Goal: Task Accomplishment & Management: Use online tool/utility

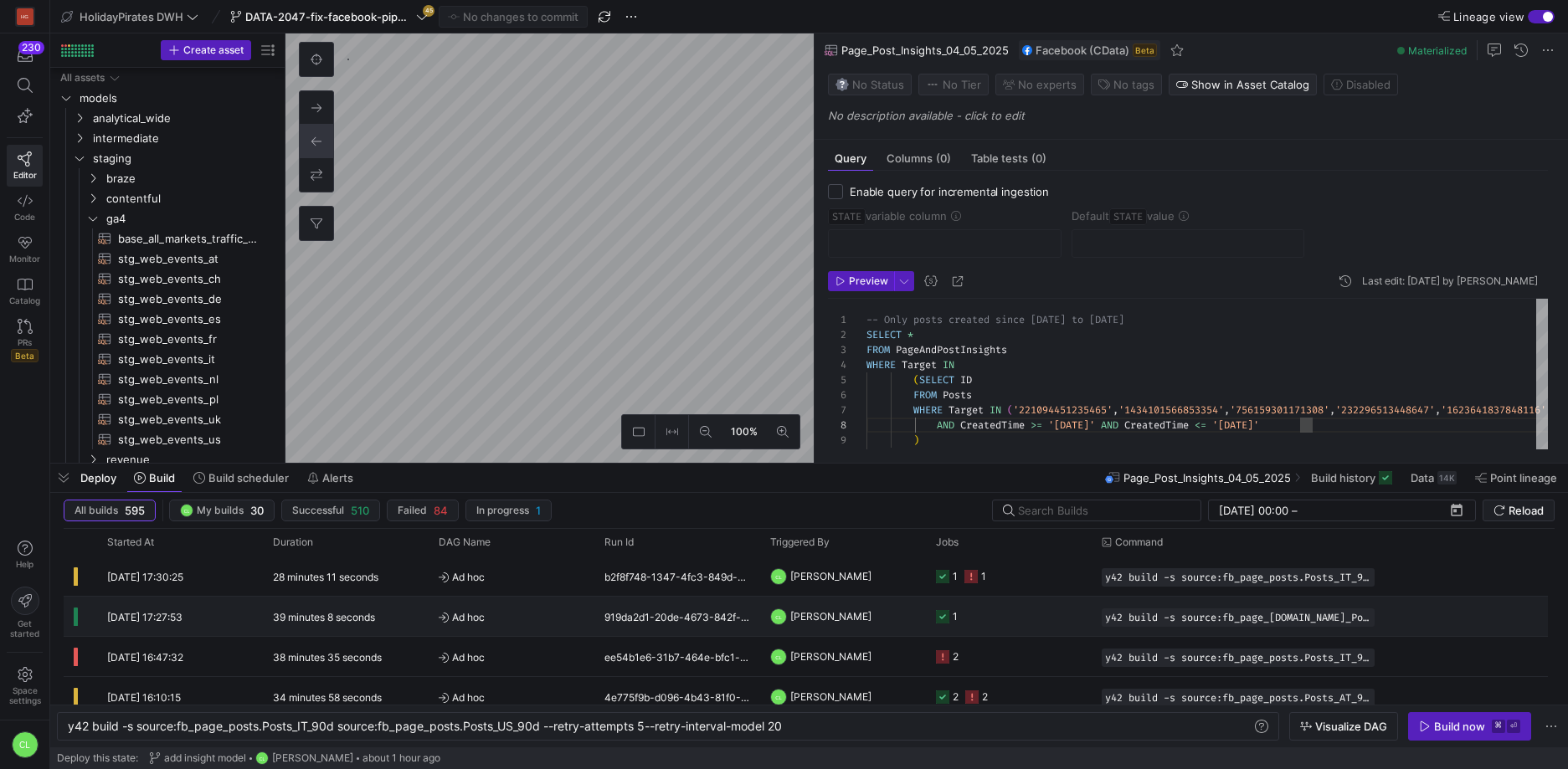
scroll to position [0, 723]
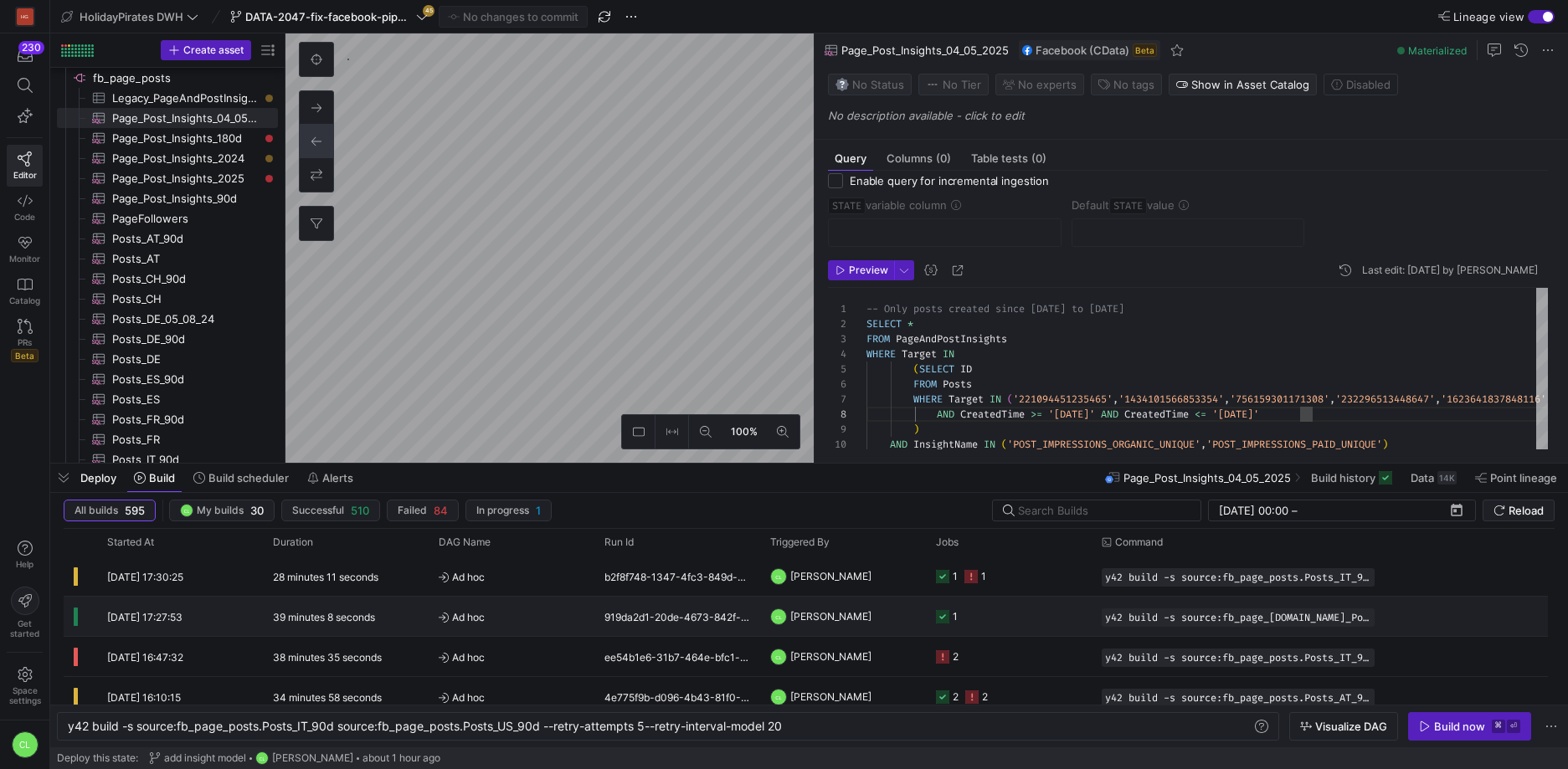
click at [1043, 626] on y42-job-status-cell-renderer "1" at bounding box center [1008, 615] width 146 height 38
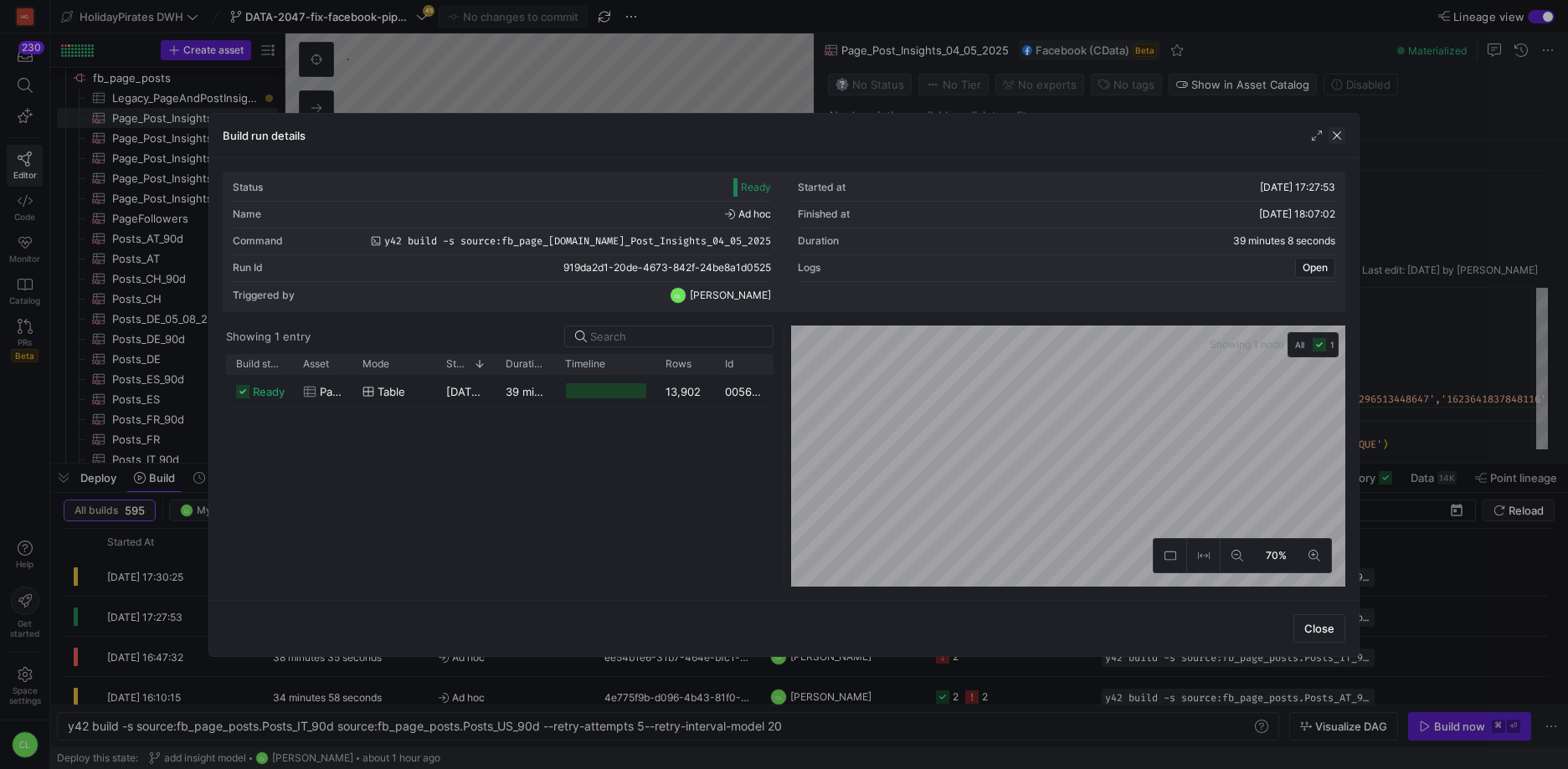
click at [1334, 131] on span "button" at bounding box center [1336, 135] width 16 height 16
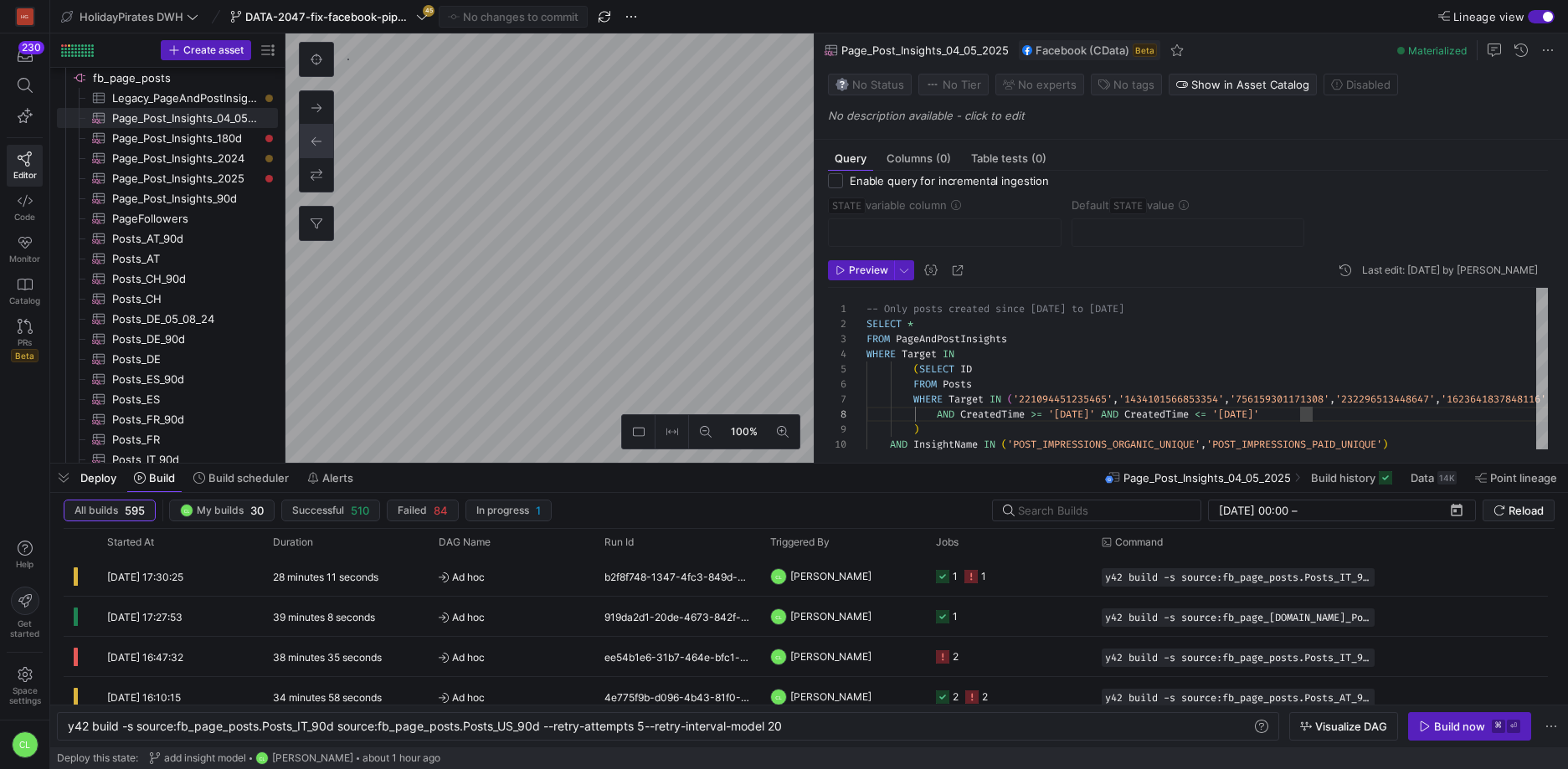
type textarea "-- Only posts created in [DATE] SELECT * FROM PageAndPostInsights WHERE Target …"
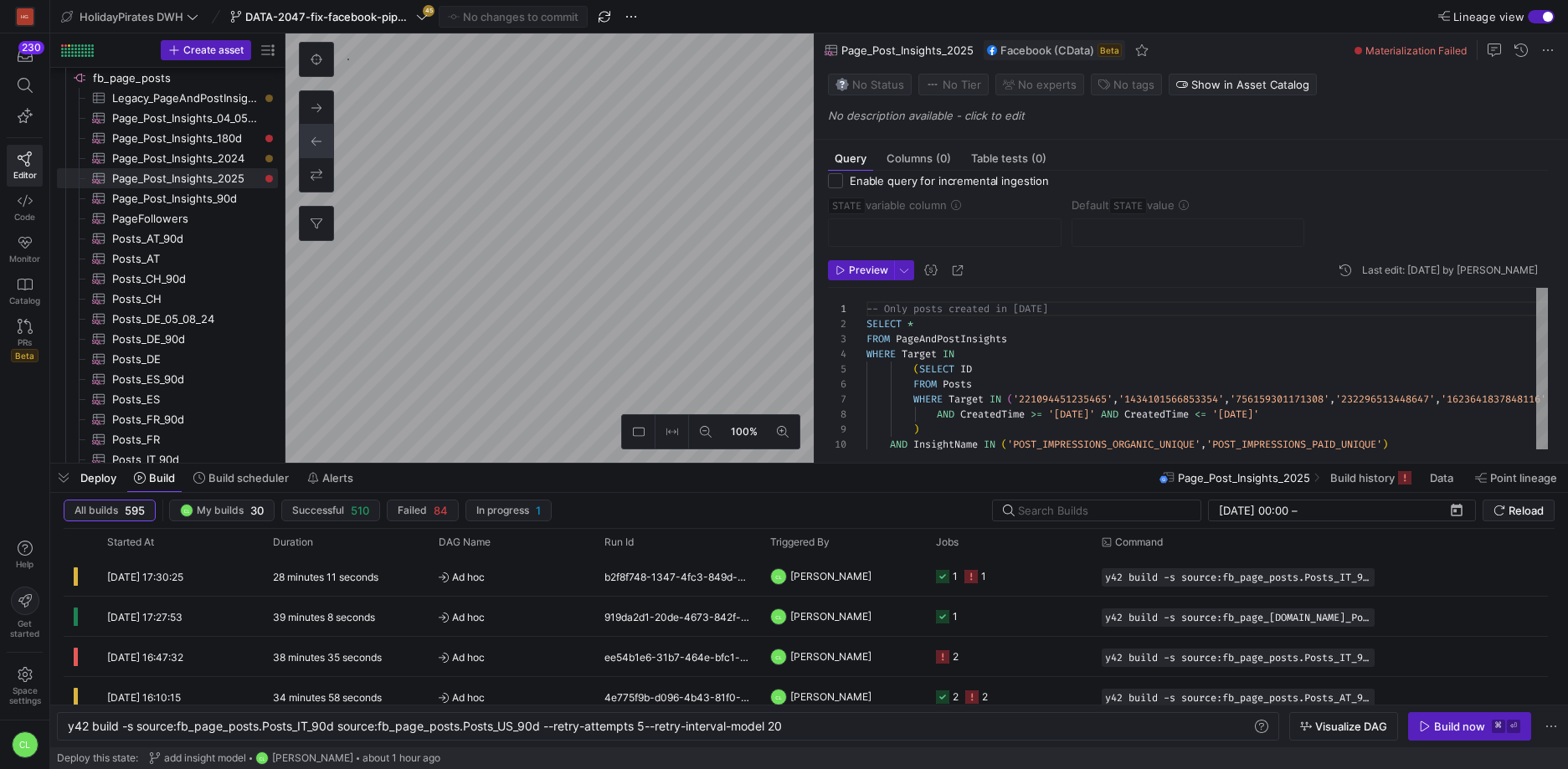
scroll to position [135, 0]
click at [401, 486] on div "Deploy Build Build scheduler Alerts Page_Post_Insights_2025 Build history Data …" at bounding box center [809, 477] width 1518 height 28
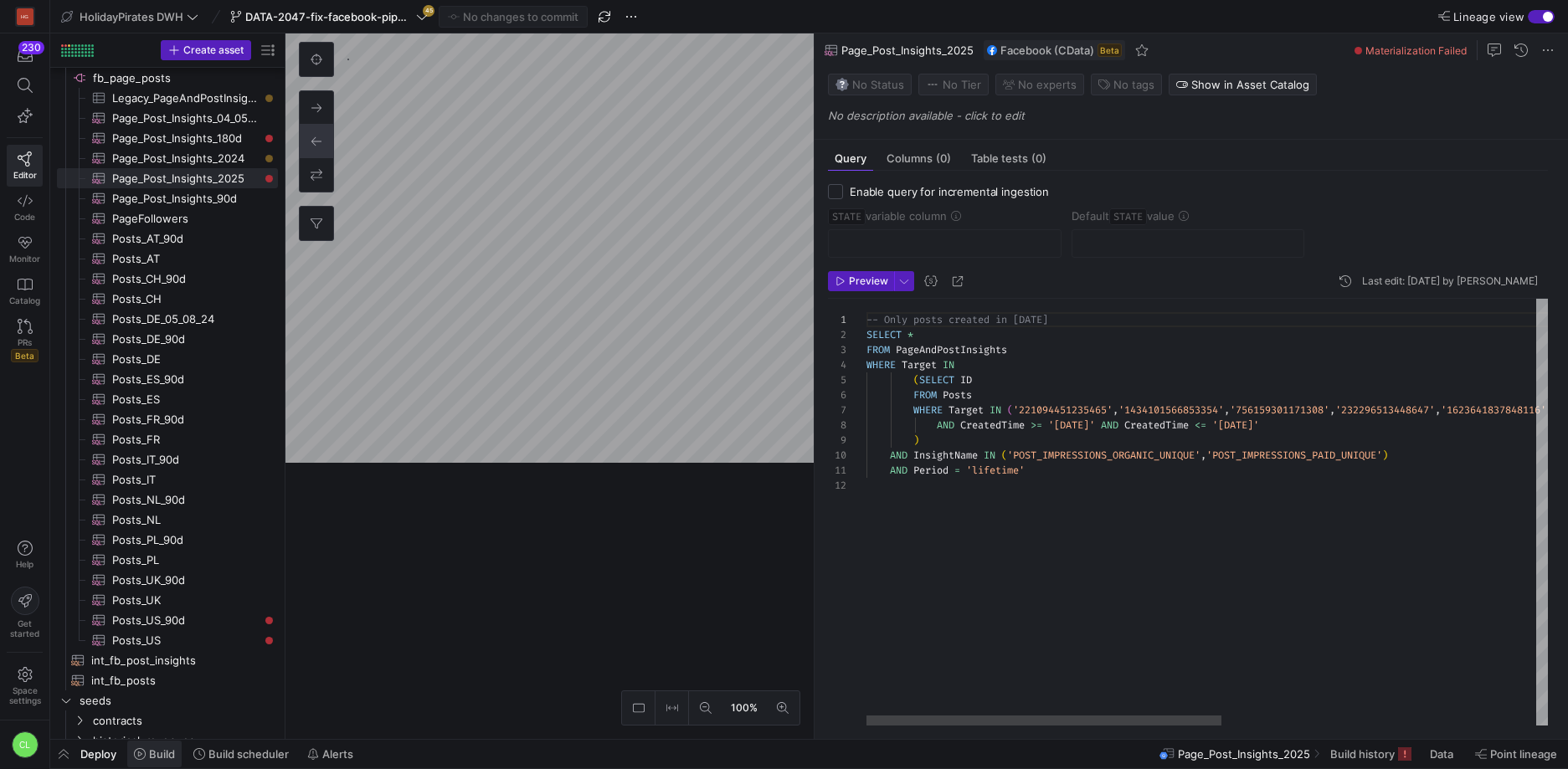
click at [165, 749] on span "Build" at bounding box center [161, 754] width 26 height 14
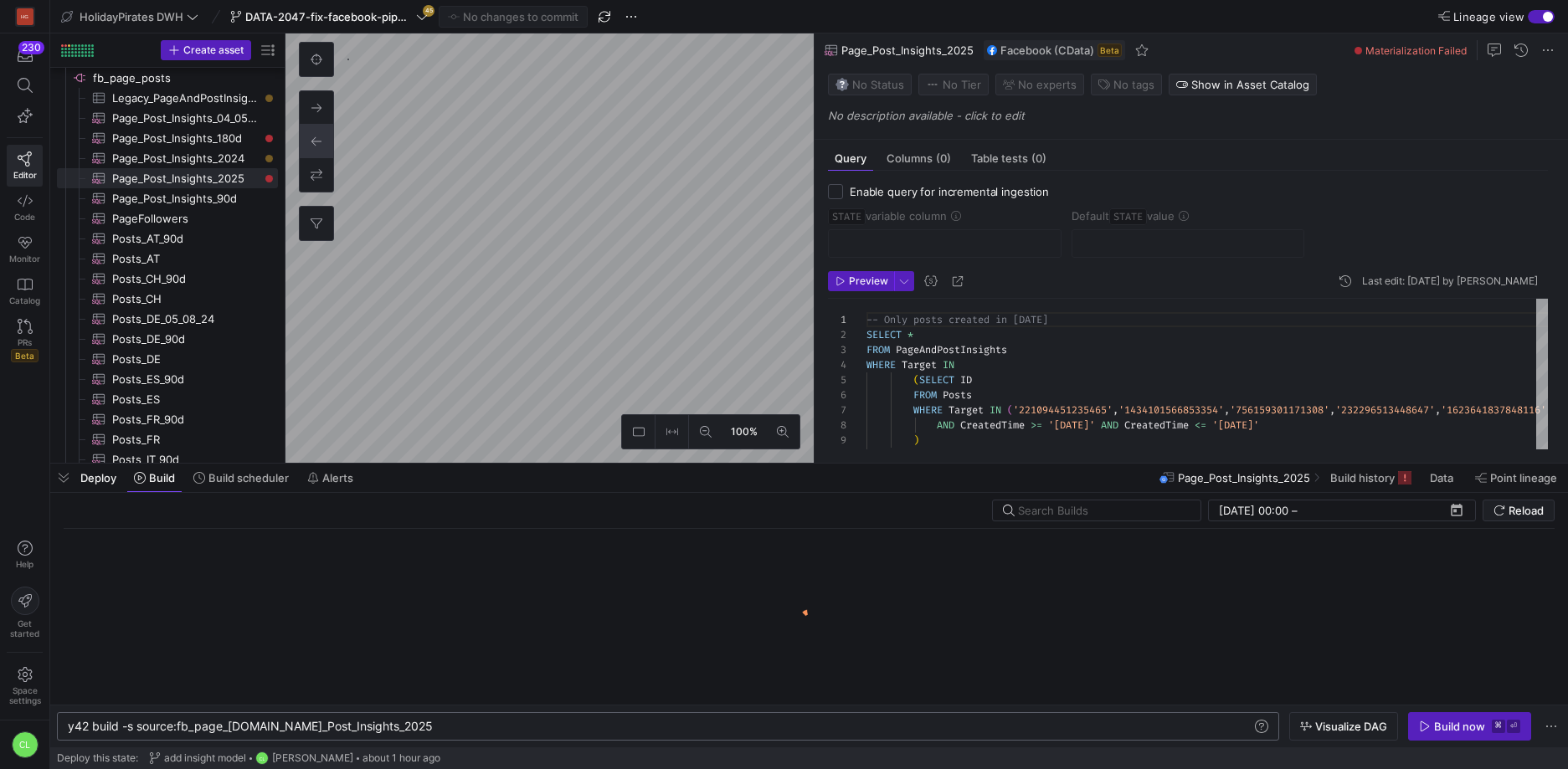
scroll to position [0, 334]
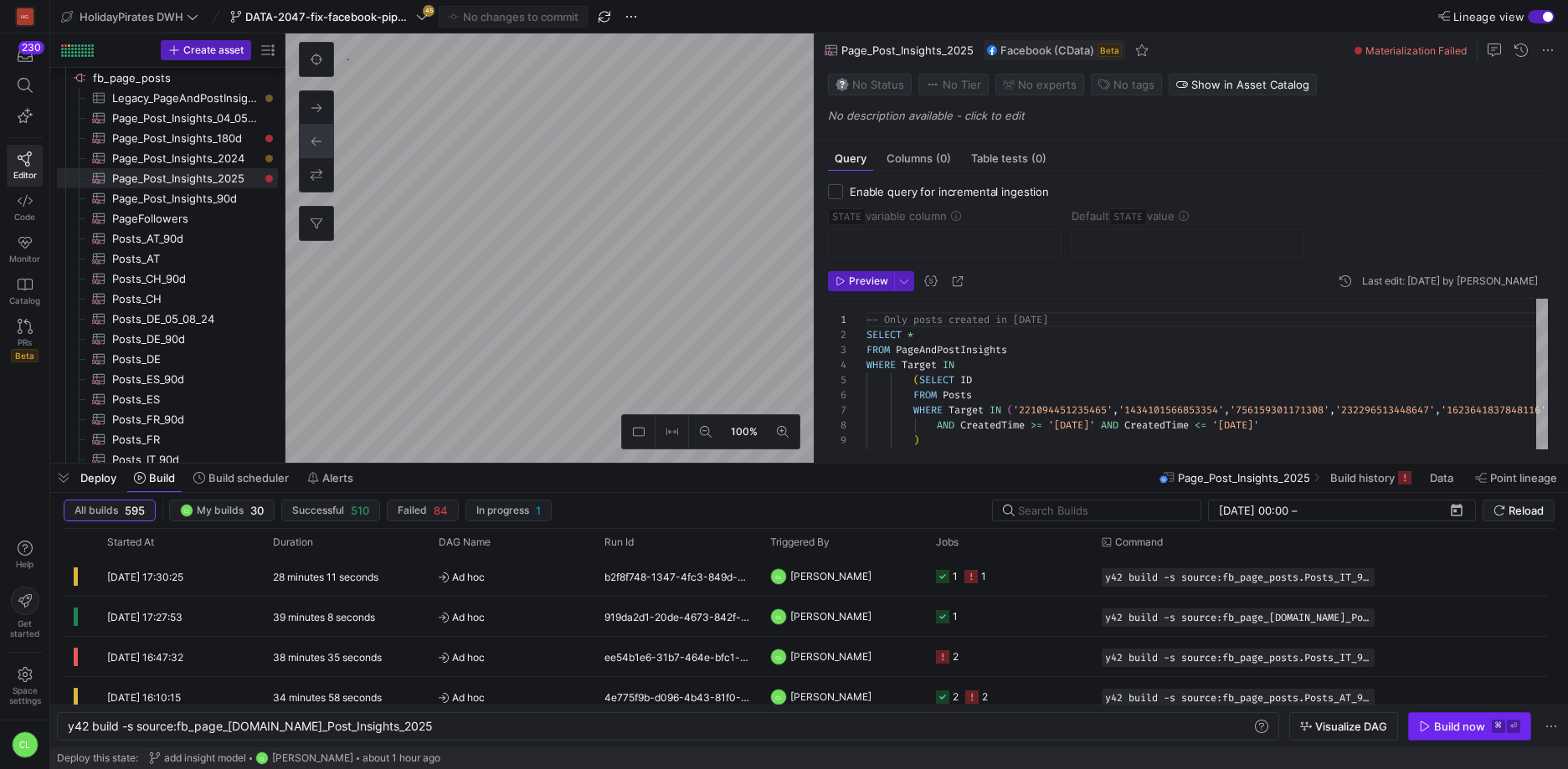
click at [1442, 722] on div "Build now" at bounding box center [1460, 726] width 51 height 14
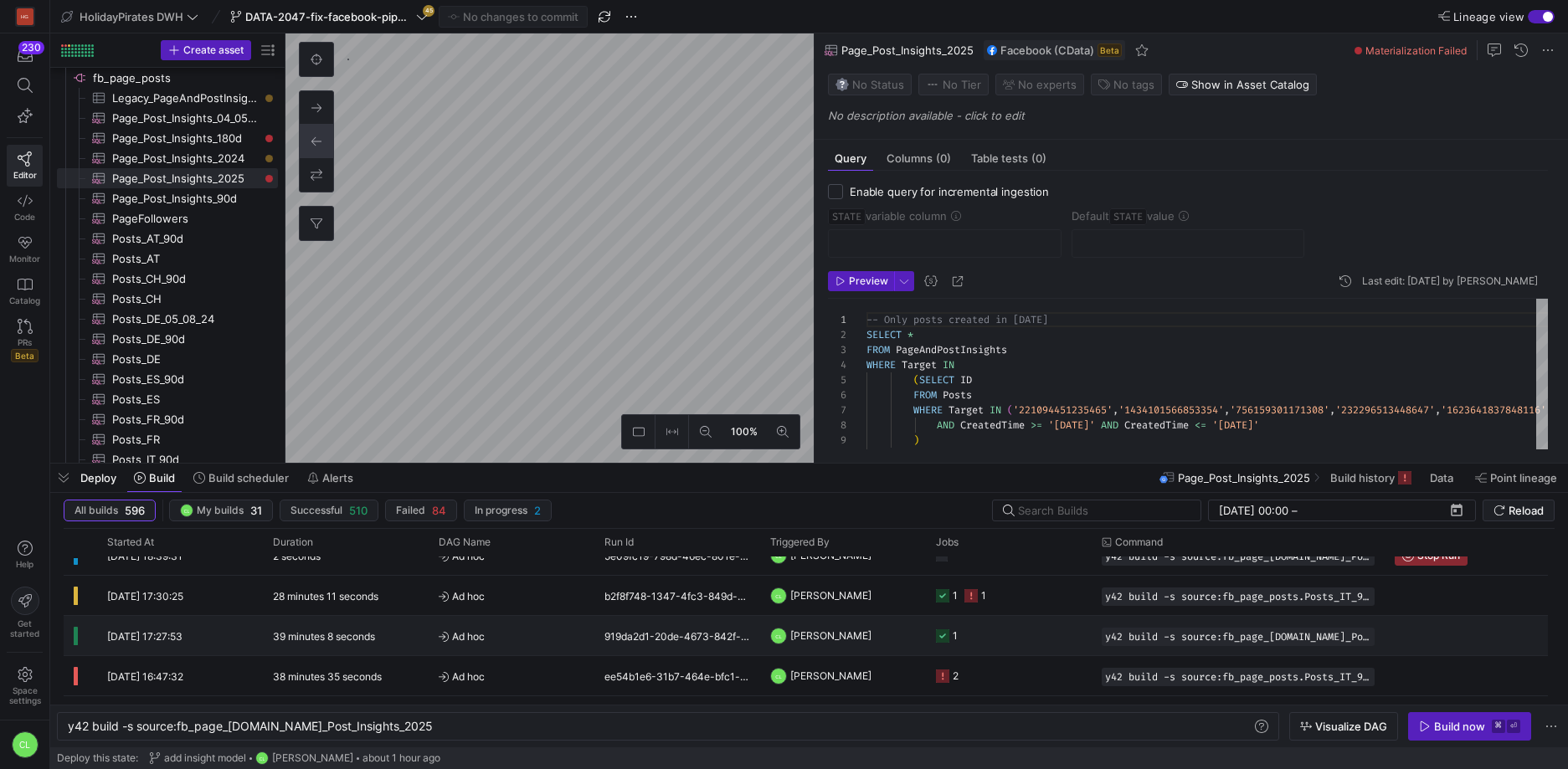
scroll to position [0, 0]
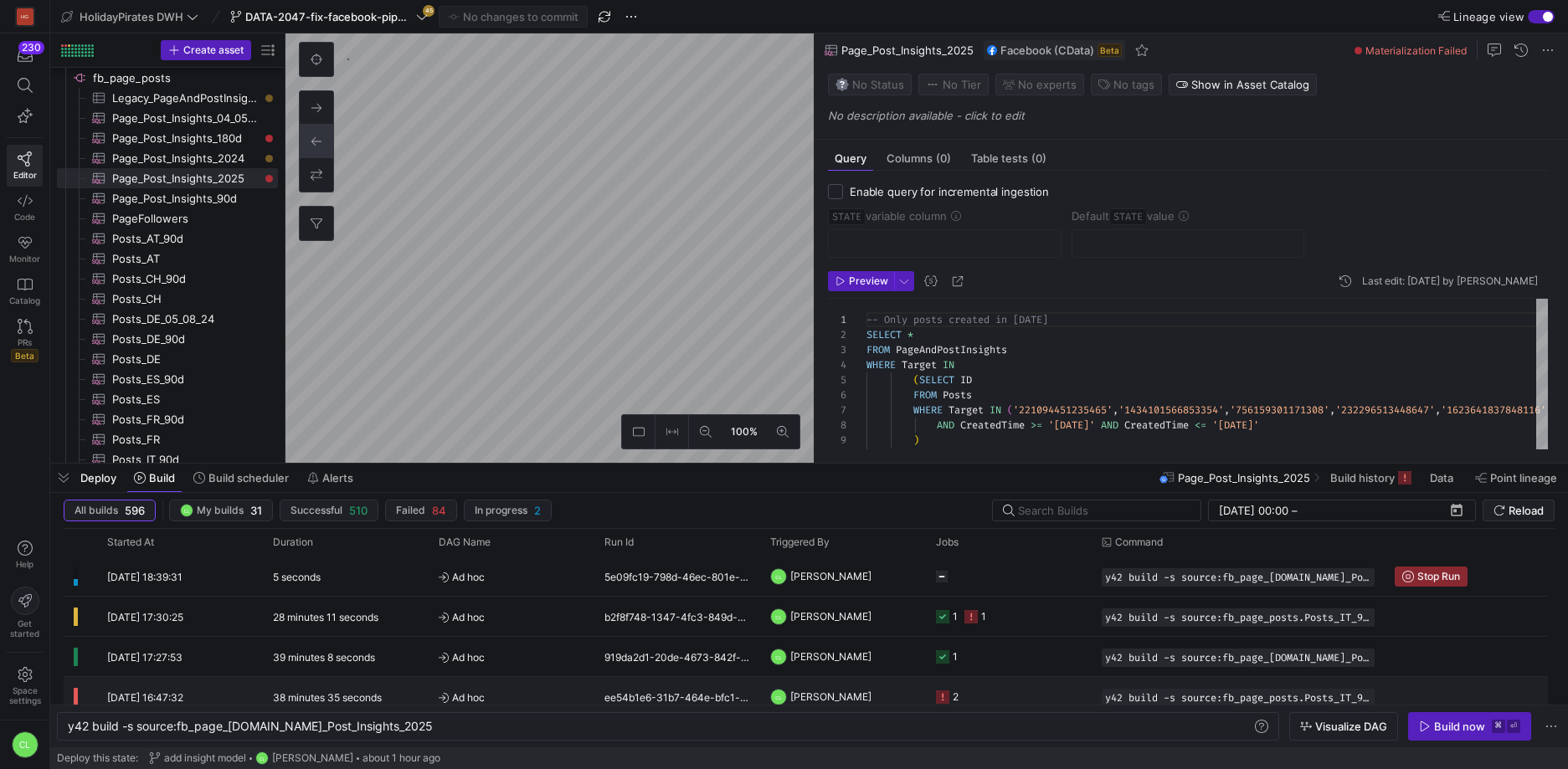
click at [1087, 691] on div "2" at bounding box center [1008, 697] width 165 height 40
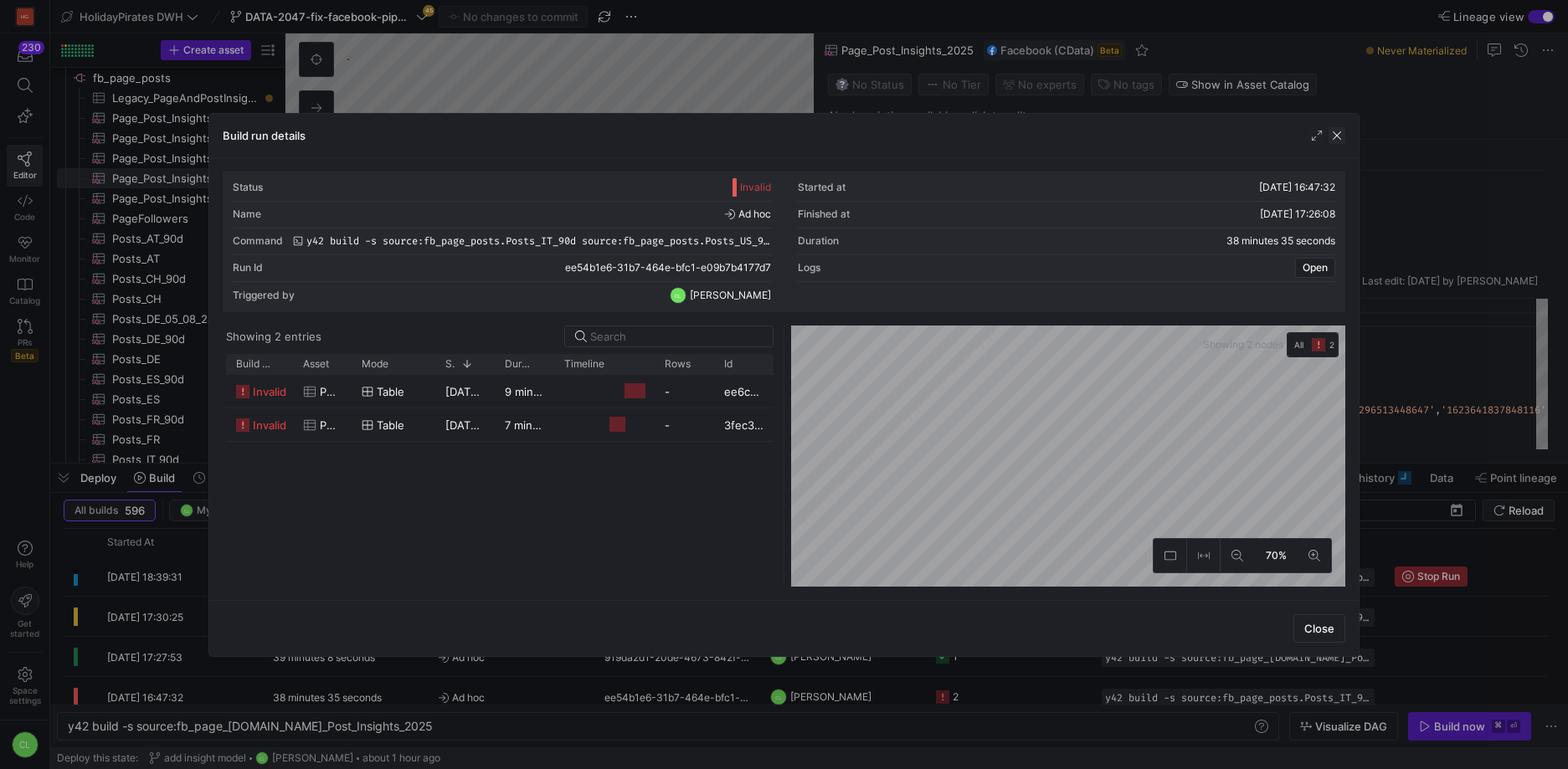
click at [1329, 131] on span "button" at bounding box center [1336, 135] width 16 height 16
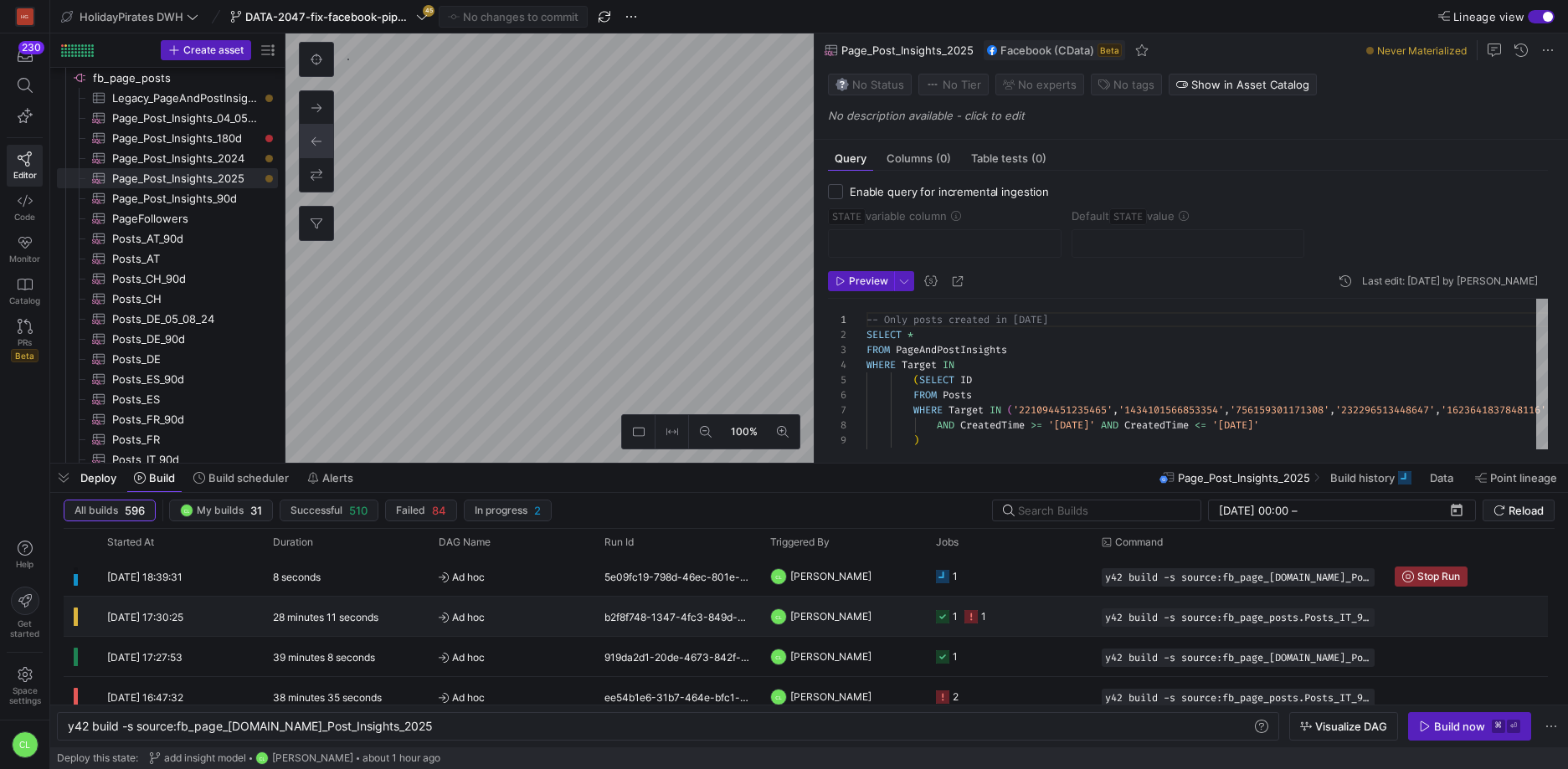
click at [1016, 613] on y42-job-status-cell-renderer "1 1" at bounding box center [1008, 615] width 146 height 38
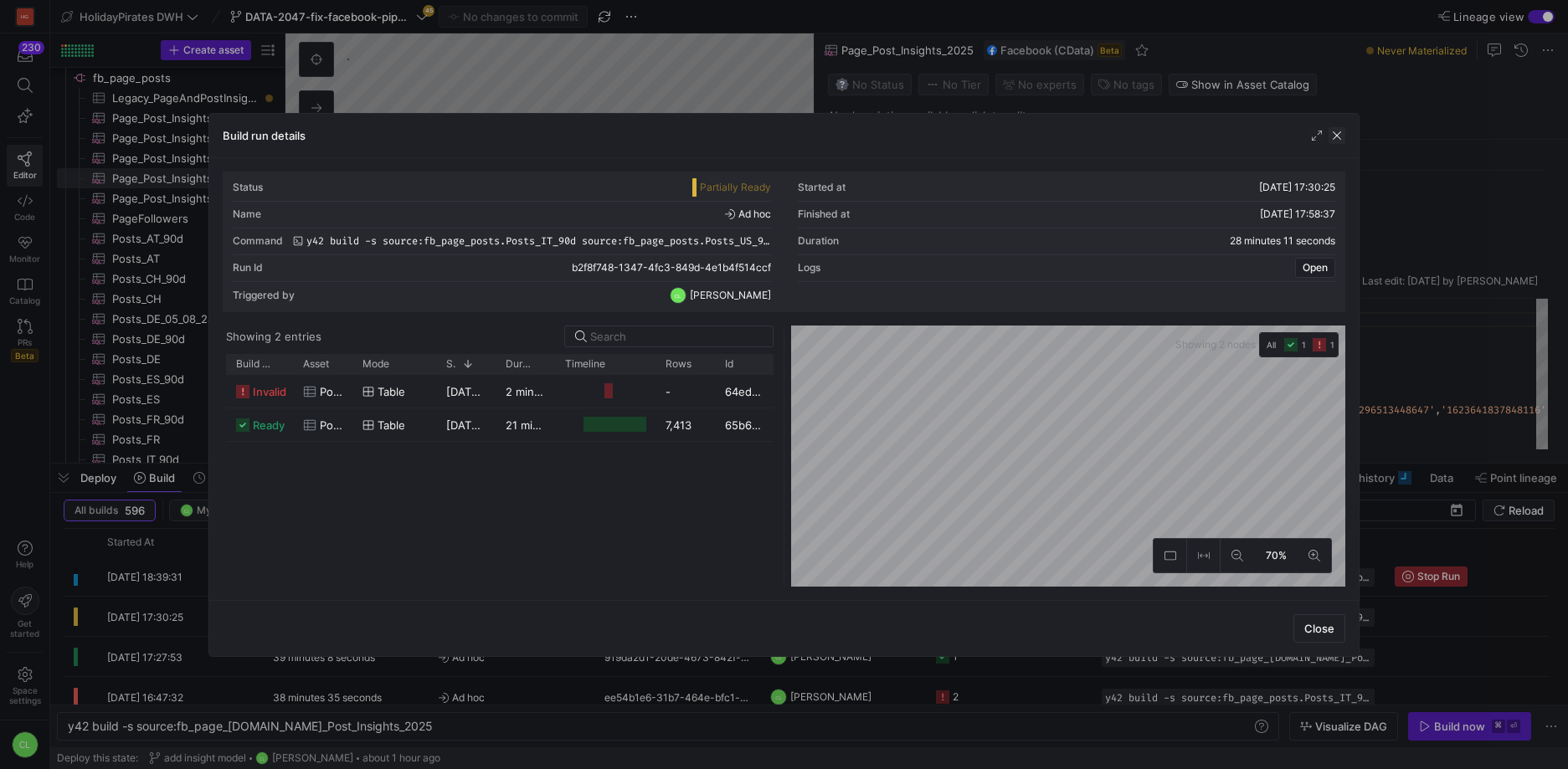
click at [1331, 135] on span "button" at bounding box center [1336, 135] width 16 height 16
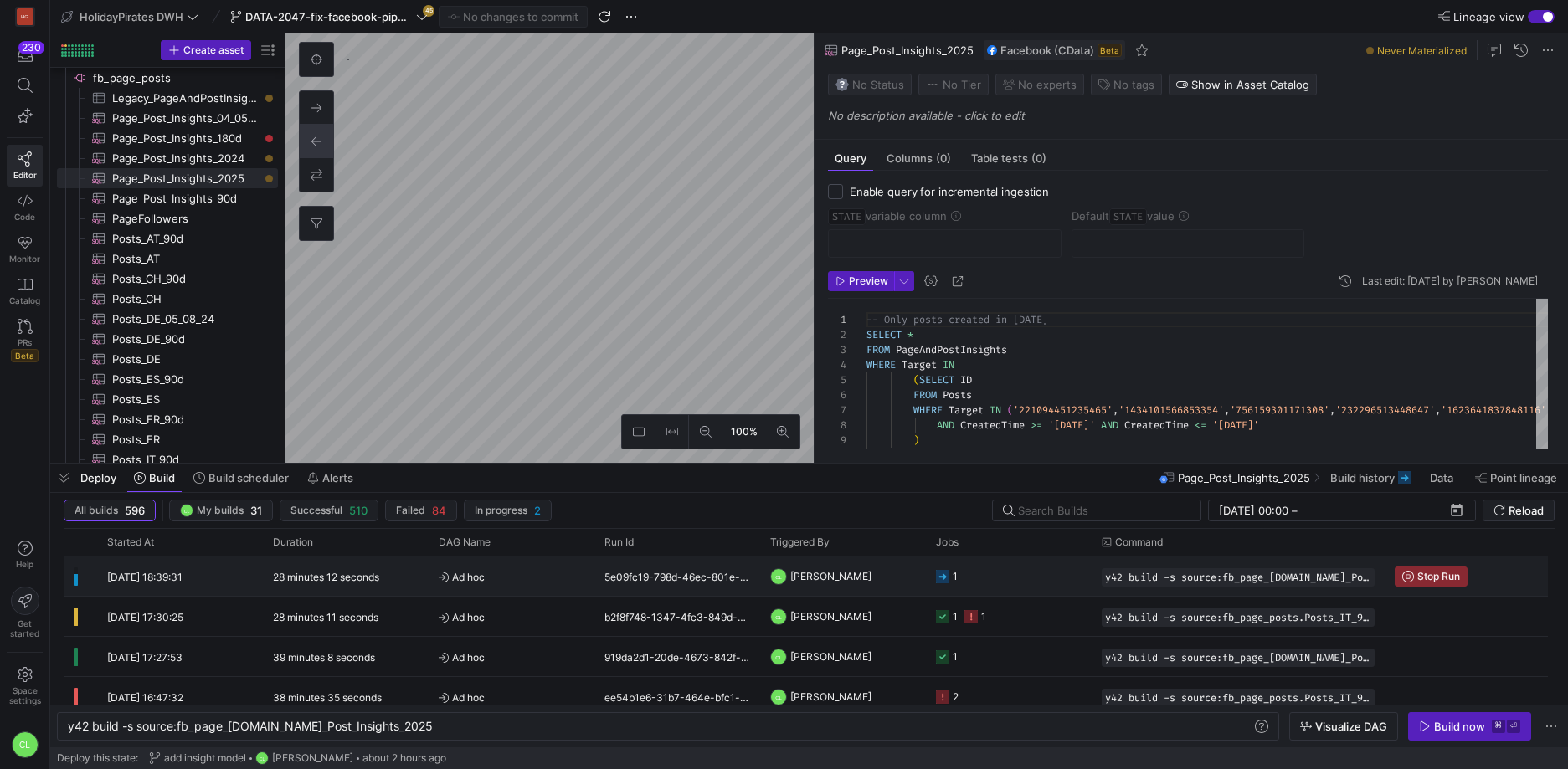
click at [1052, 580] on y42-job-status-cell-renderer "1" at bounding box center [1008, 576] width 146 height 38
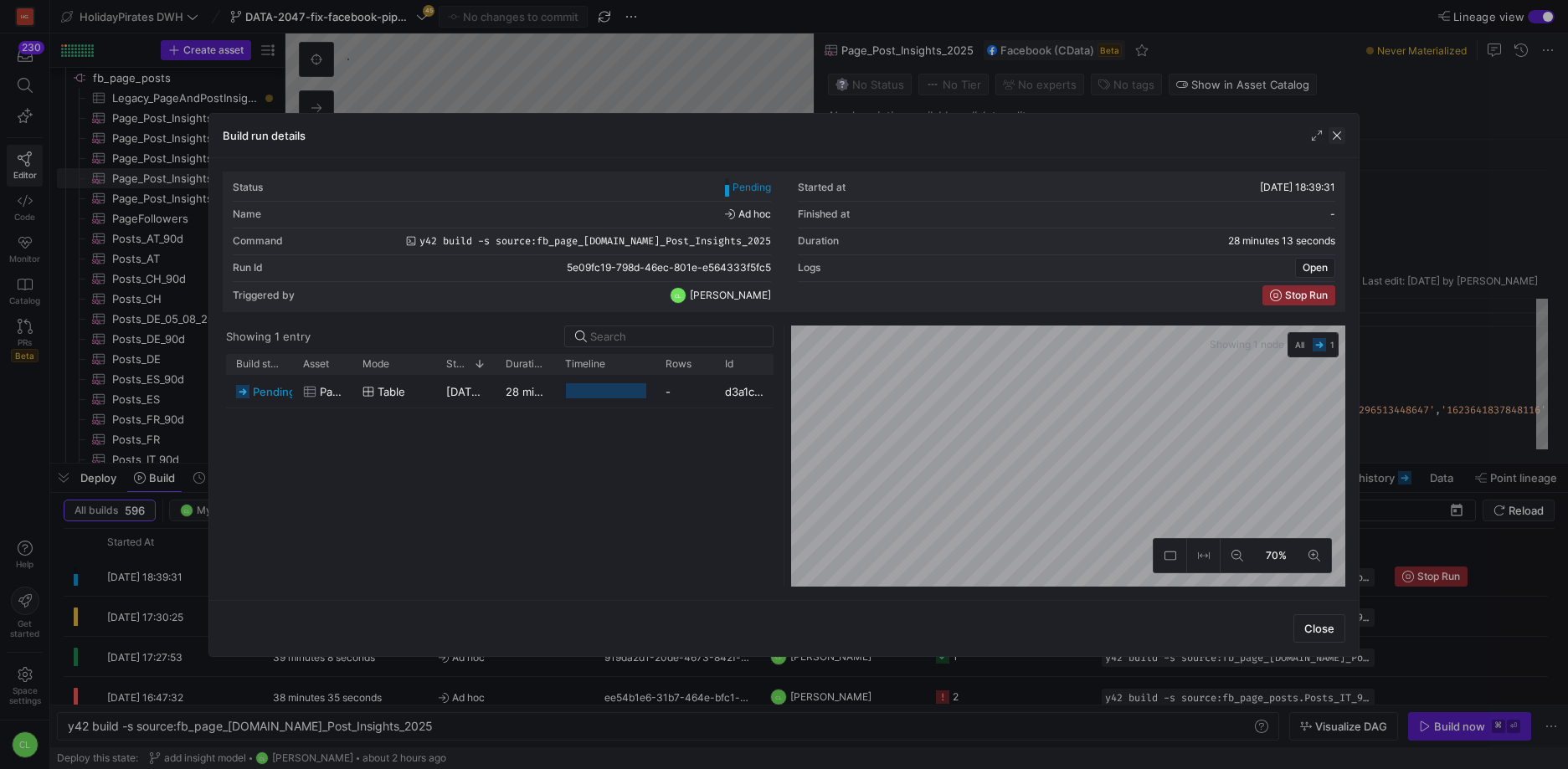
click at [1338, 128] on span "button" at bounding box center [1336, 135] width 16 height 16
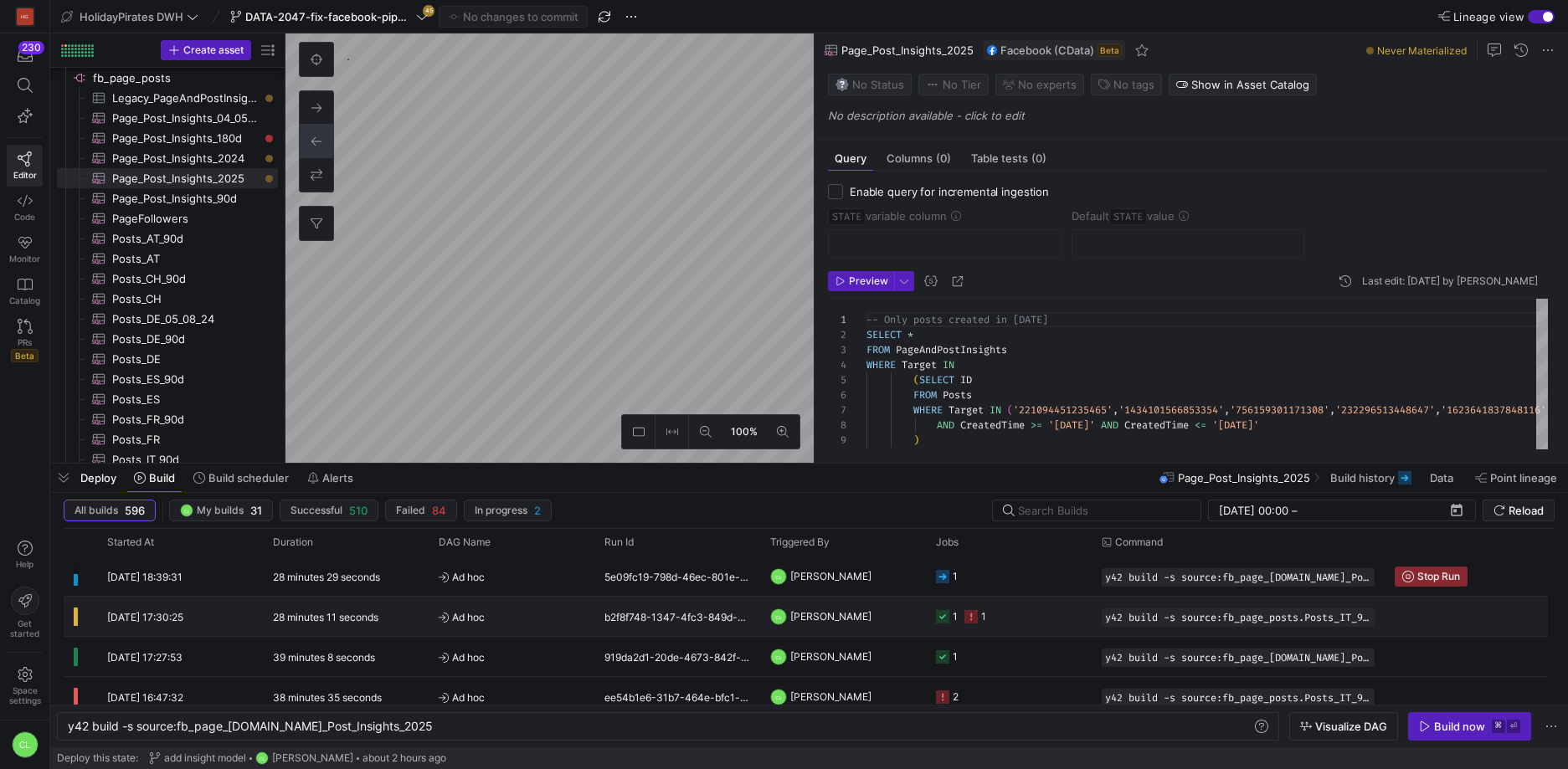
click at [1053, 616] on y42-job-status-cell-renderer "1 1" at bounding box center [1008, 615] width 146 height 38
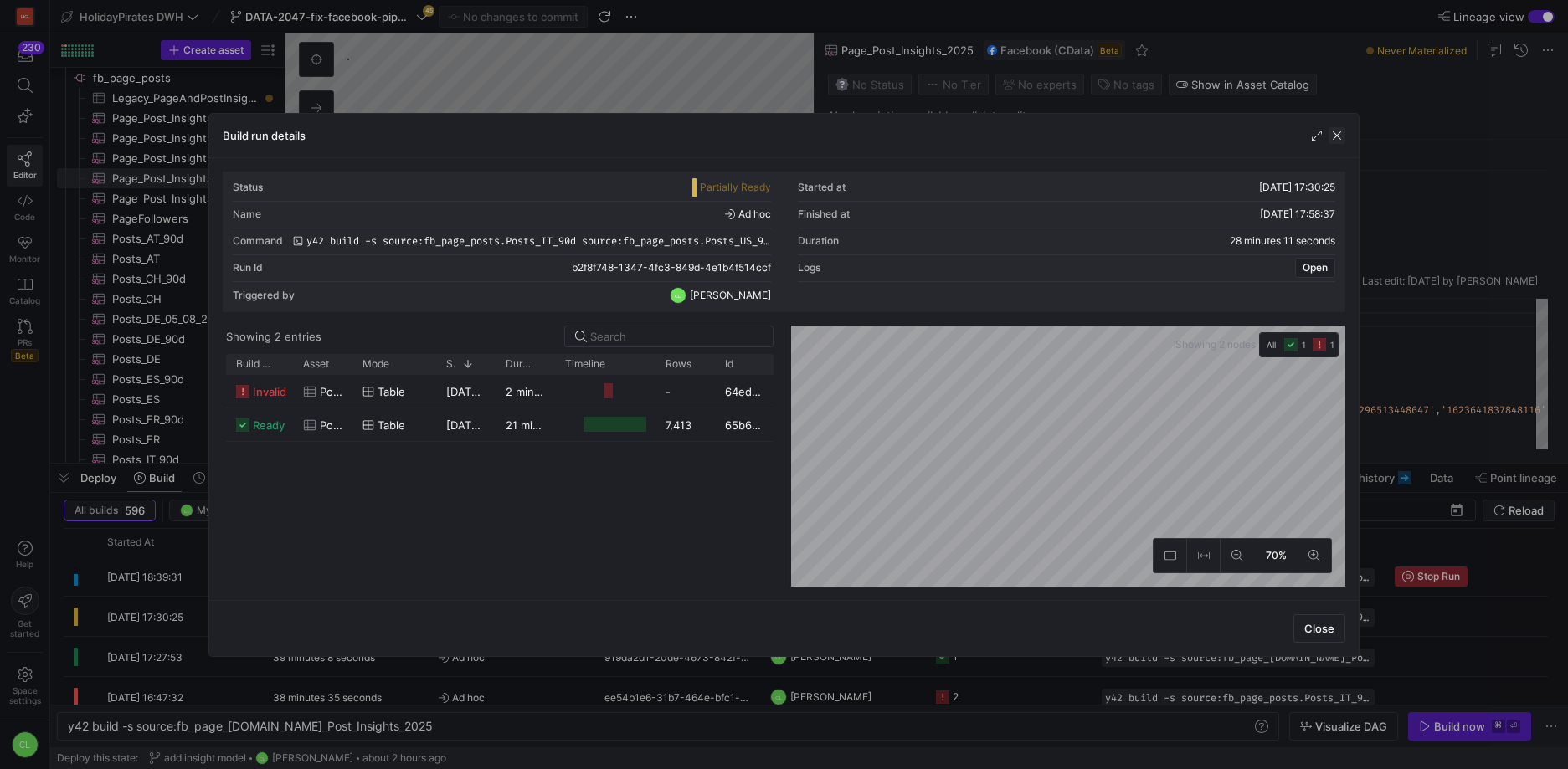
click at [1341, 136] on span "button" at bounding box center [1336, 135] width 16 height 16
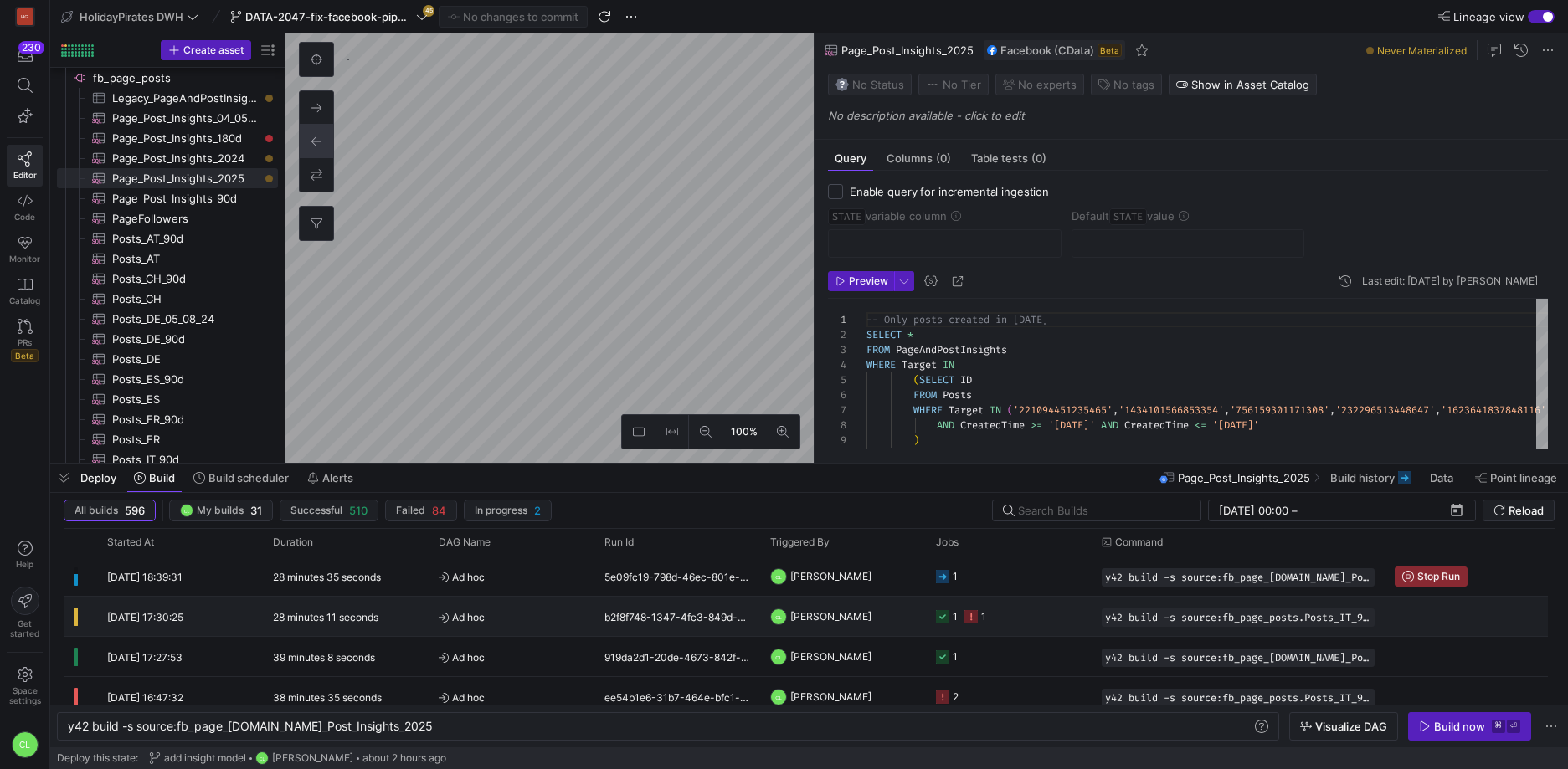
click at [854, 624] on span "[PERSON_NAME]" at bounding box center [831, 615] width 81 height 40
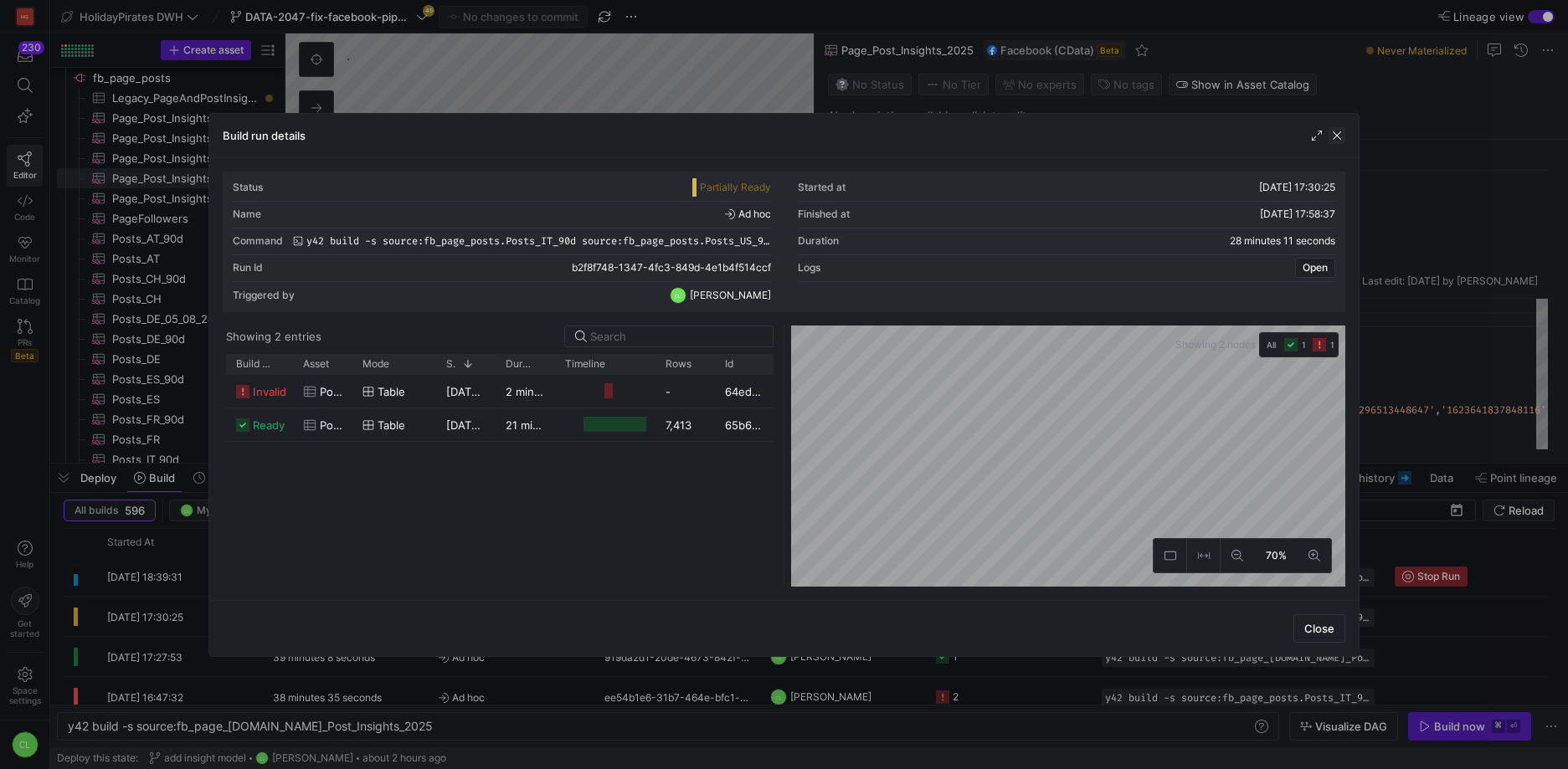
click at [1333, 129] on span "button" at bounding box center [1336, 135] width 16 height 16
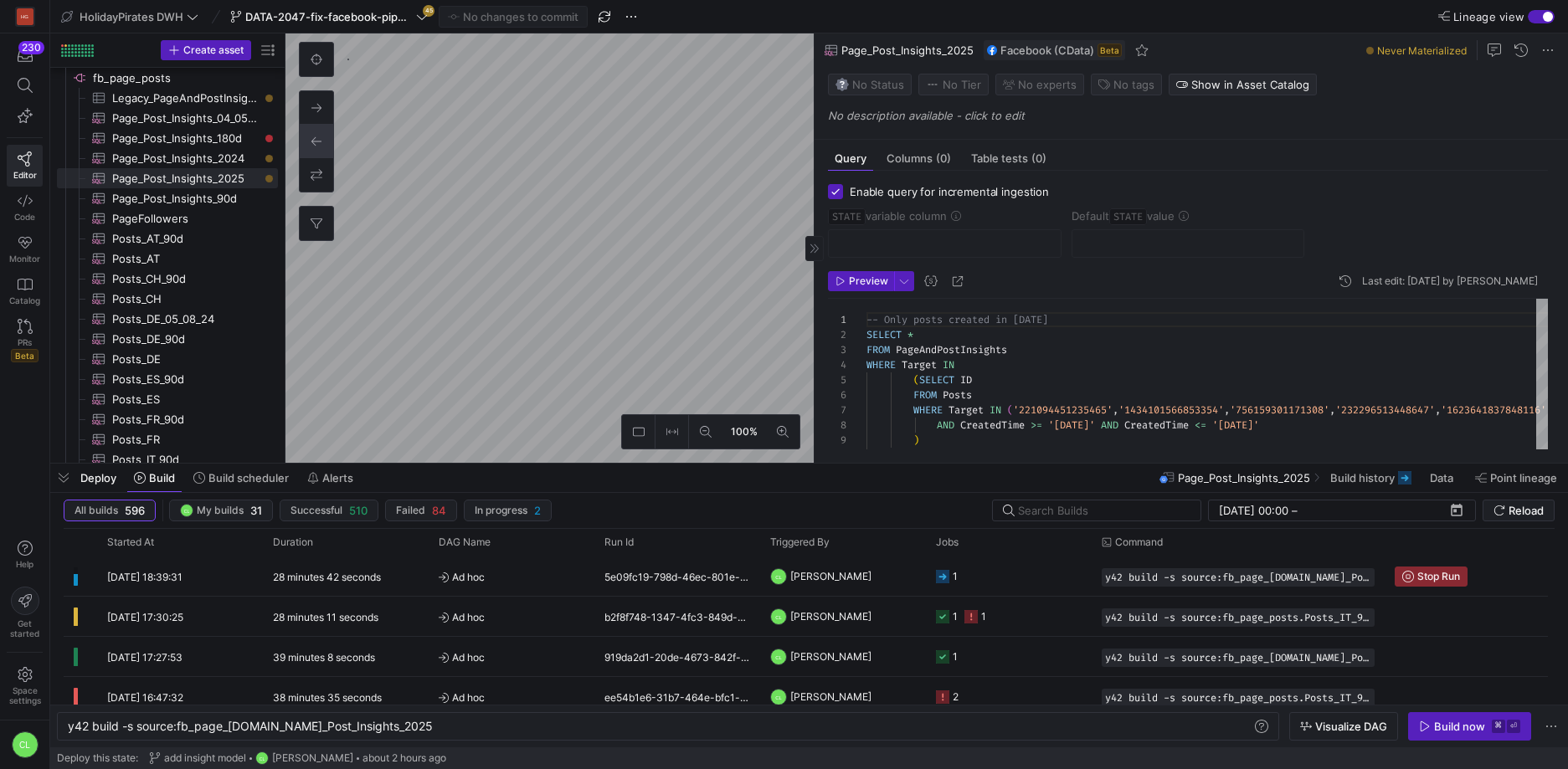
checkbox input "true"
type input "STATE"
type input "[DATE]"
type textarea "SELECT * , CreatedTime as STATE FROM Posts WHERE Target = '167758496717730' -- …"
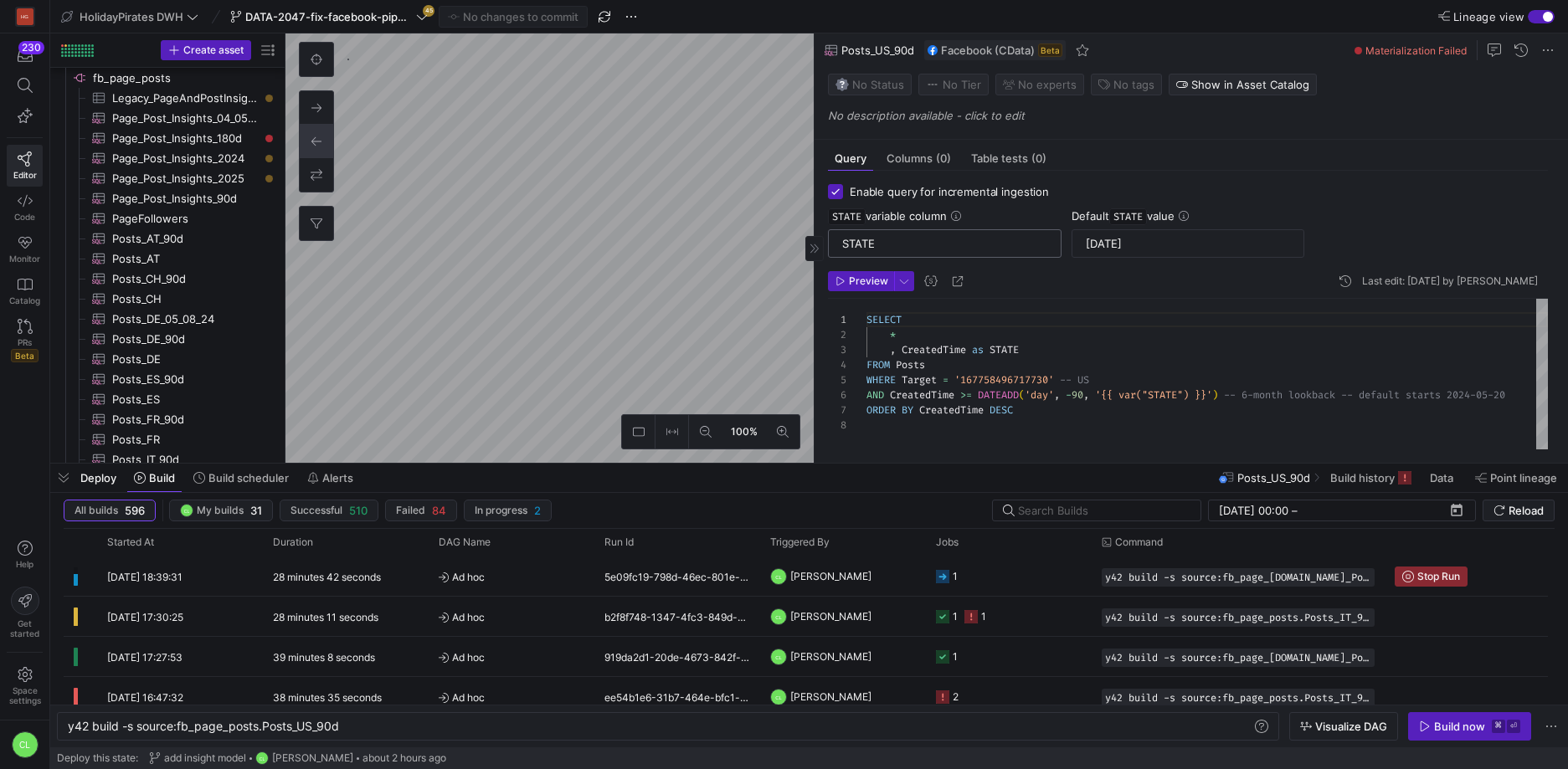
scroll to position [830, 0]
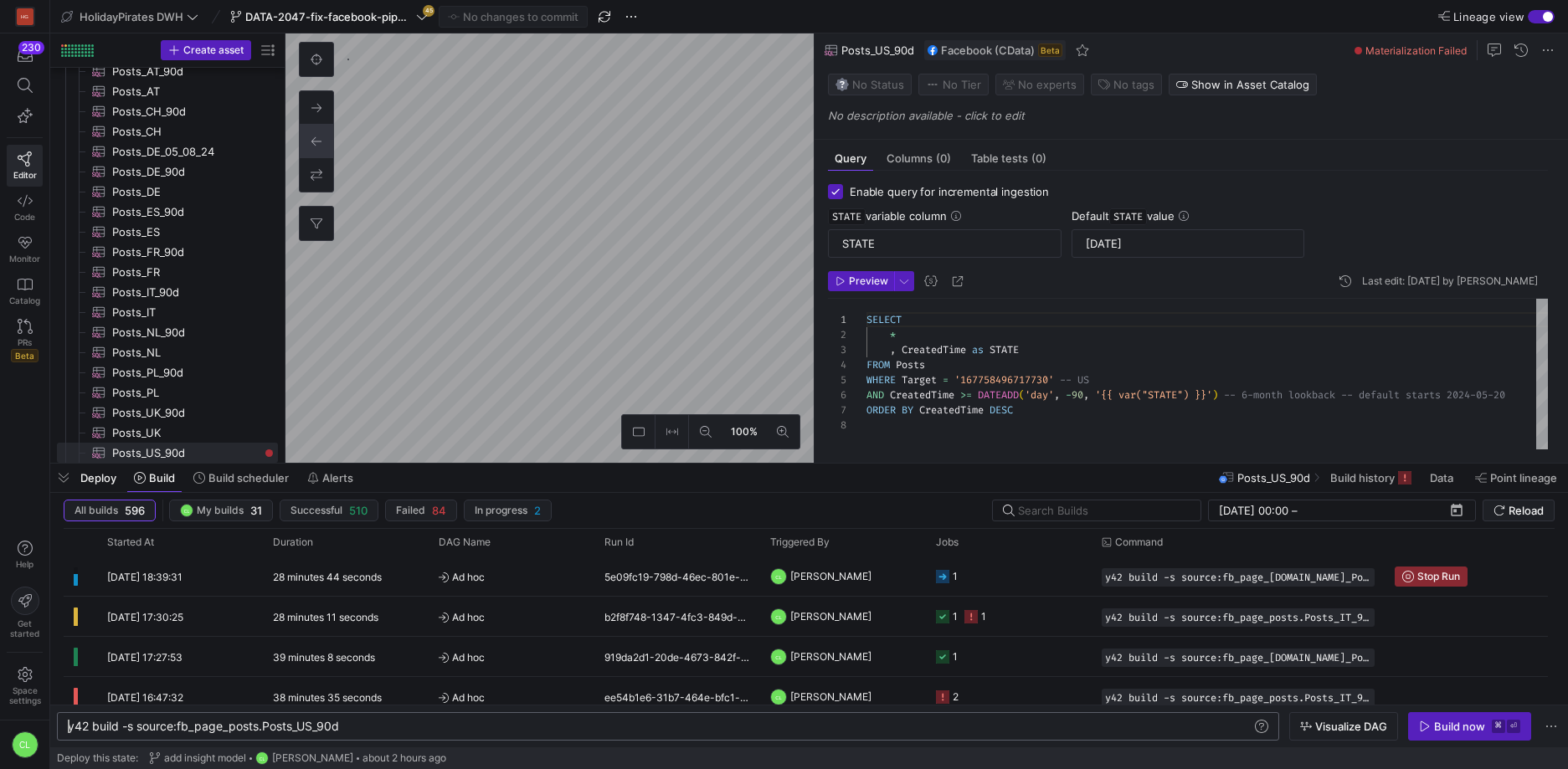
click at [465, 732] on div "y42 build -s source:fb_page_posts.Posts_US_90d" at bounding box center [659, 726] width 1184 height 14
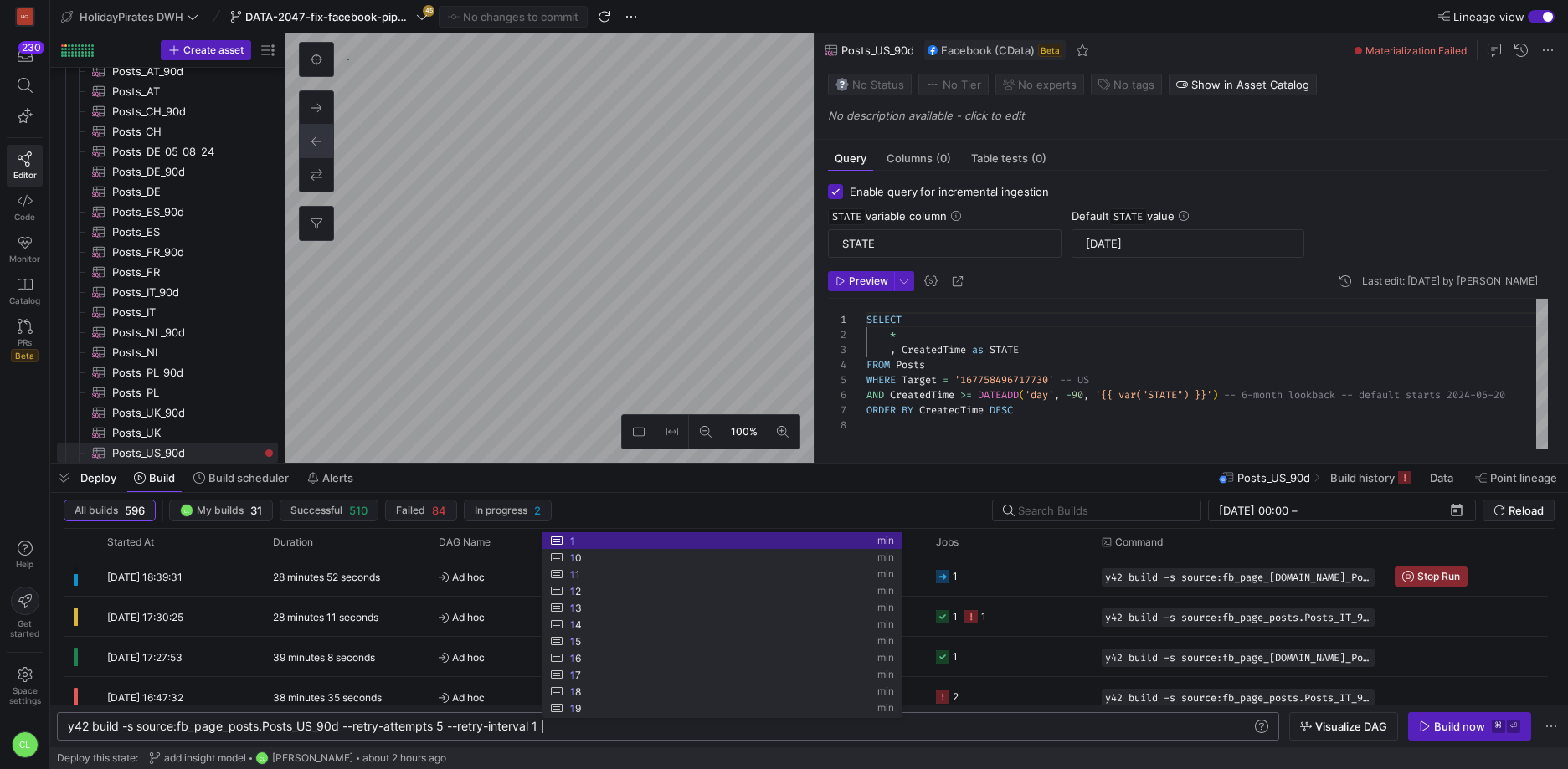
scroll to position [0, 480]
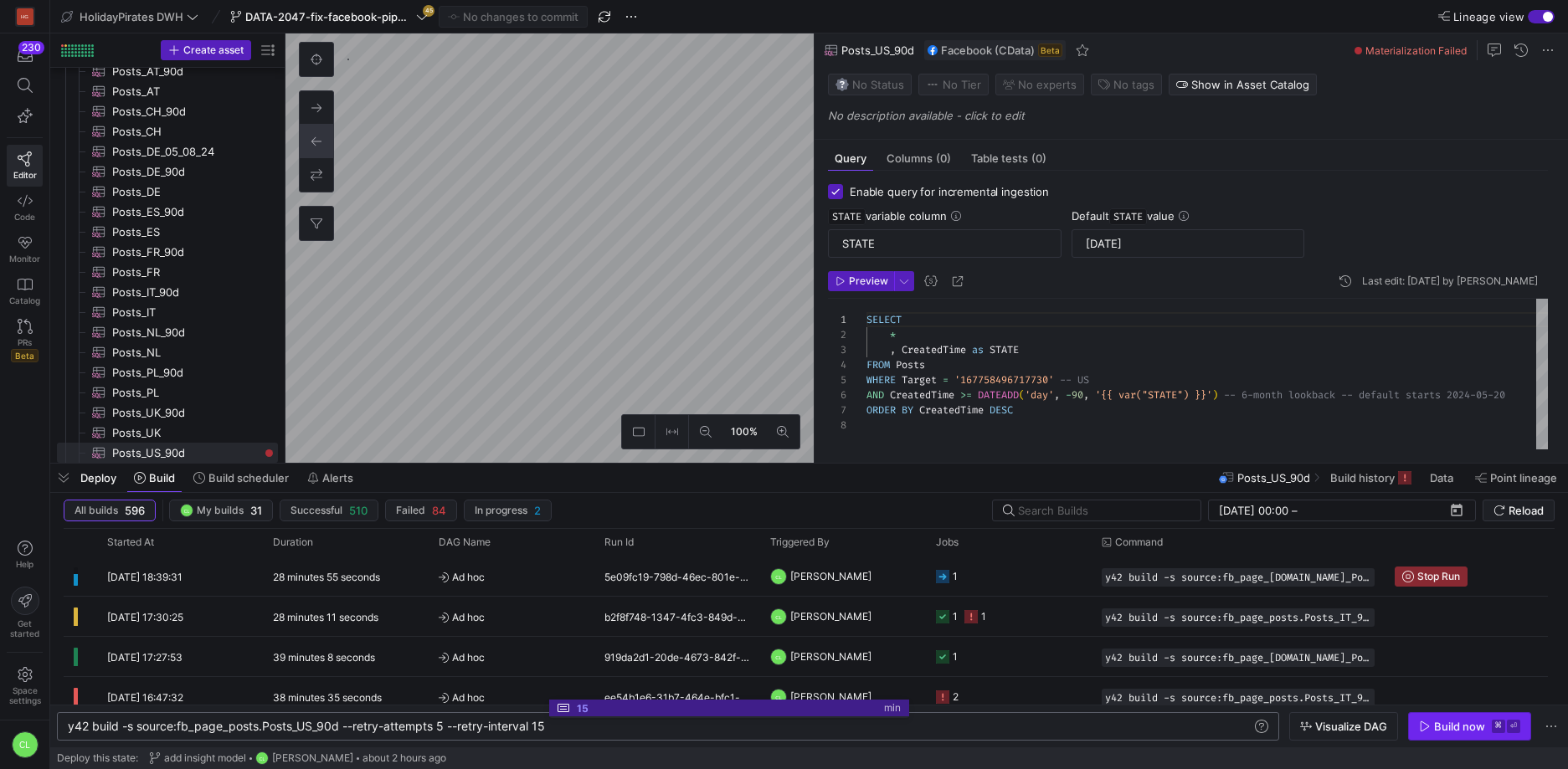
type textarea "y42 build -s source:fb_page_posts.Posts_US_90d --retry-attempts 5 --retry-inter…"
click at [1443, 718] on span "button" at bounding box center [1470, 726] width 122 height 27
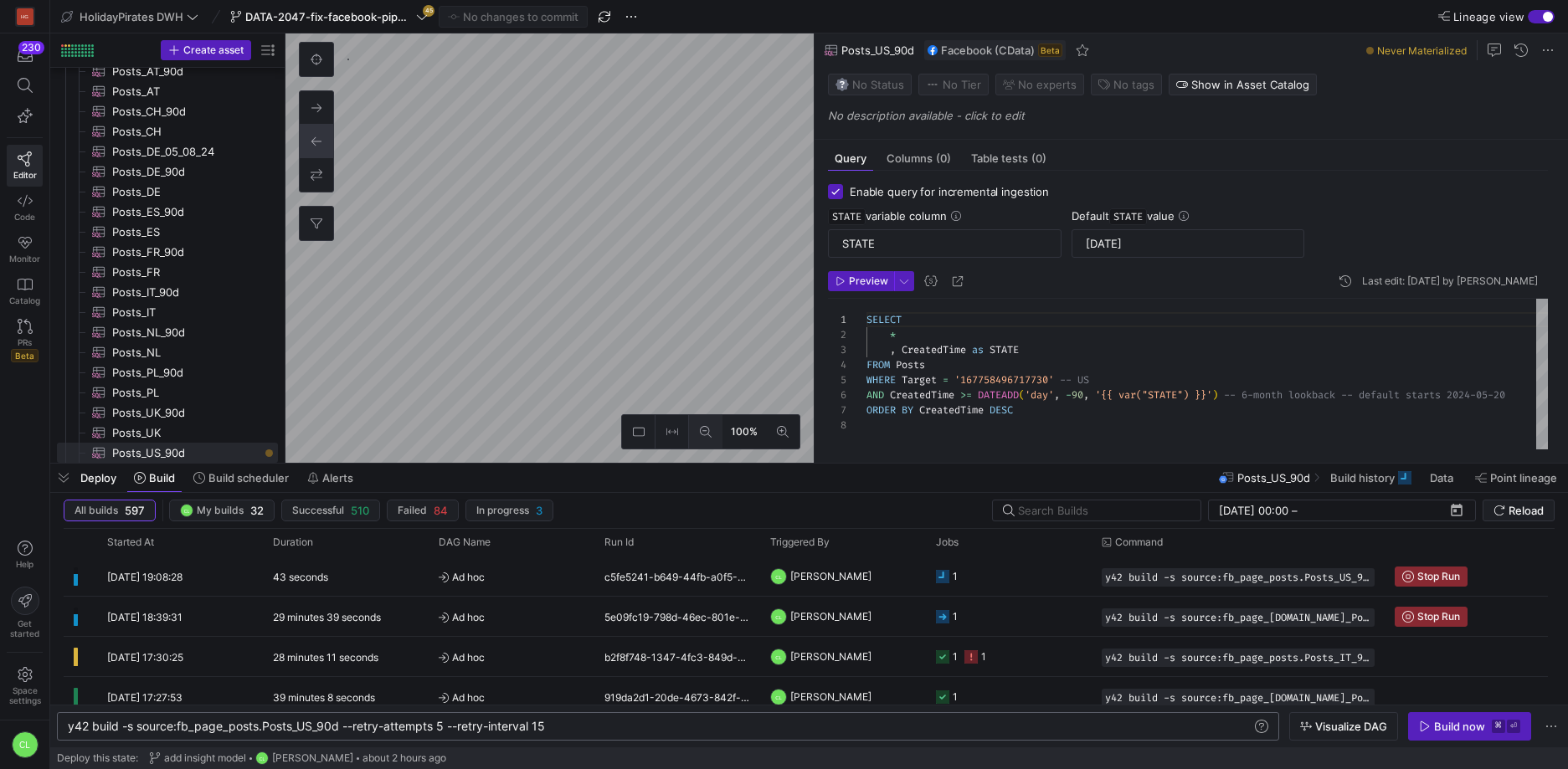
click at [709, 423] on button at bounding box center [706, 432] width 34 height 34
checkbox input "false"
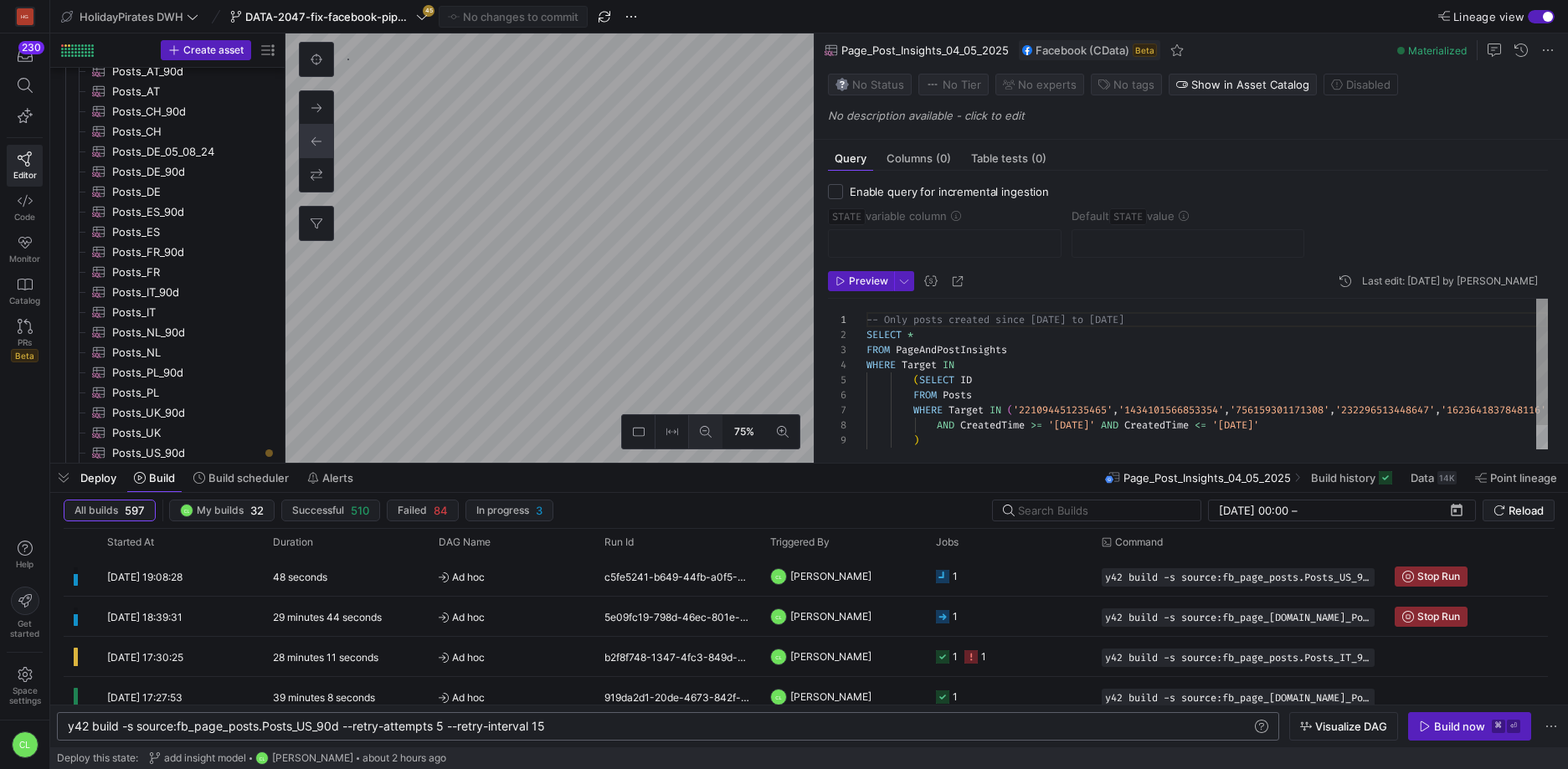
scroll to position [702, 0]
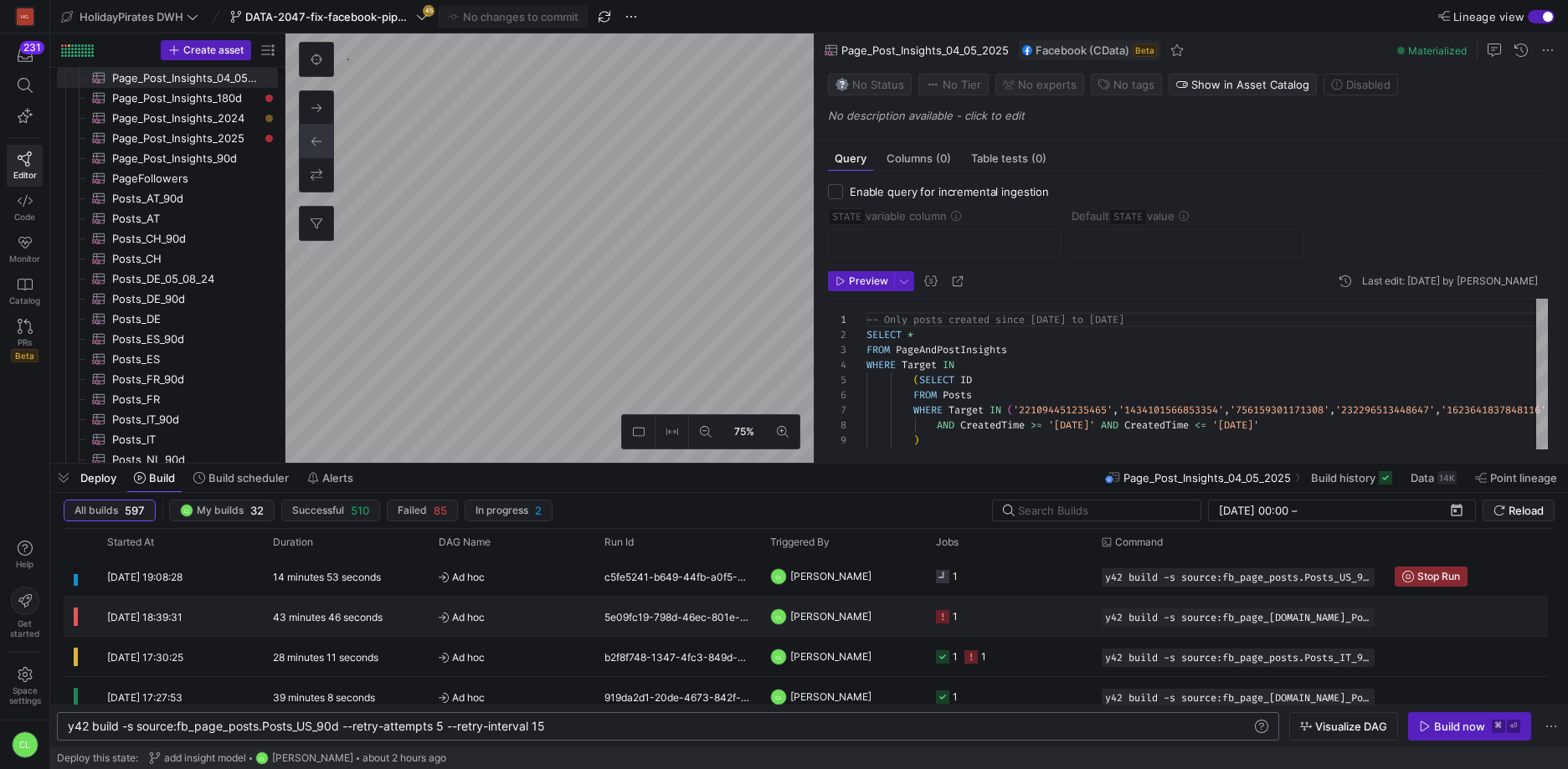
click at [1071, 625] on y42-job-status-cell-renderer "1" at bounding box center [1008, 615] width 146 height 38
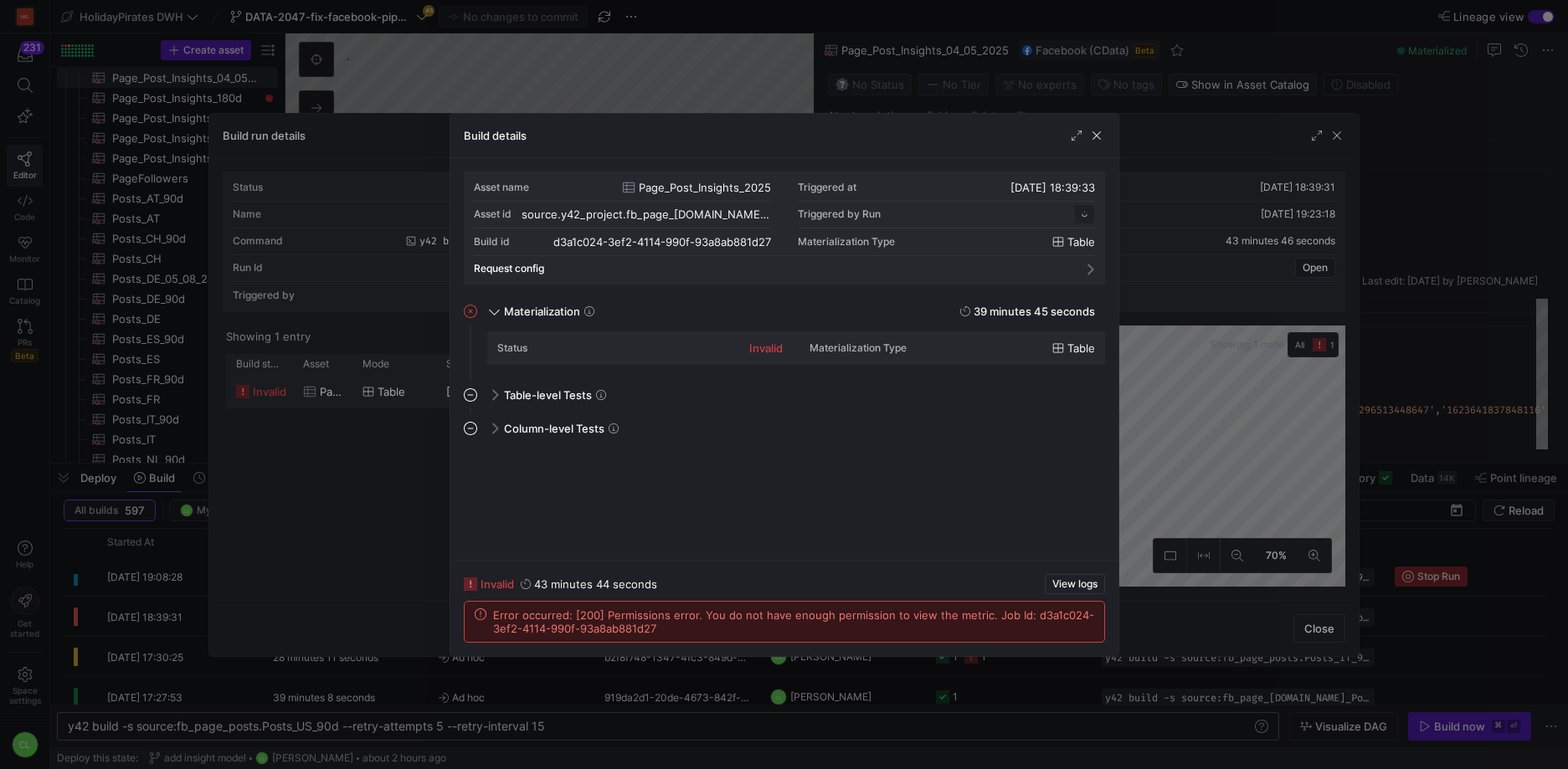
scroll to position [151, 0]
click at [1096, 134] on span "button" at bounding box center [1096, 135] width 16 height 16
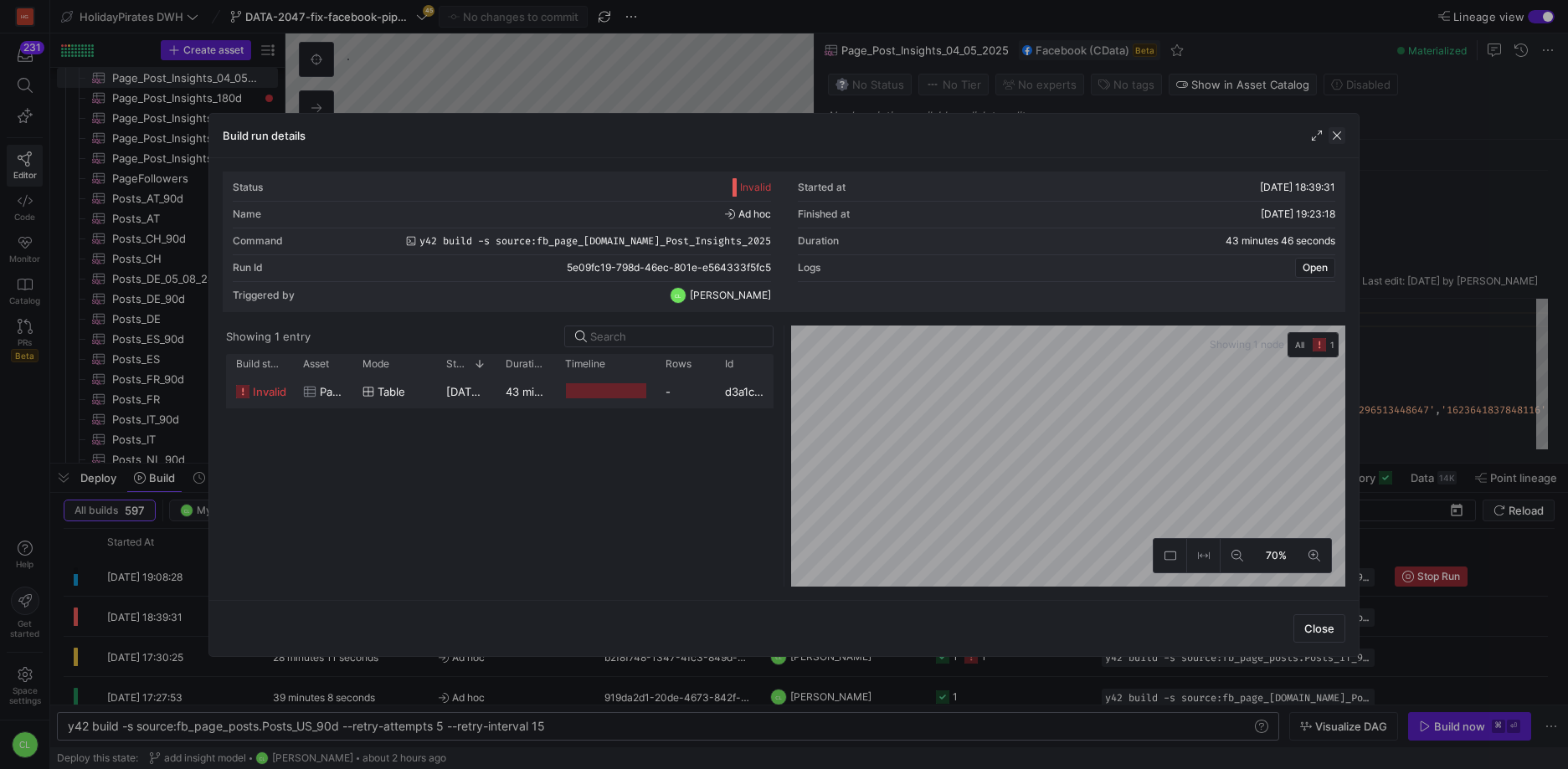
click at [1332, 134] on span "button" at bounding box center [1336, 135] width 16 height 16
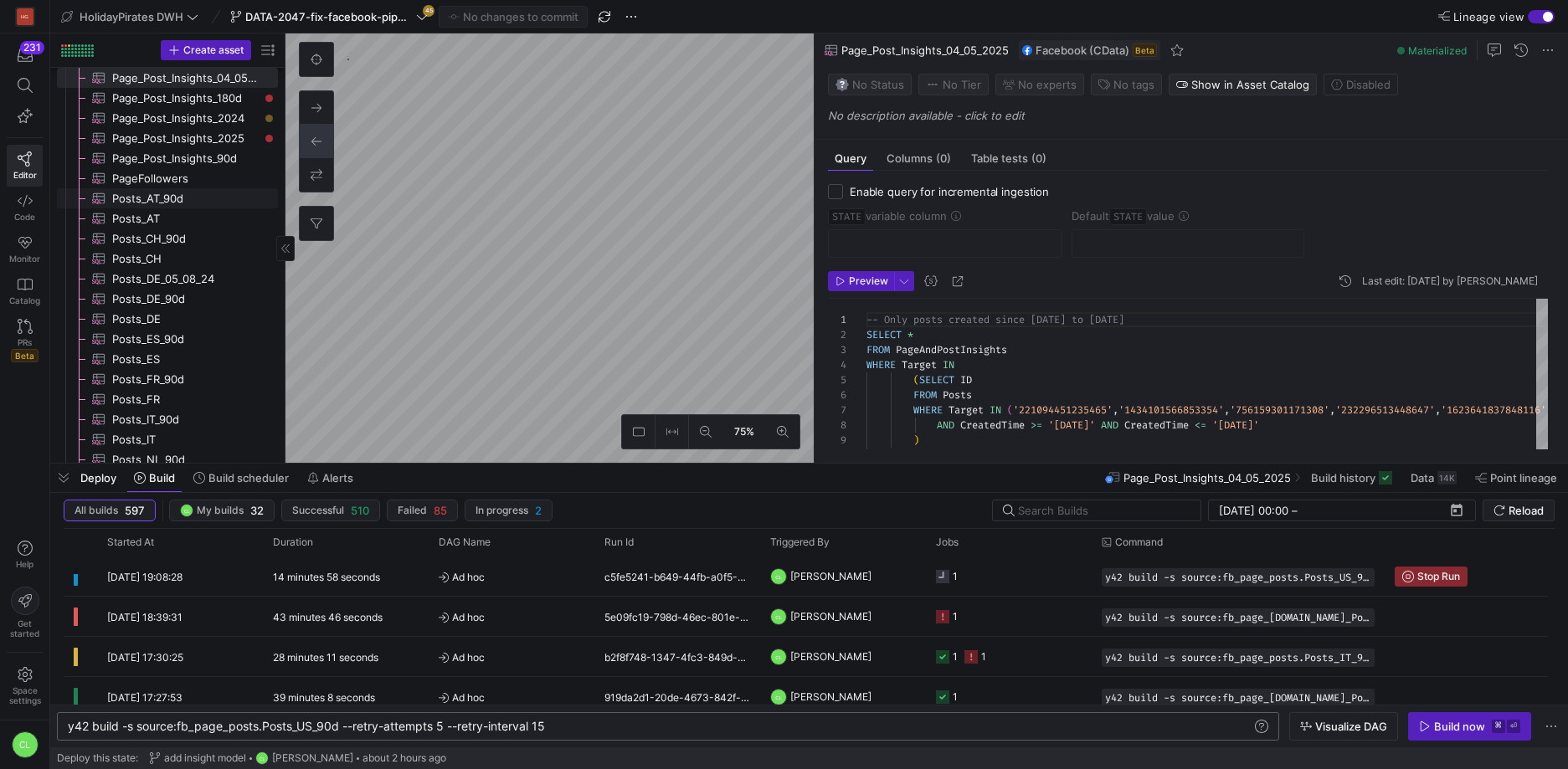
scroll to position [540, 0]
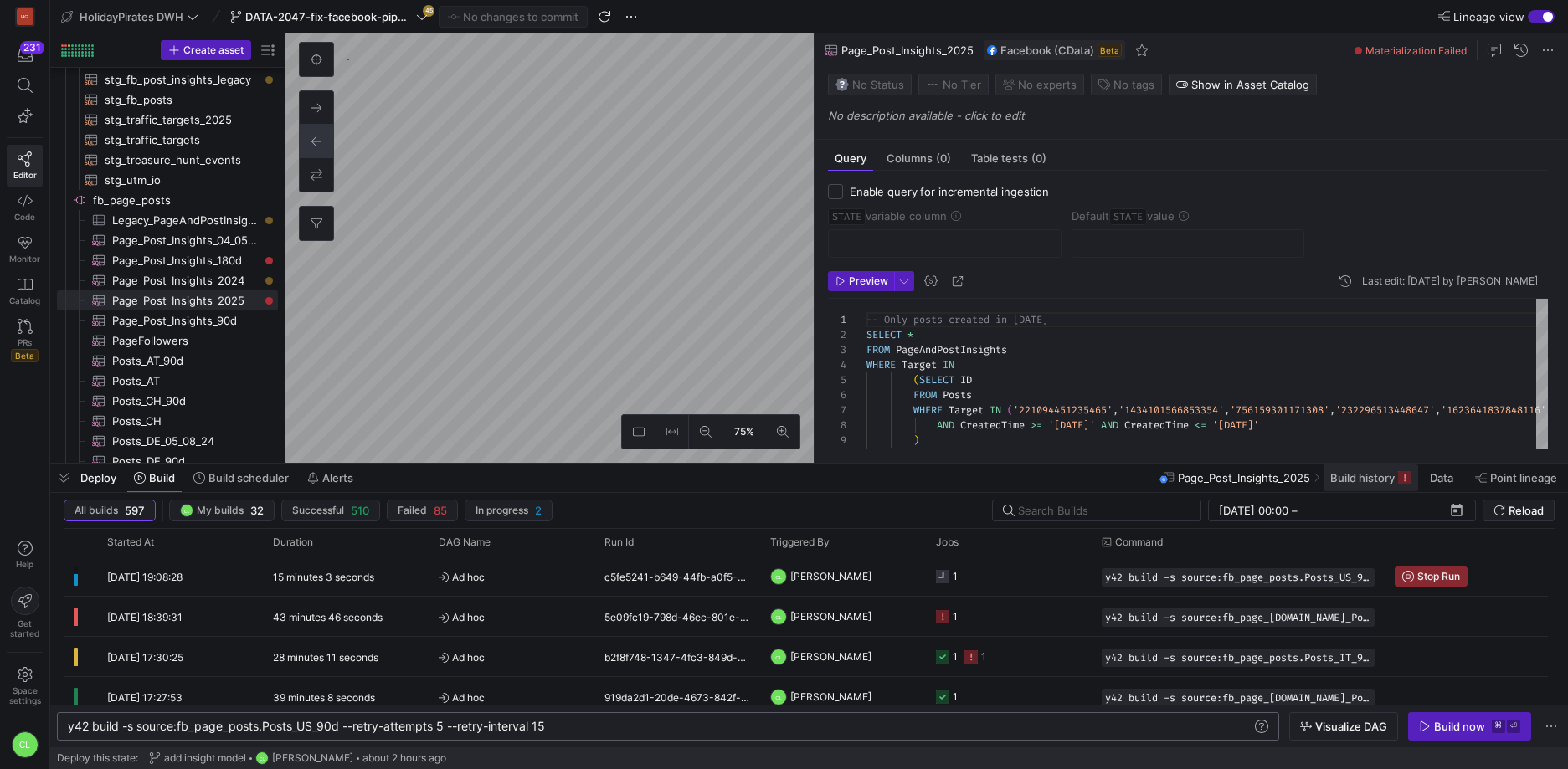
click at [1363, 479] on span "Build history" at bounding box center [1362, 478] width 65 height 14
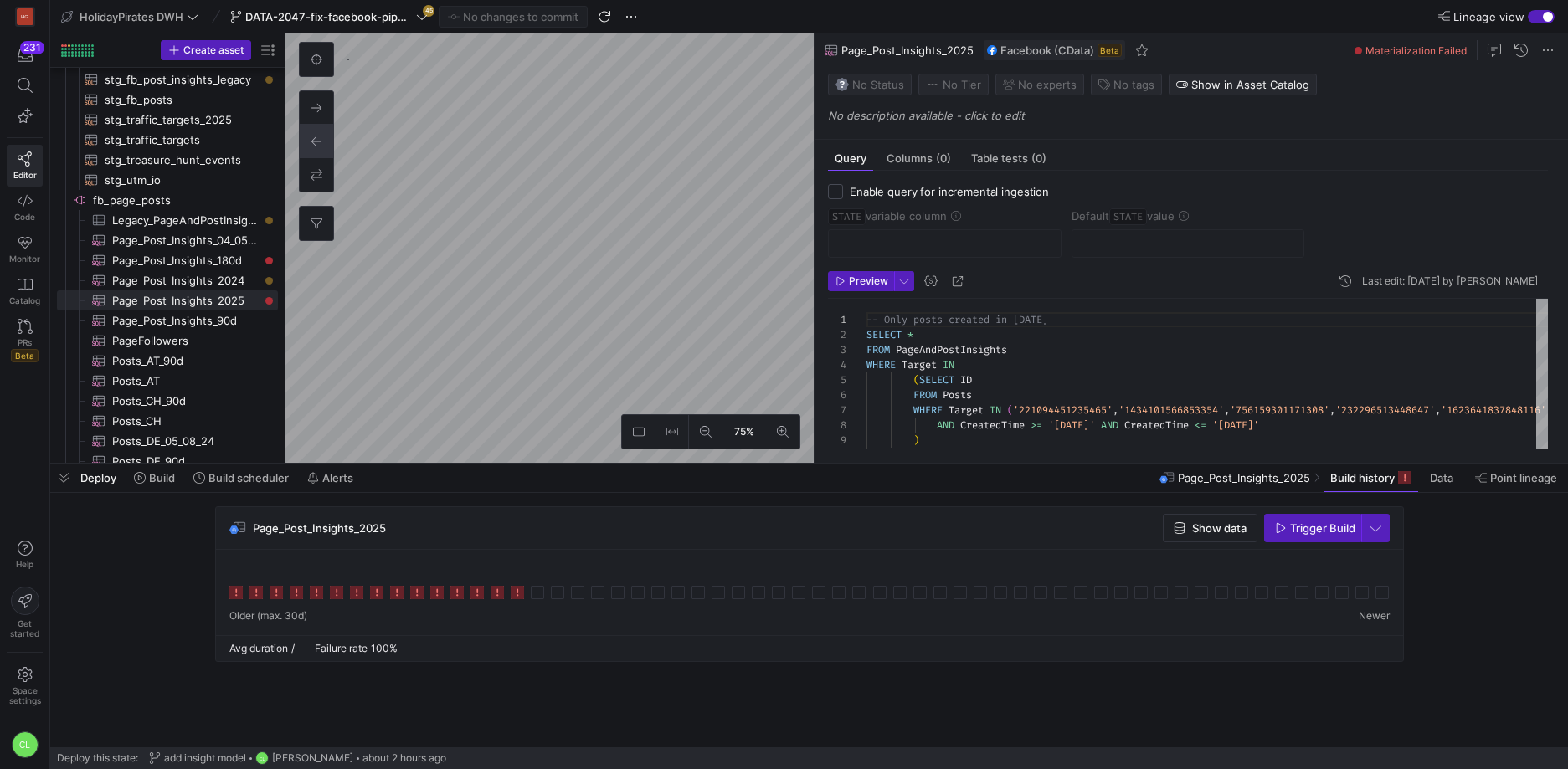
click at [803, 484] on div "Deploy Build Build scheduler Alerts Page_Post_Insights_2025 Build history Data …" at bounding box center [809, 477] width 1518 height 28
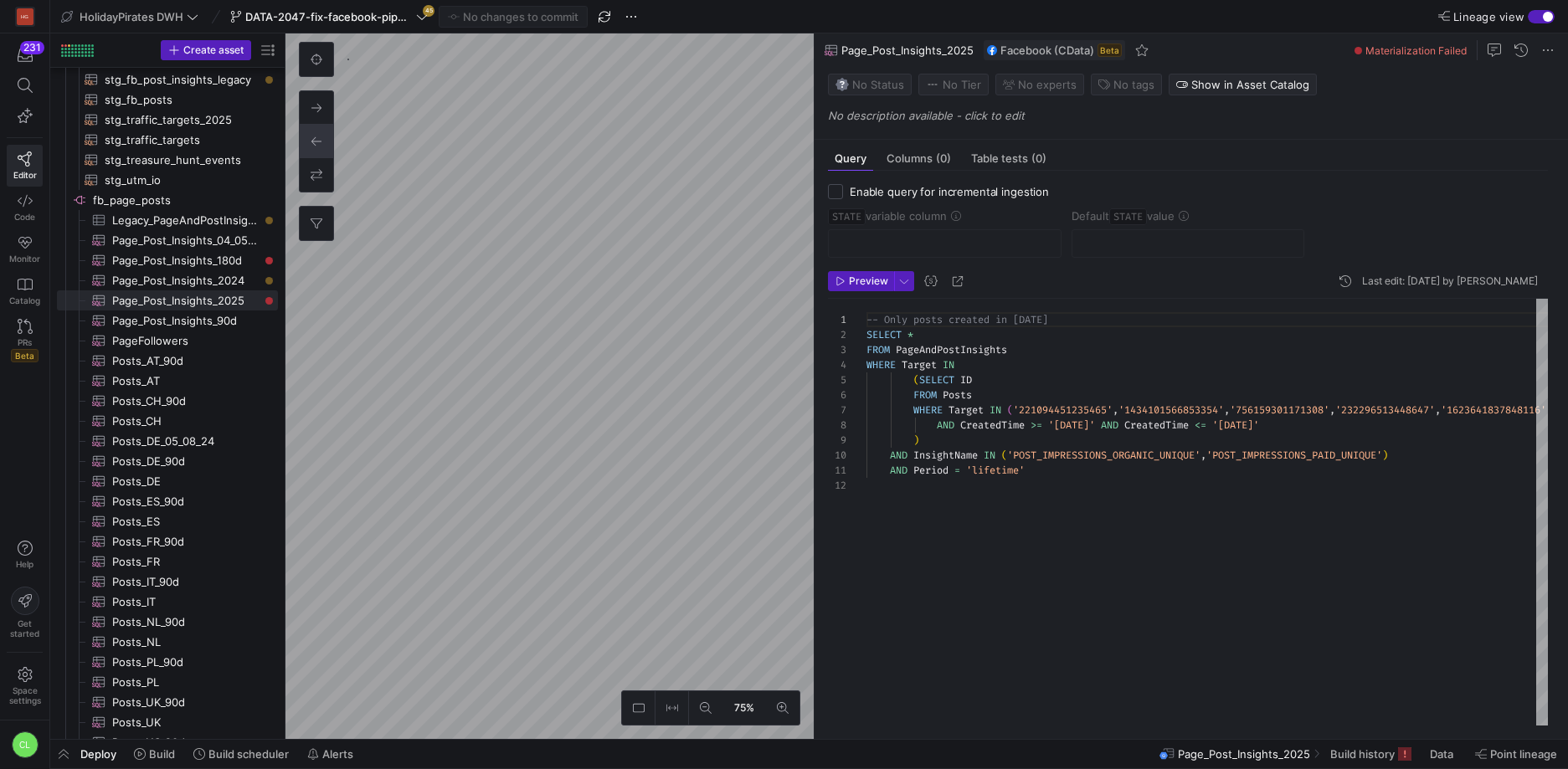
type textarea "-- Only posts created since [DATE] to [DATE] SELECT * FROM PageAndPostInsights …"
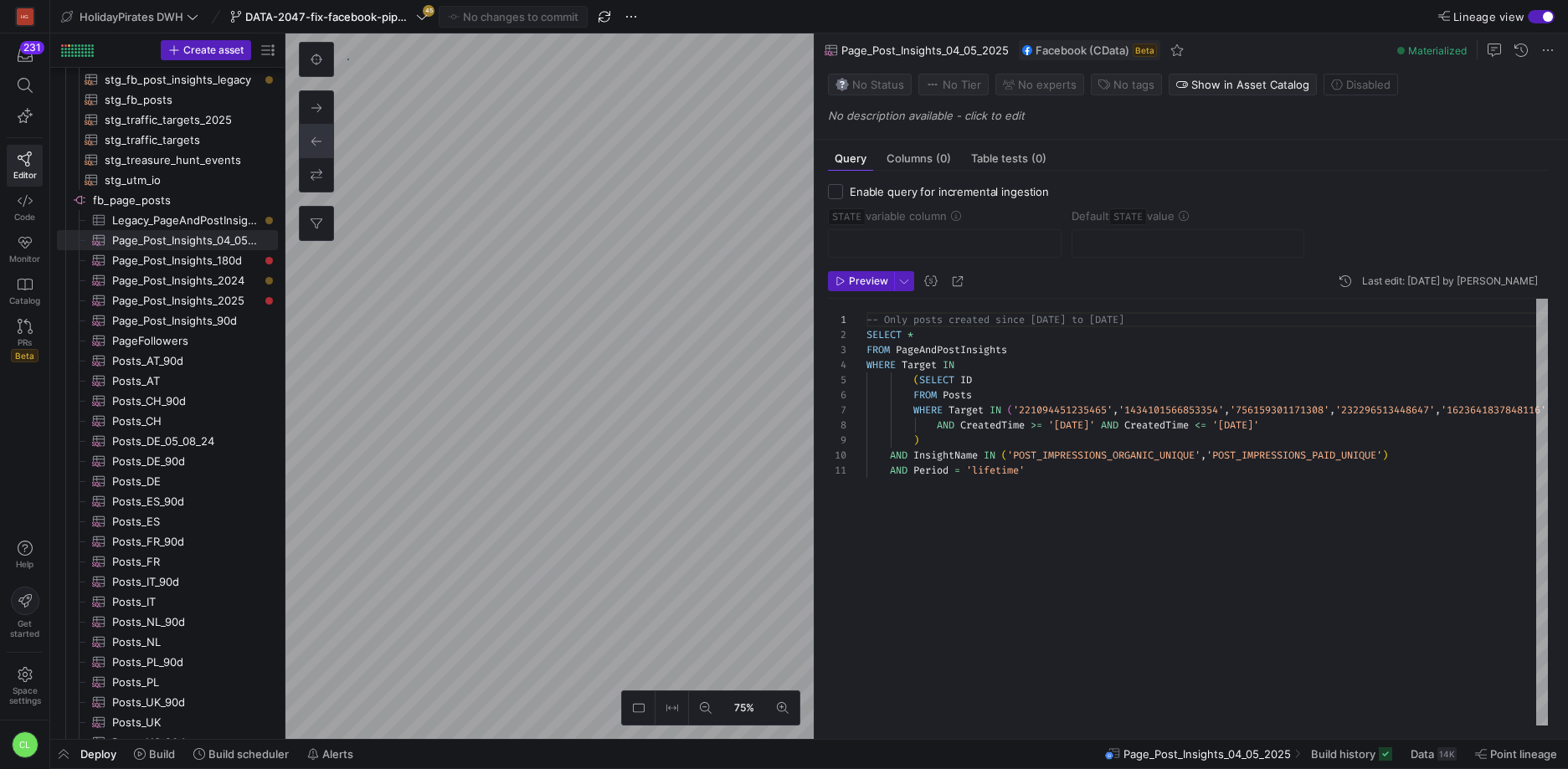
click at [392, 754] on div "Deploy Build Build scheduler Alerts Page_Post_Insights_04_05_2025 Build history…" at bounding box center [809, 754] width 1518 height 28
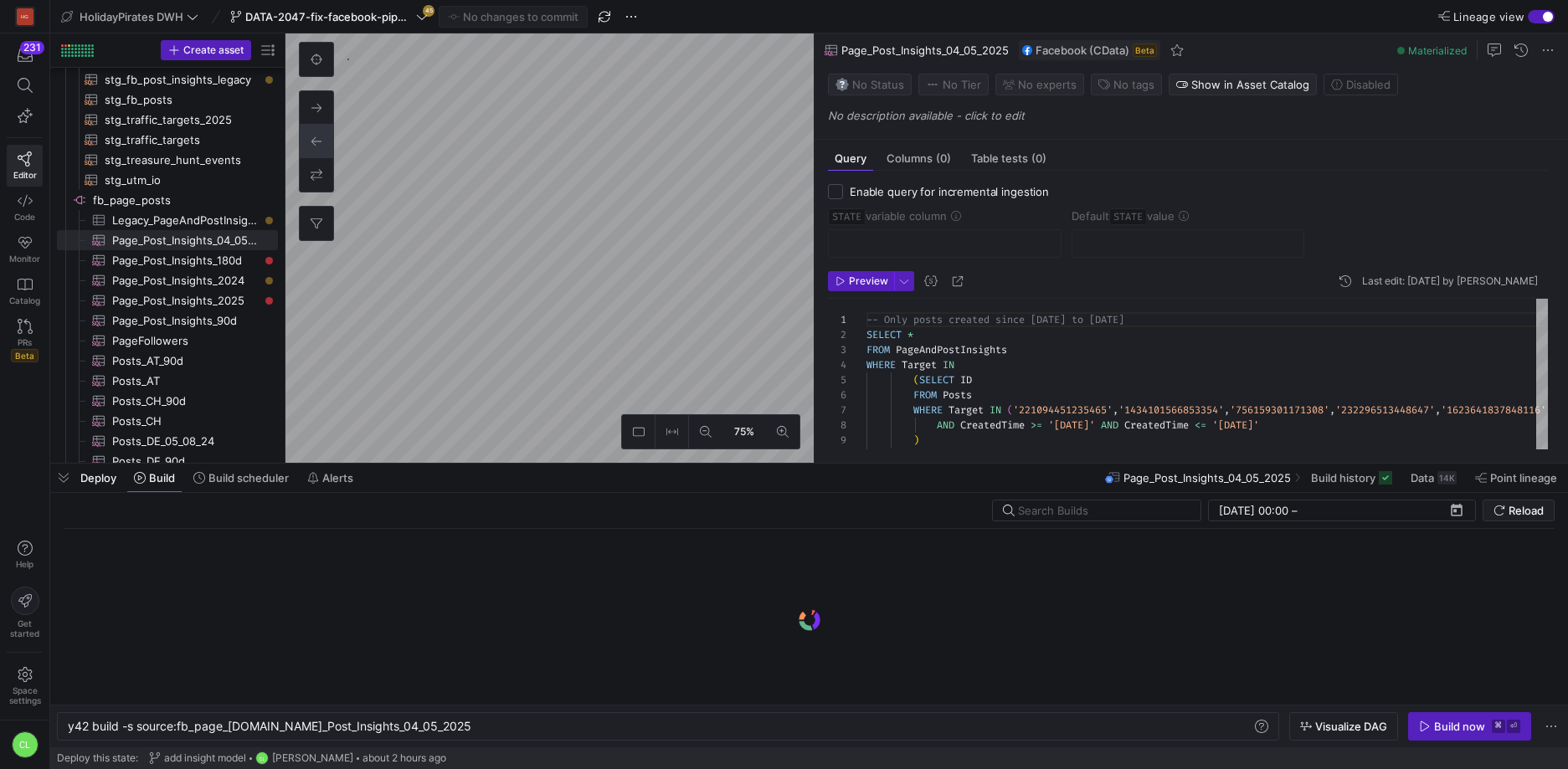
scroll to position [0, 373]
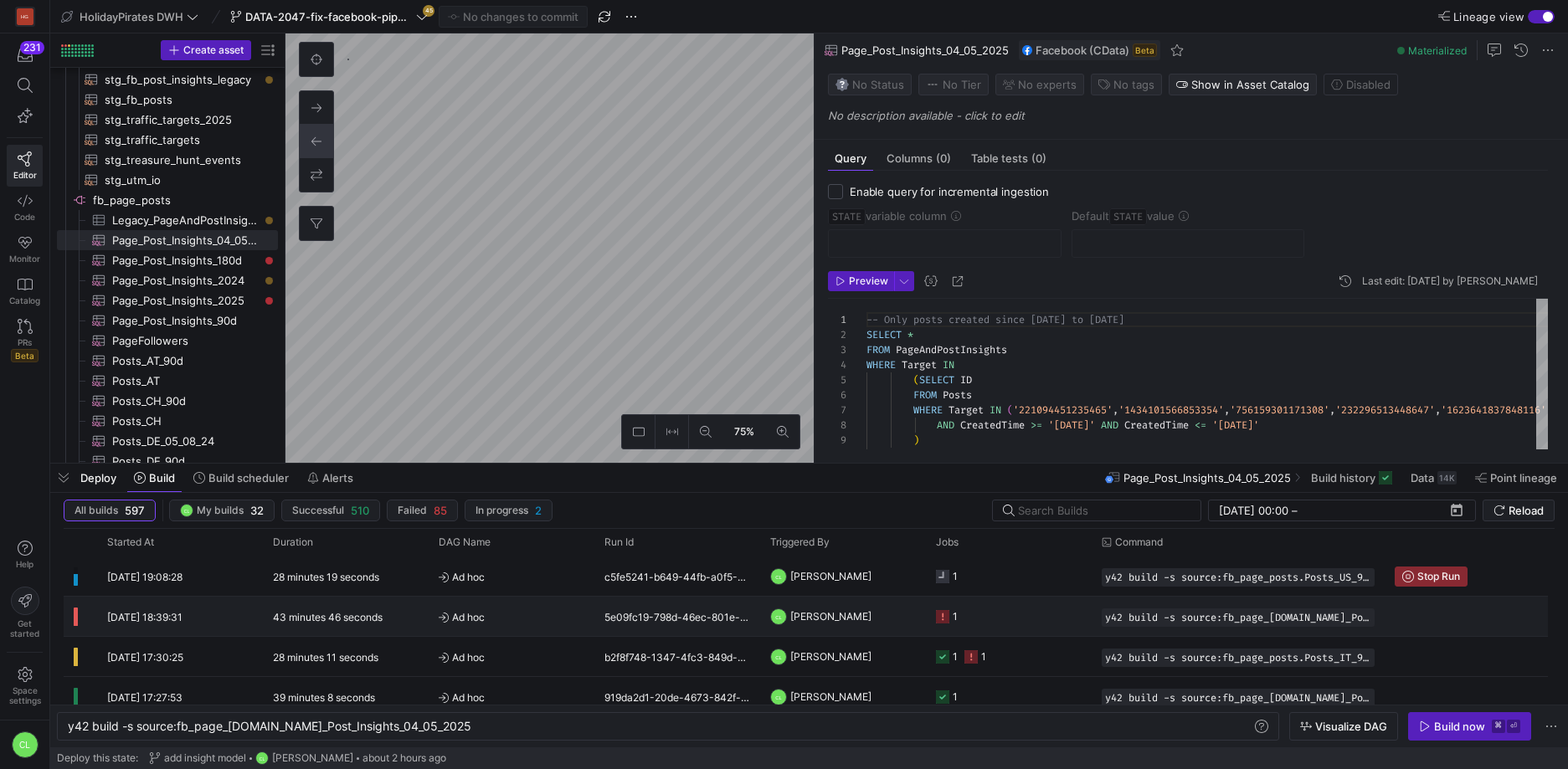
click at [1028, 612] on y42-job-status-cell-renderer "1" at bounding box center [1008, 615] width 146 height 38
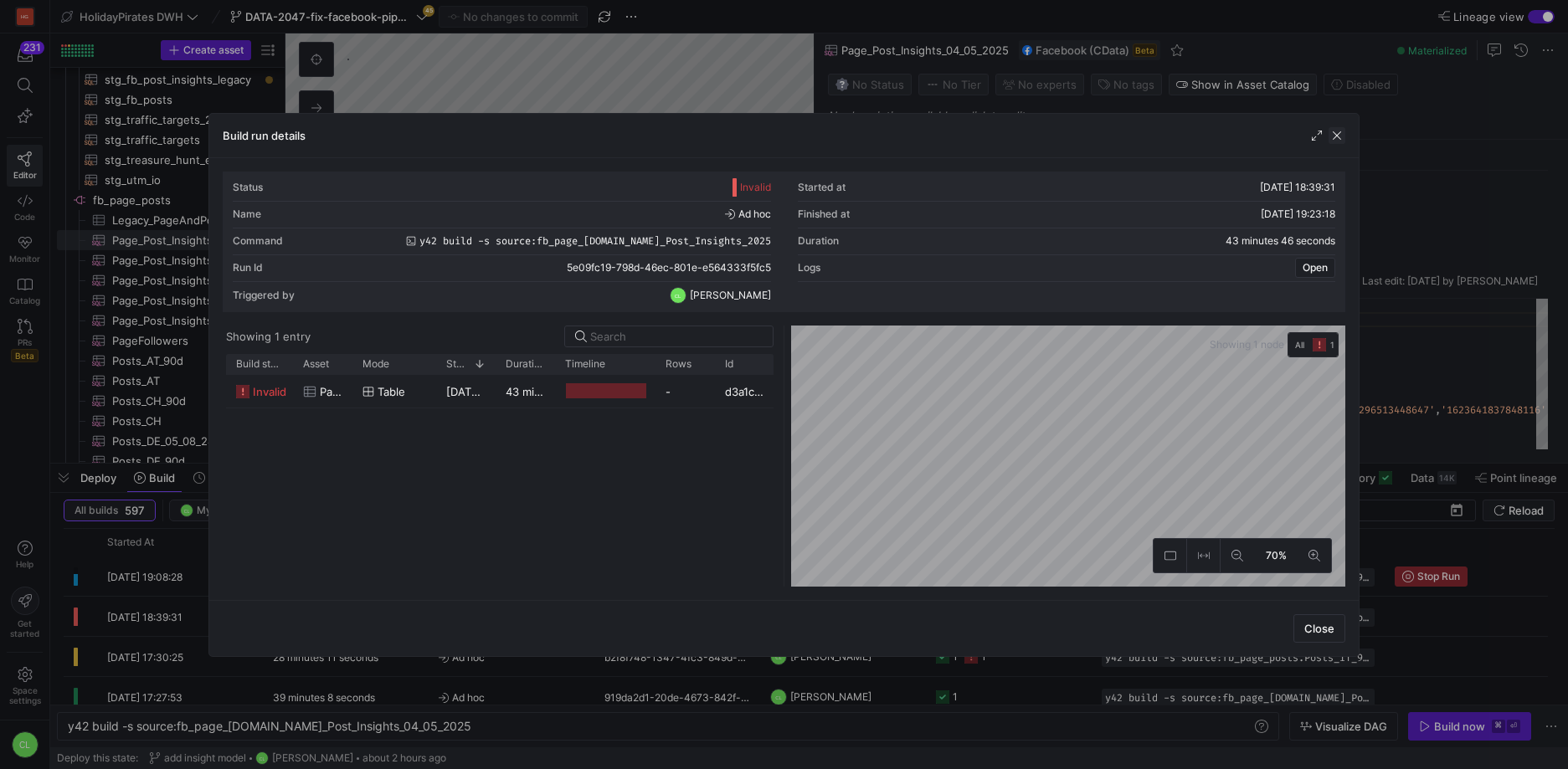
click at [1334, 135] on span "button" at bounding box center [1336, 135] width 16 height 16
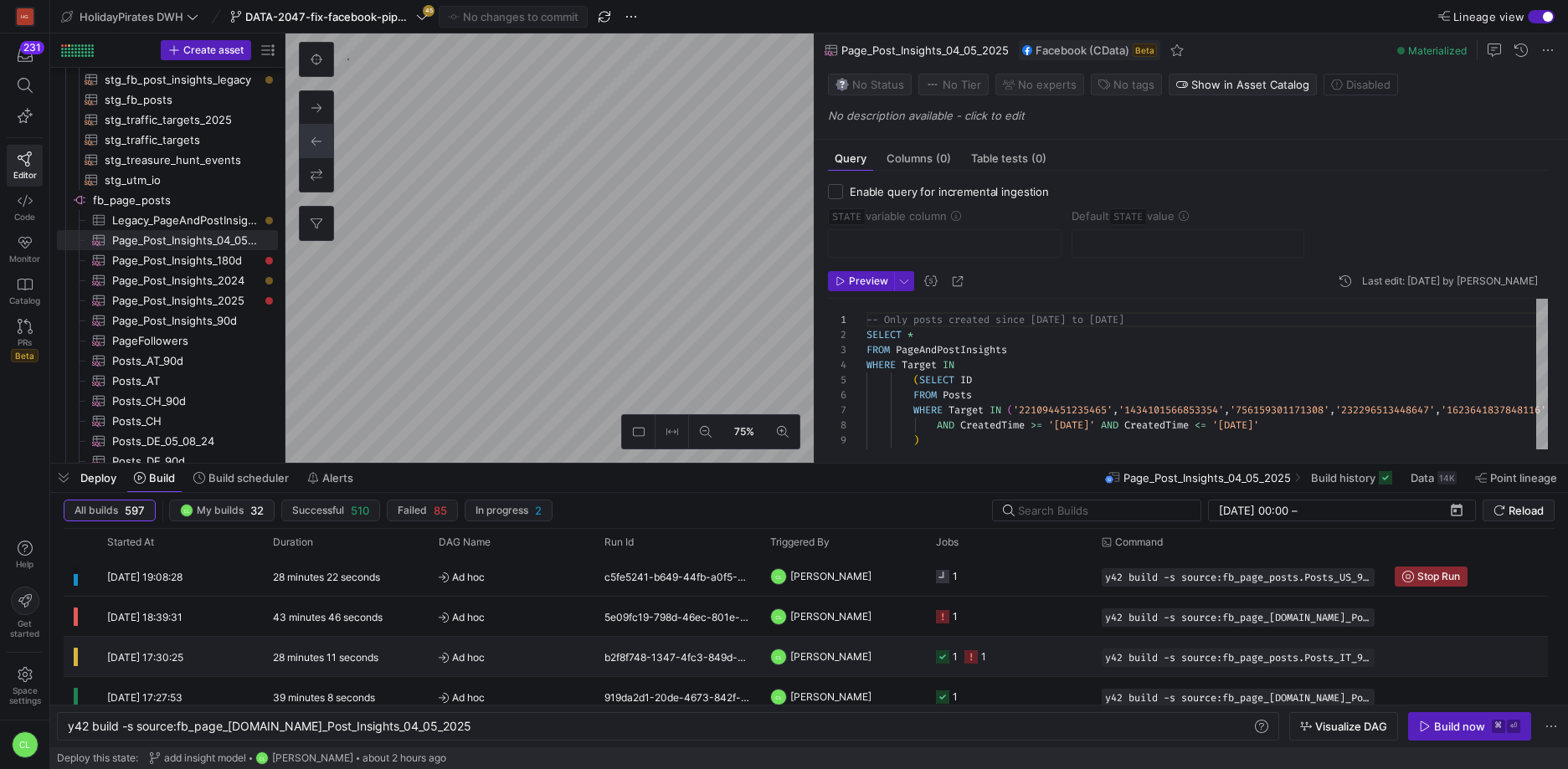
click at [1033, 668] on y42-job-status-cell-renderer "1 1" at bounding box center [1008, 656] width 146 height 38
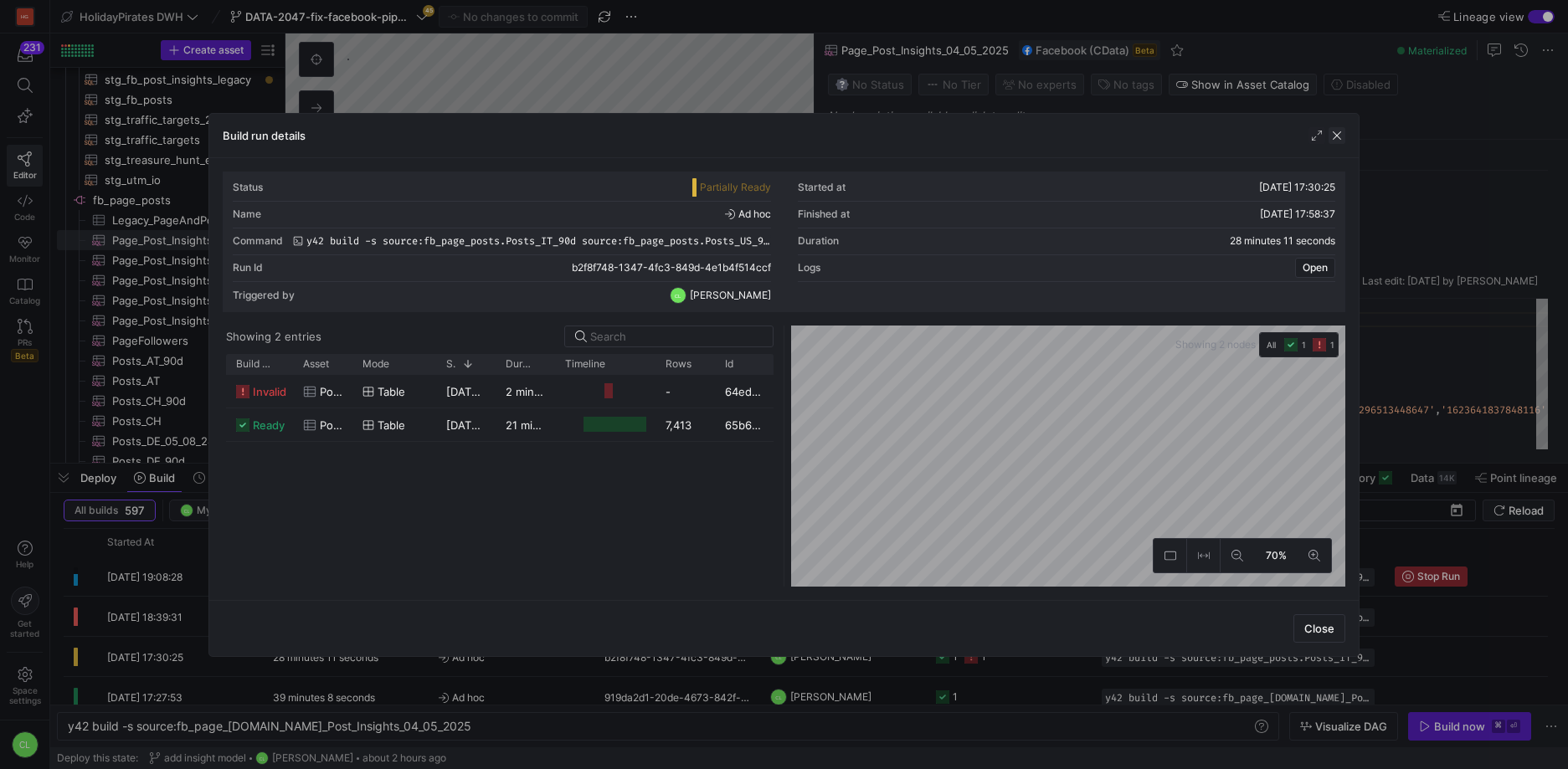
click at [1340, 134] on span "button" at bounding box center [1336, 135] width 16 height 16
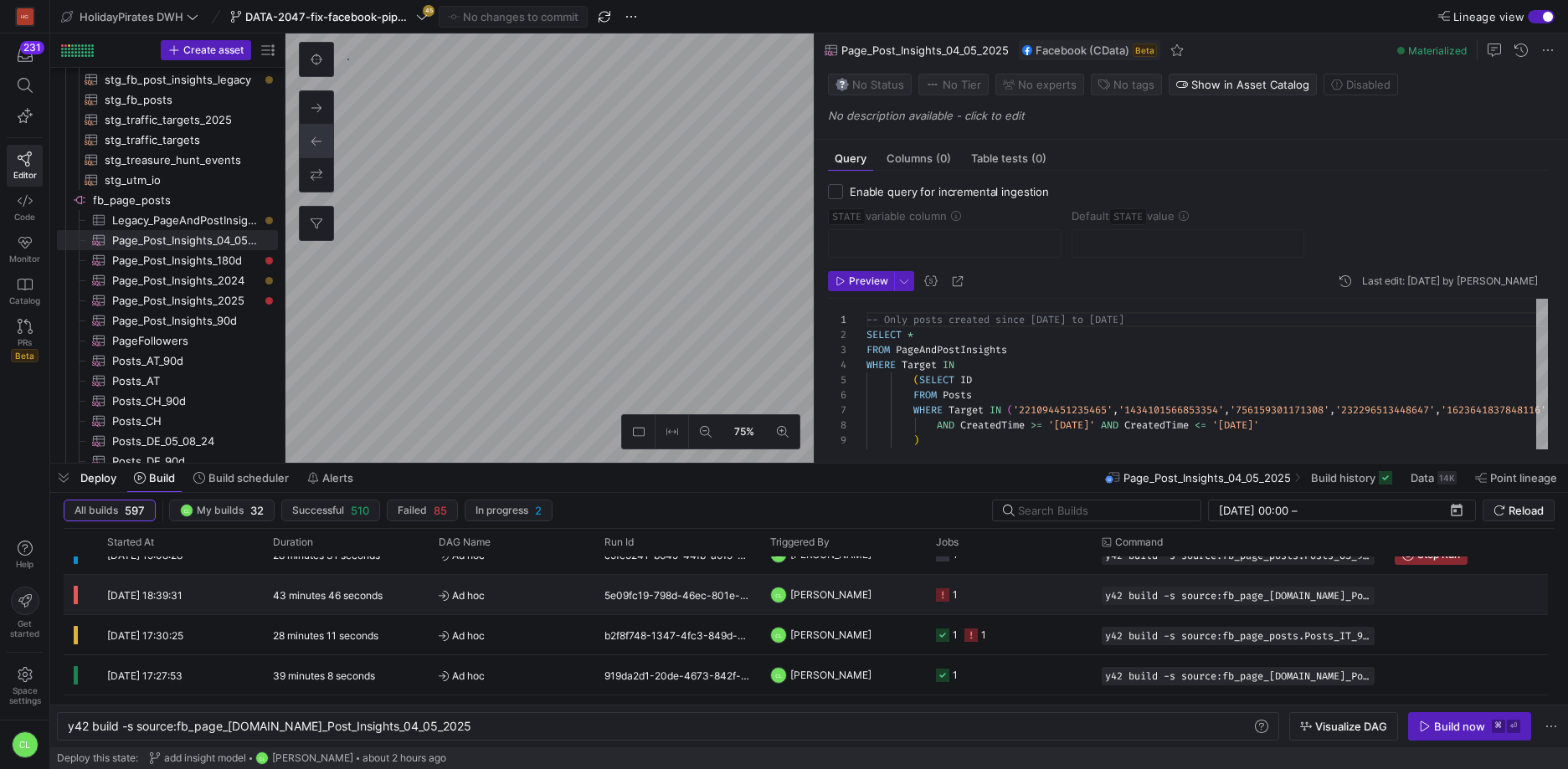
scroll to position [33, 0]
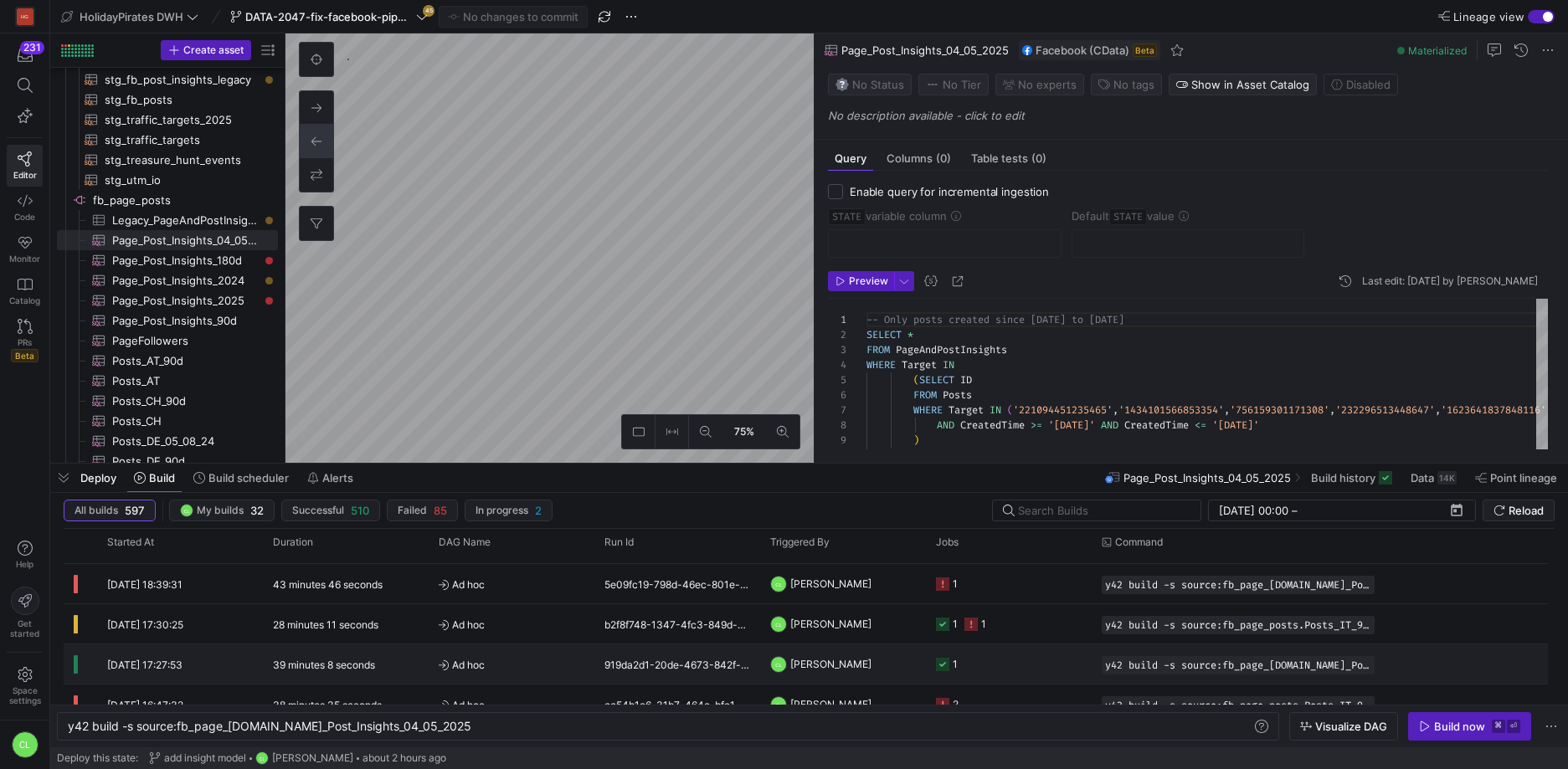
click at [960, 655] on y42-job-status-cell-renderer "1" at bounding box center [1008, 664] width 146 height 38
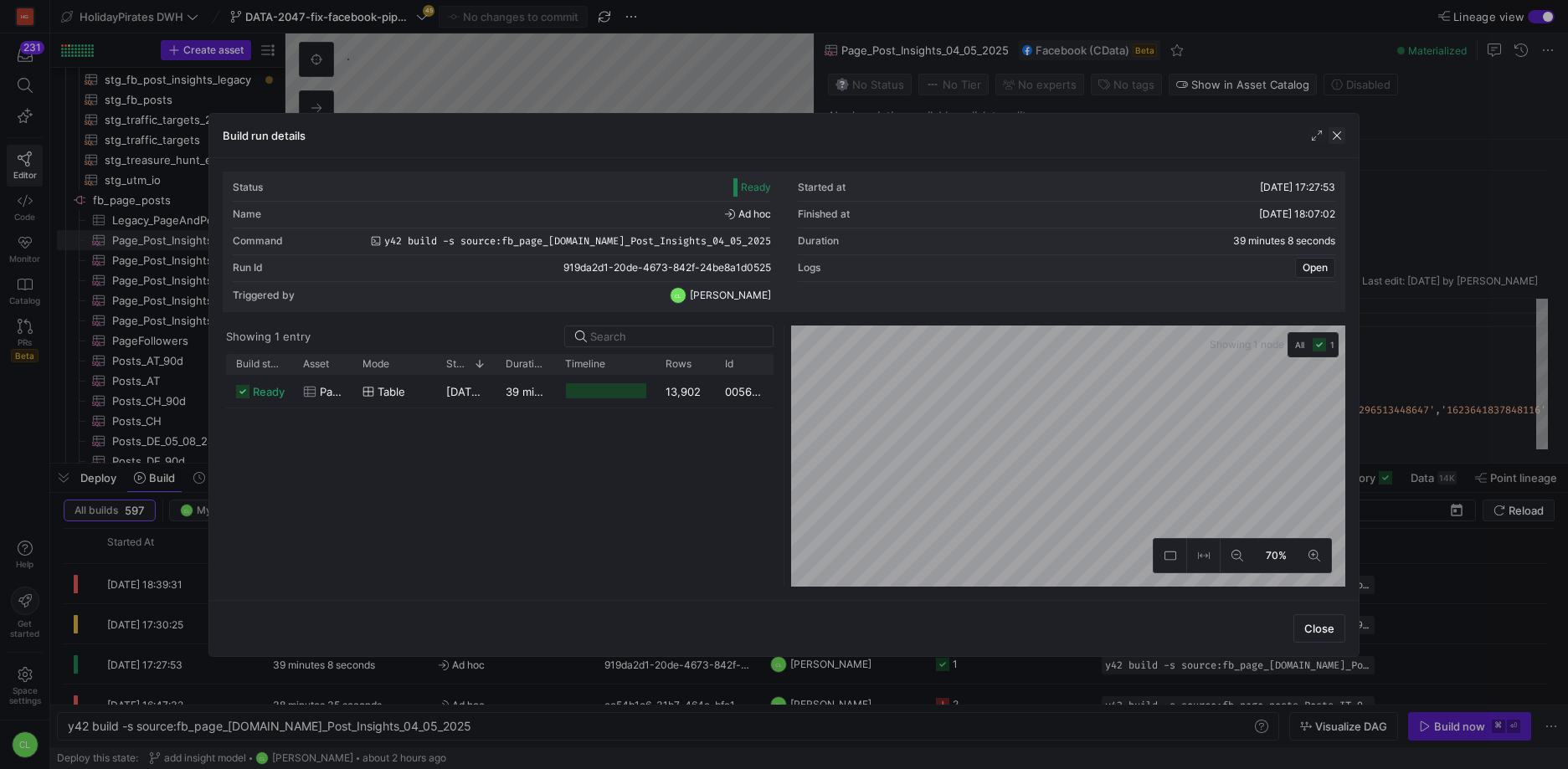
click at [1334, 140] on span "button" at bounding box center [1336, 135] width 16 height 16
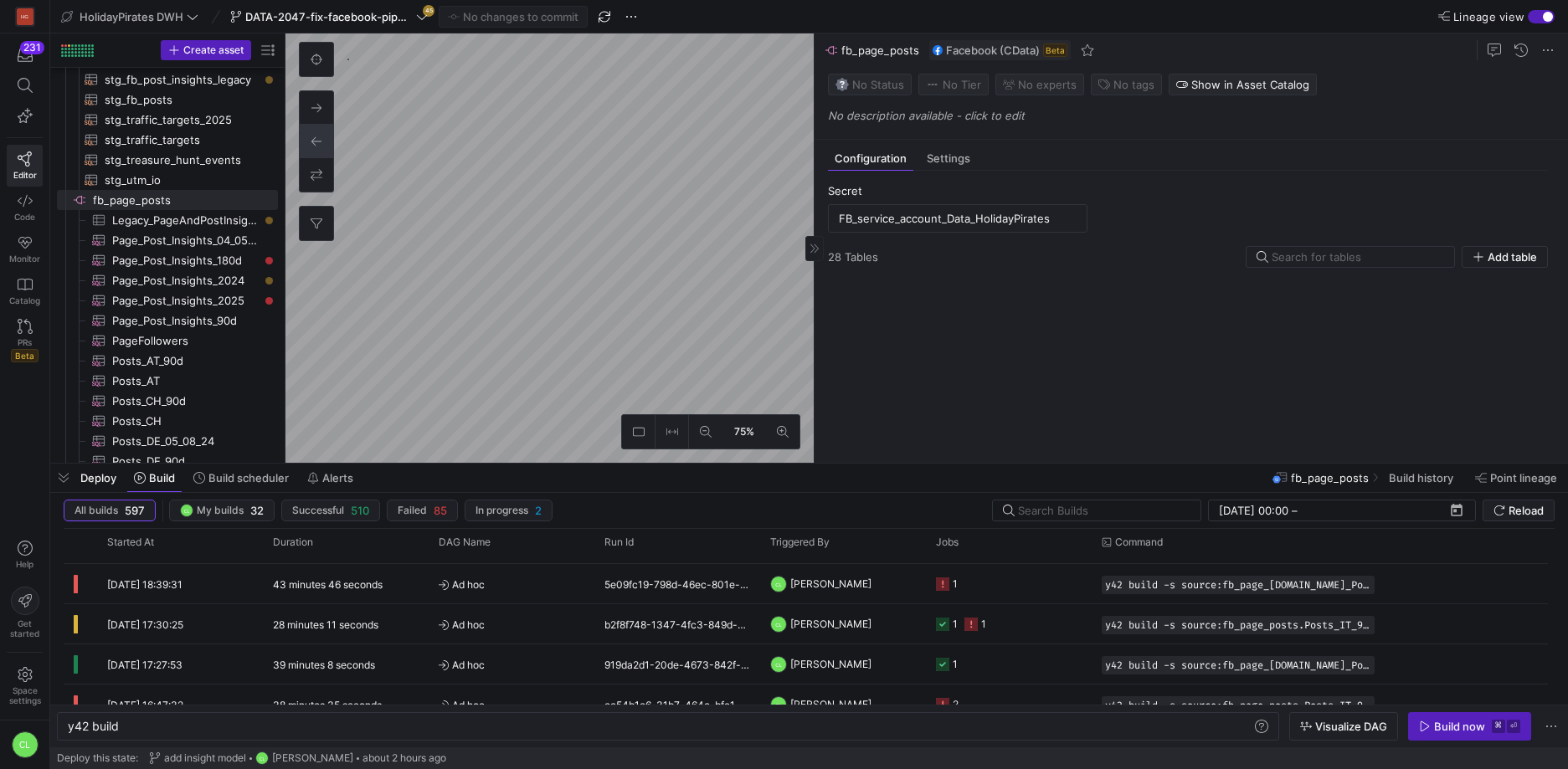
type textarea "y42 build"
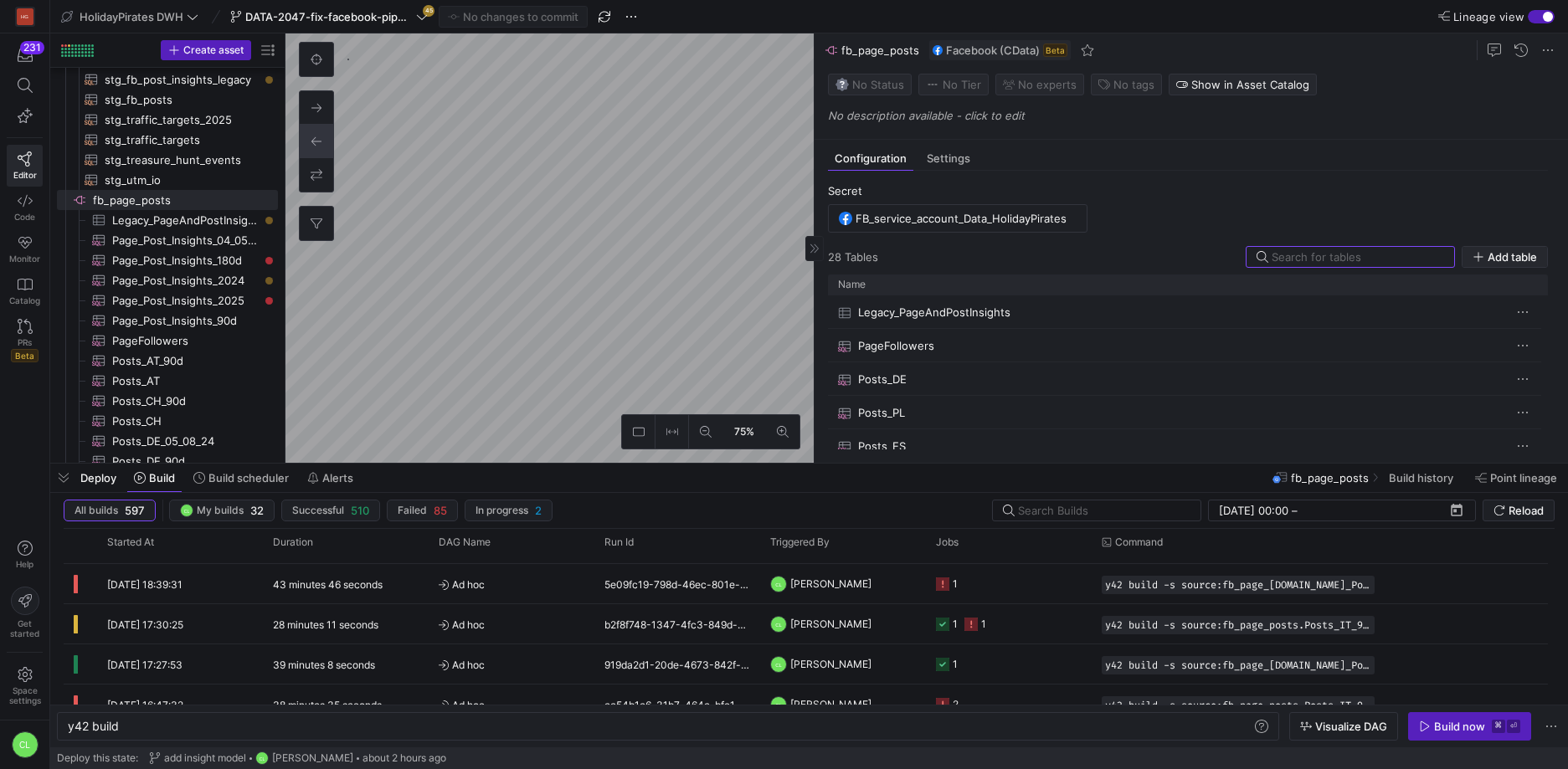
click at [1489, 260] on span "Add table" at bounding box center [1512, 257] width 49 height 14
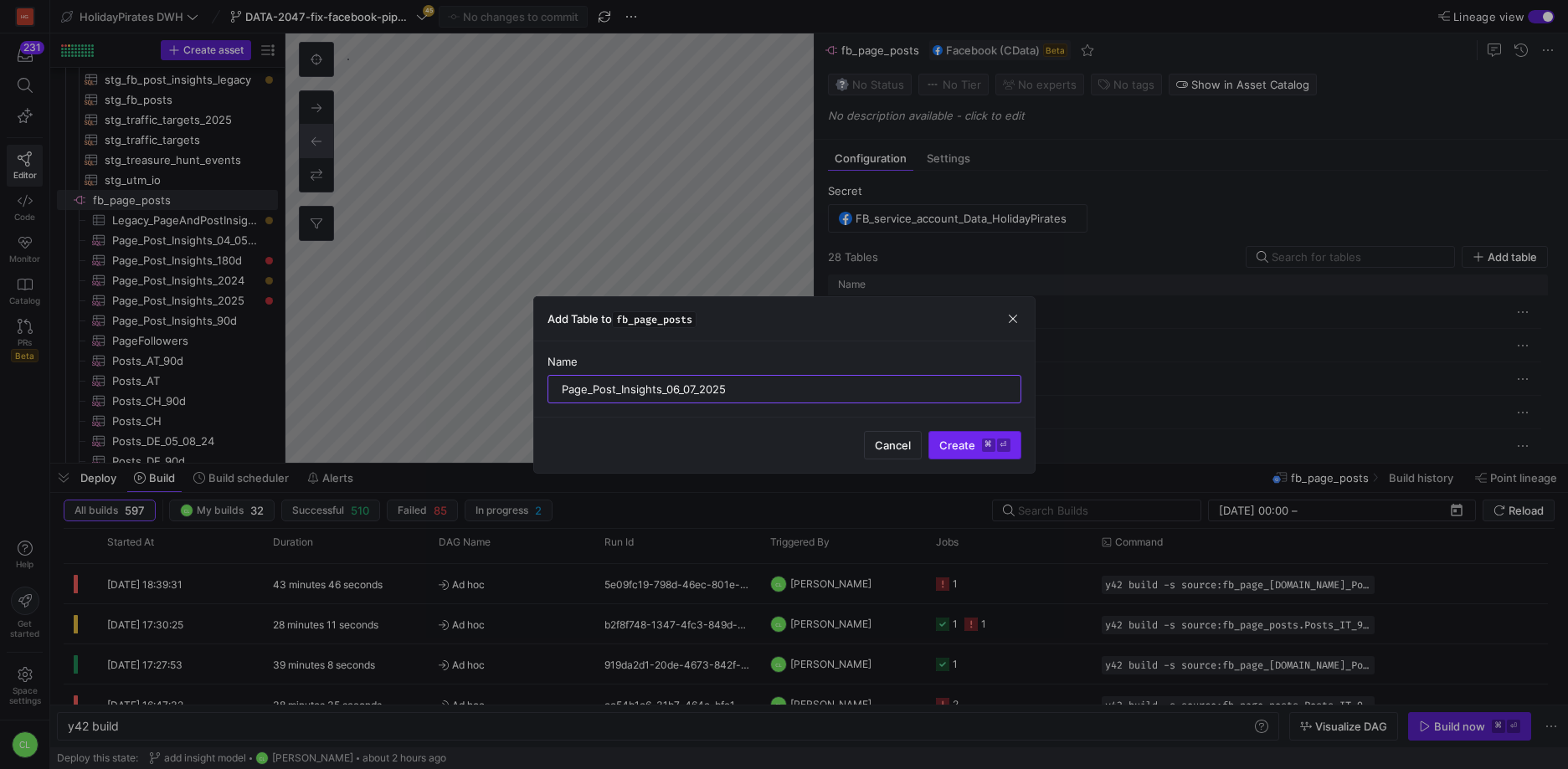
type input "Page_Post_Insights_06_07_2025"
click at [962, 440] on span "Create ⌘ ⏎" at bounding box center [975, 445] width 72 height 14
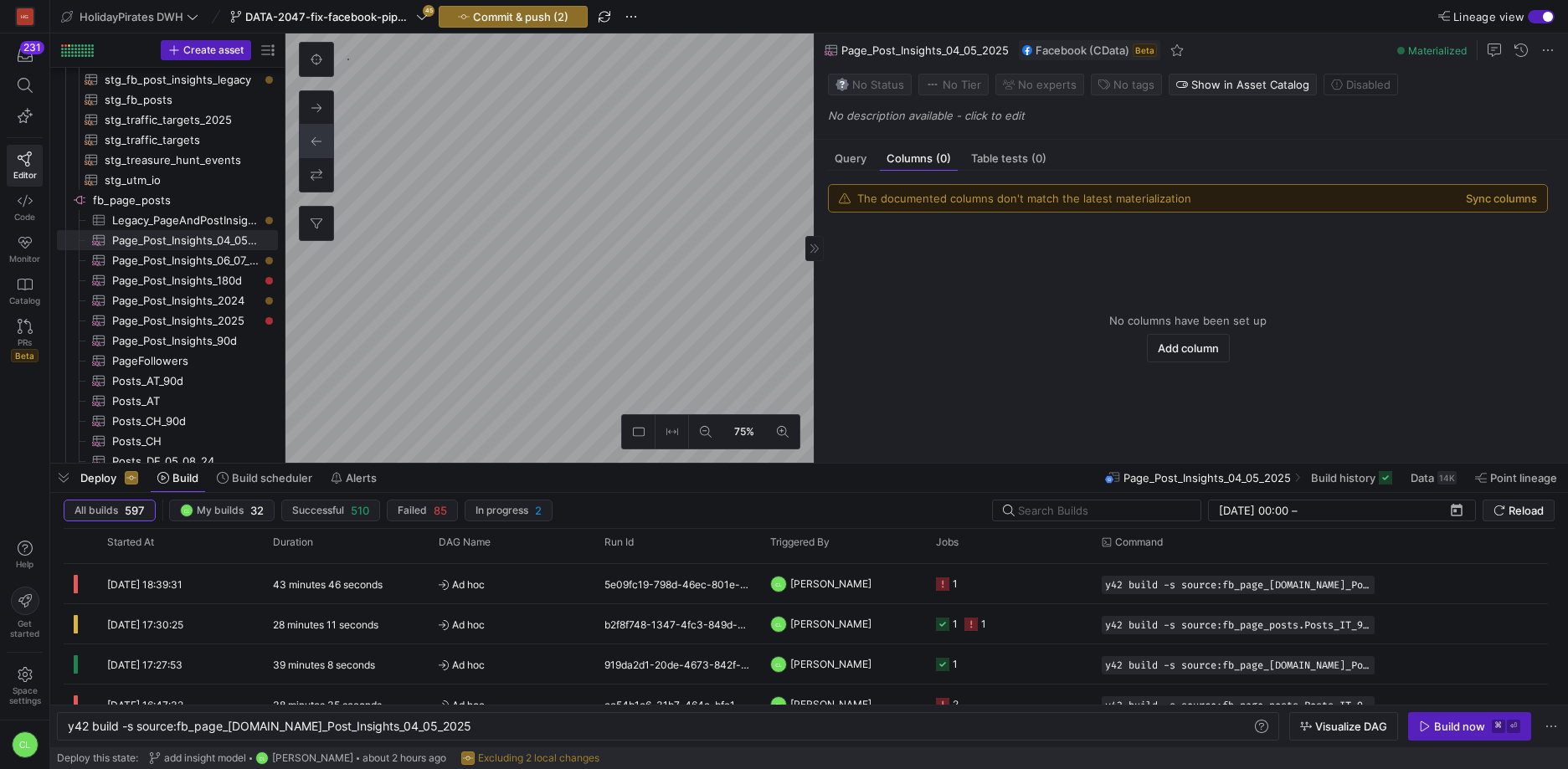
type textarea "y42 build -s source:fb_page_[DOMAIN_NAME]_Post_Insights_04_05_2025"
click at [834, 161] on span "Query" at bounding box center [850, 157] width 32 height 11
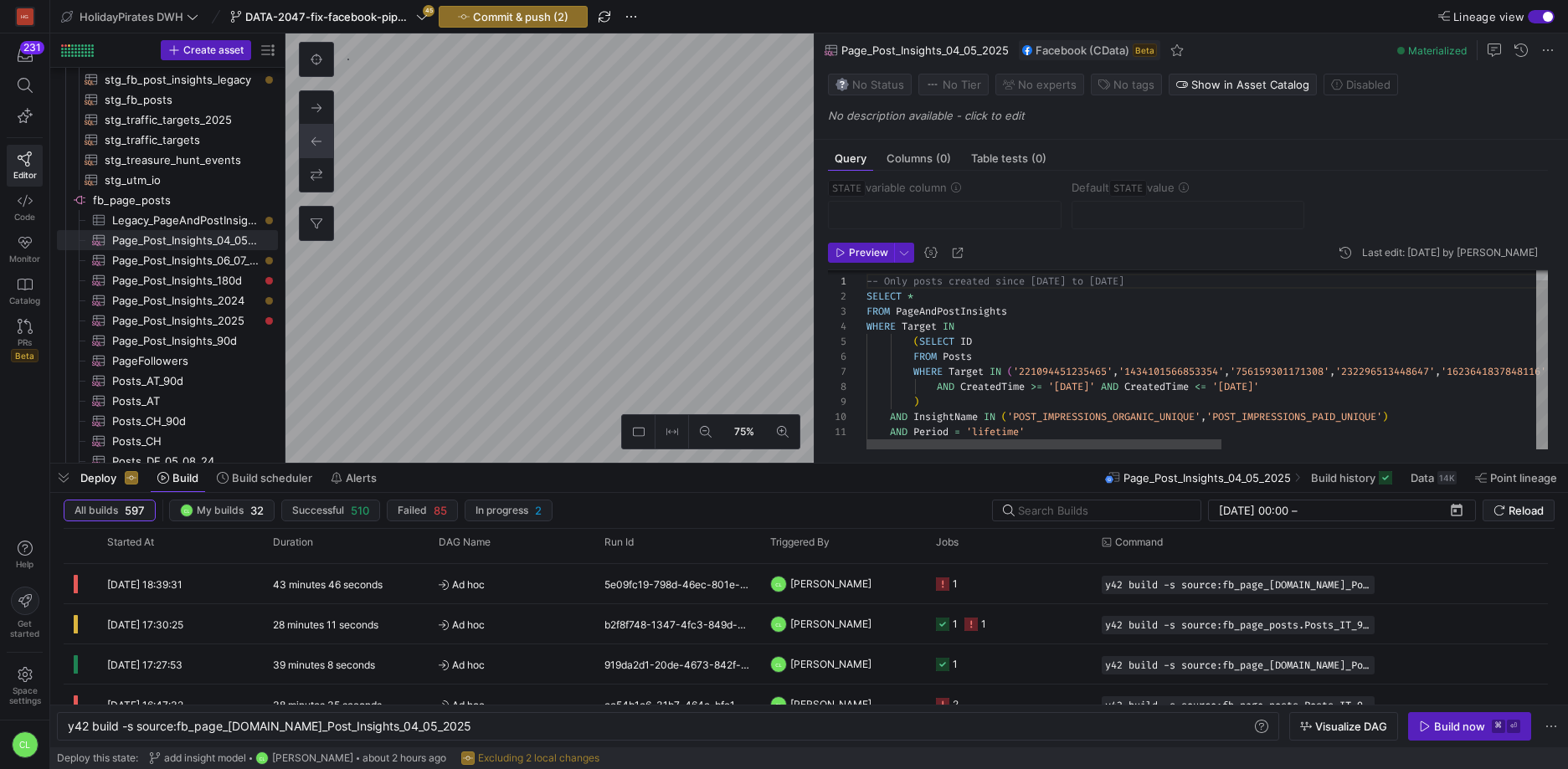
scroll to position [0, 161]
type textarea "-- Only posts created since [DATE] to [DATE] SELECT * FROM PageAndPostInsights …"
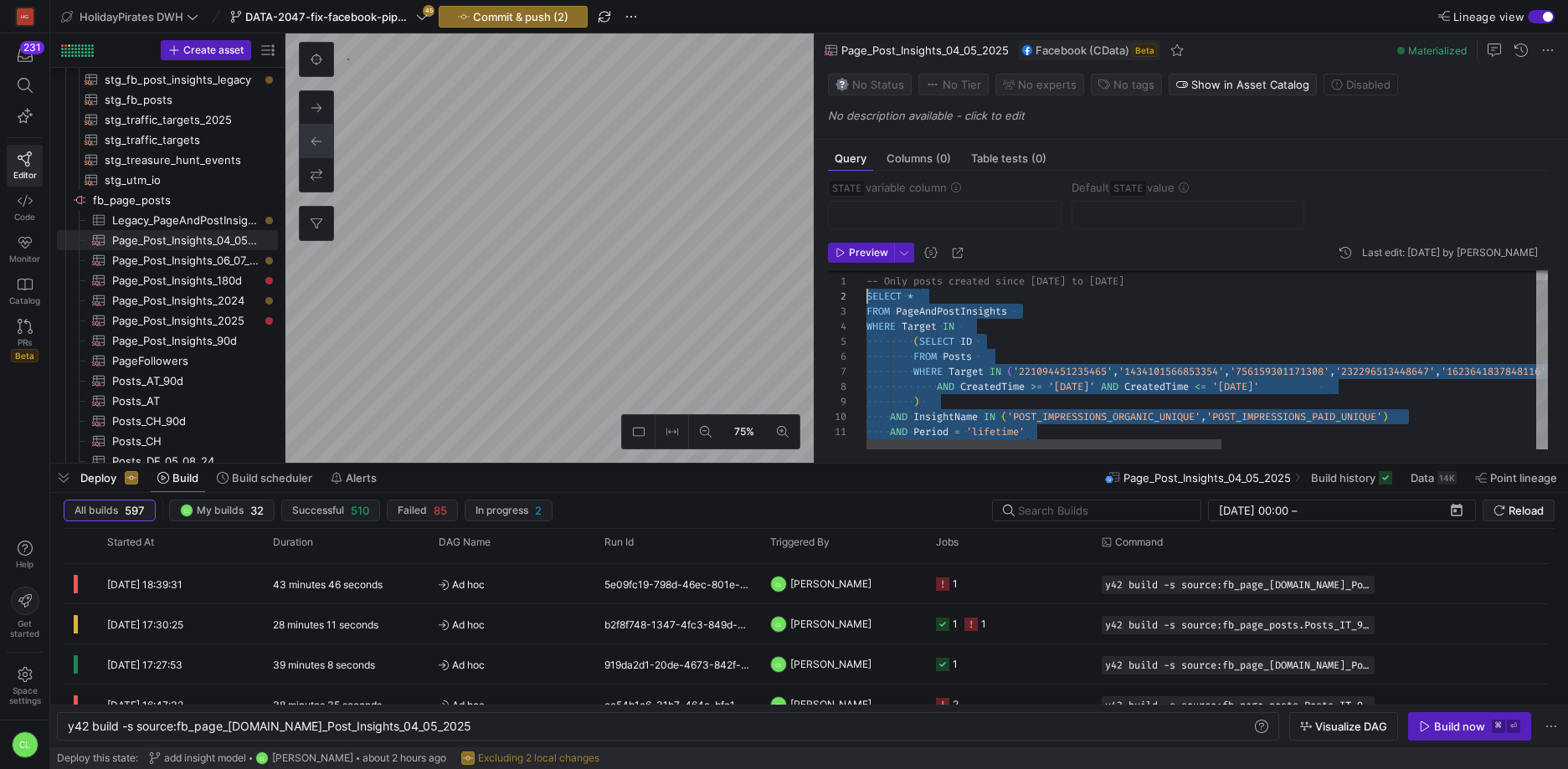
scroll to position [0, 0]
drag, startPoint x: 1198, startPoint y: 434, endPoint x: 845, endPoint y: 285, distance: 383.2
click at [866, 285] on div "-- Only posts created since [DATE] to [DATE] SELECT * FROM PageAndPostInsights …" at bounding box center [1508, 355] width 1284 height 189
type textarea "y42 build -s source:fb_page_[DOMAIN_NAME]_Post_Insights_06_07_2025"
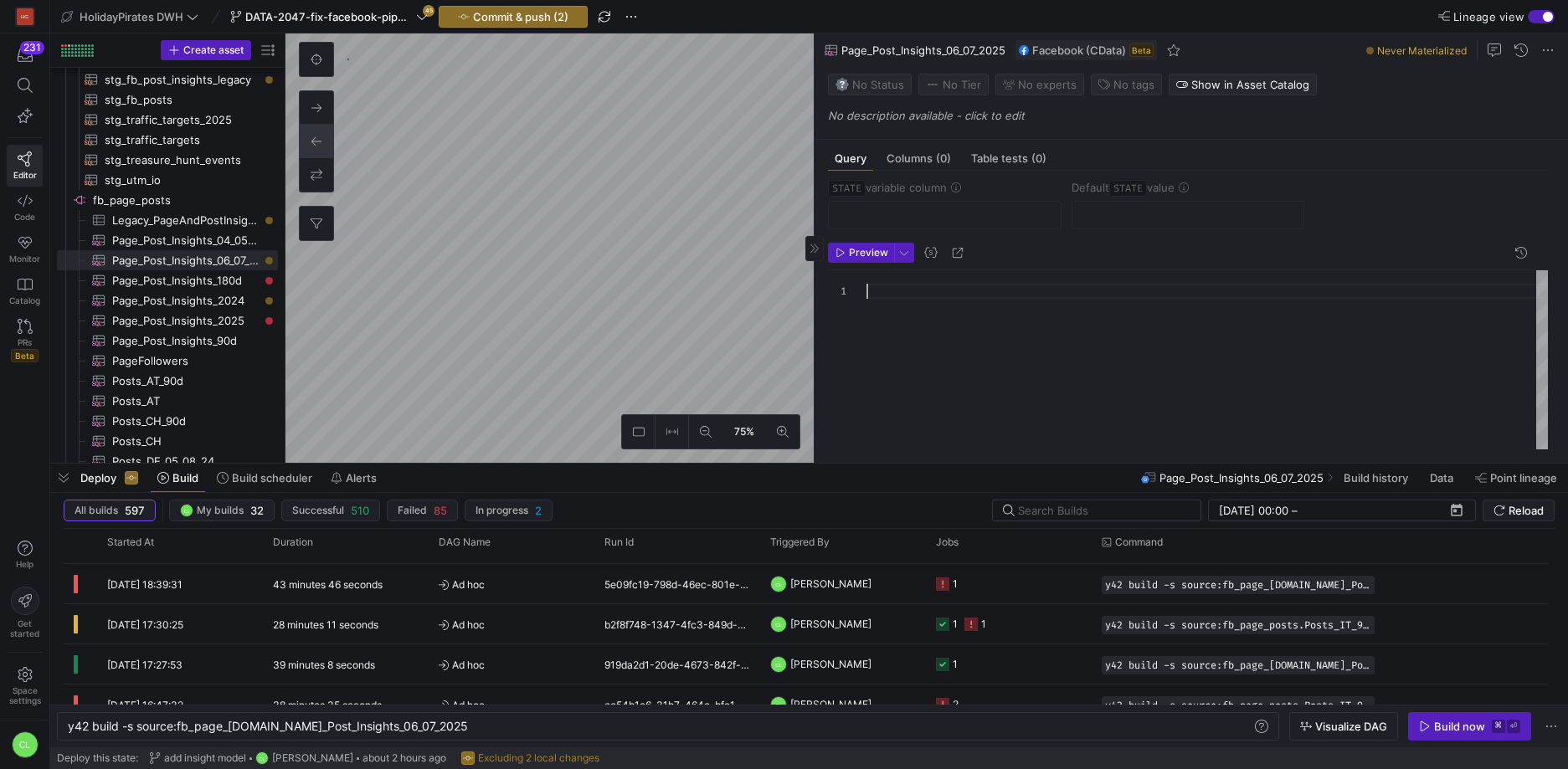
click at [938, 289] on y42-sql-ingestion-queryable-editor "Preview 1" at bounding box center [1188, 346] width 720 height 207
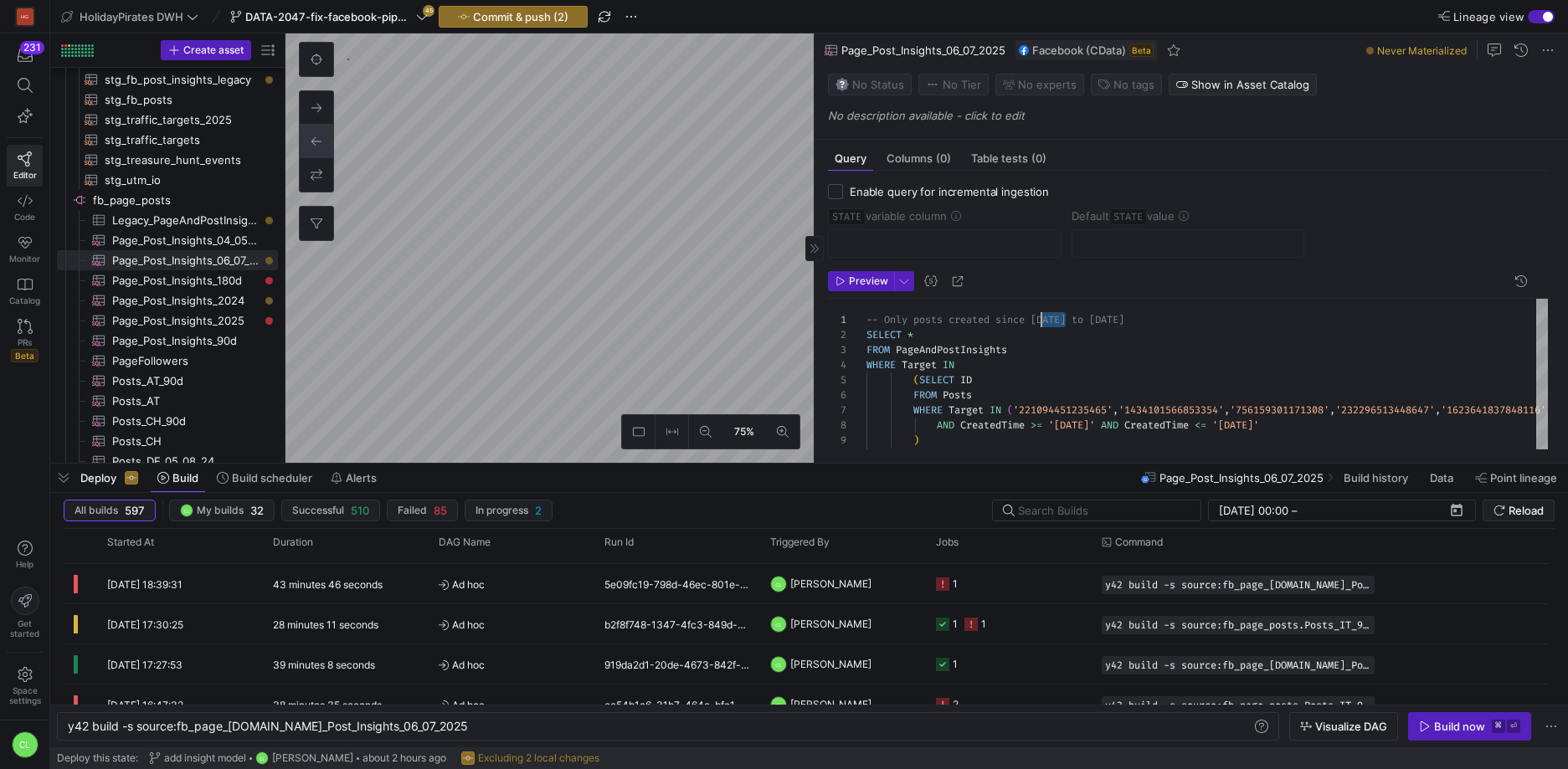
scroll to position [0, 169]
drag, startPoint x: 1063, startPoint y: 322, endPoint x: 1037, endPoint y: 327, distance: 26.5
click at [1037, 327] on div "SELECT * FROM PageAndPostInsights WHERE Target IN ( SELECT ID FROM Posts WHERE …" at bounding box center [1508, 393] width 1284 height 189
click at [1096, 425] on div "SELECT * FROM PageAndPostInsights WHERE Target IN ( SELECT ID FROM Posts WHERE …" at bounding box center [1508, 393] width 1284 height 189
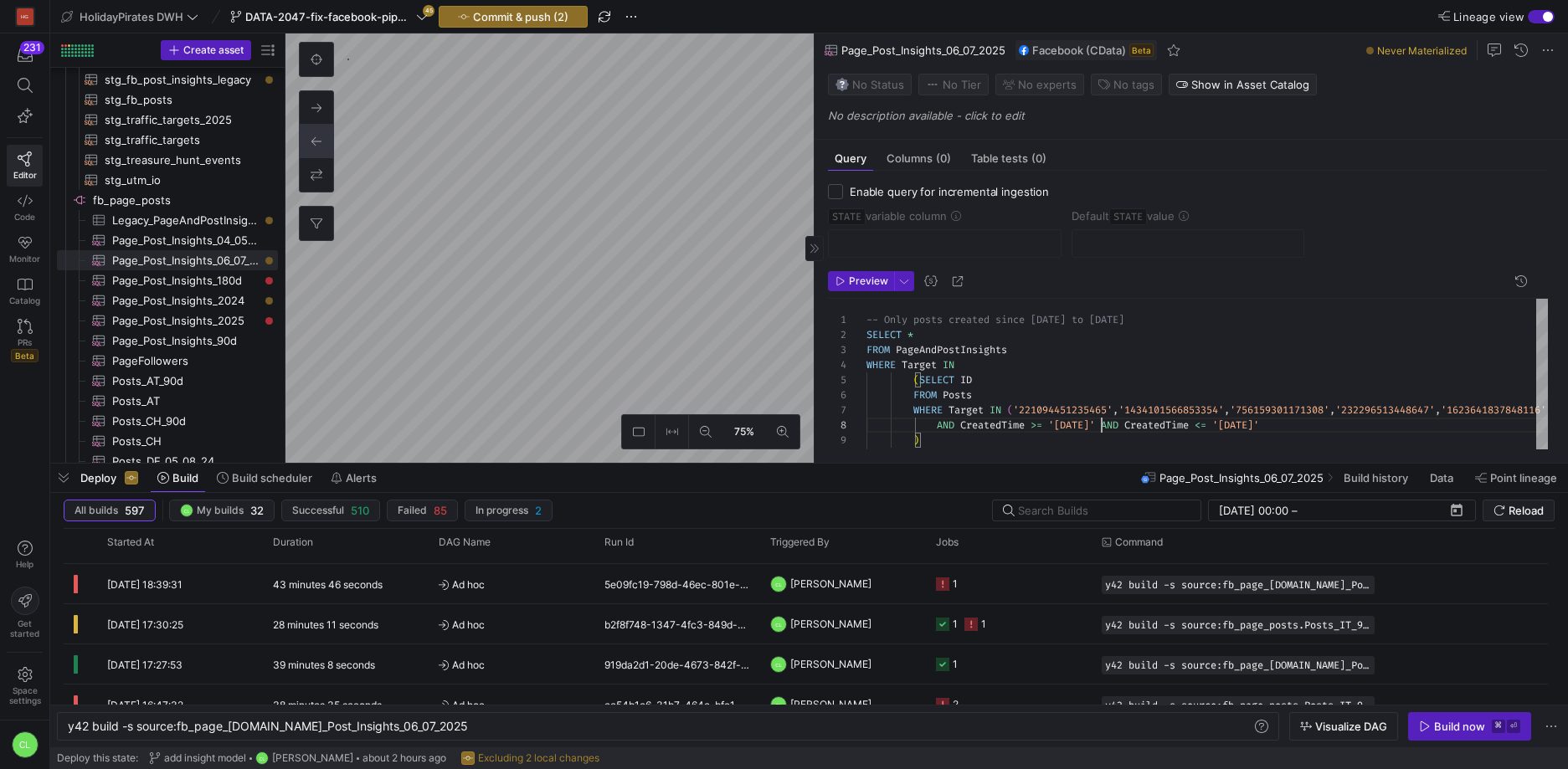
scroll to position [105, 235]
click at [1293, 428] on div "SELECT * FROM PageAndPostInsights WHERE Target IN ( SELECT ID FROM Posts WHERE …" at bounding box center [1508, 393] width 1284 height 189
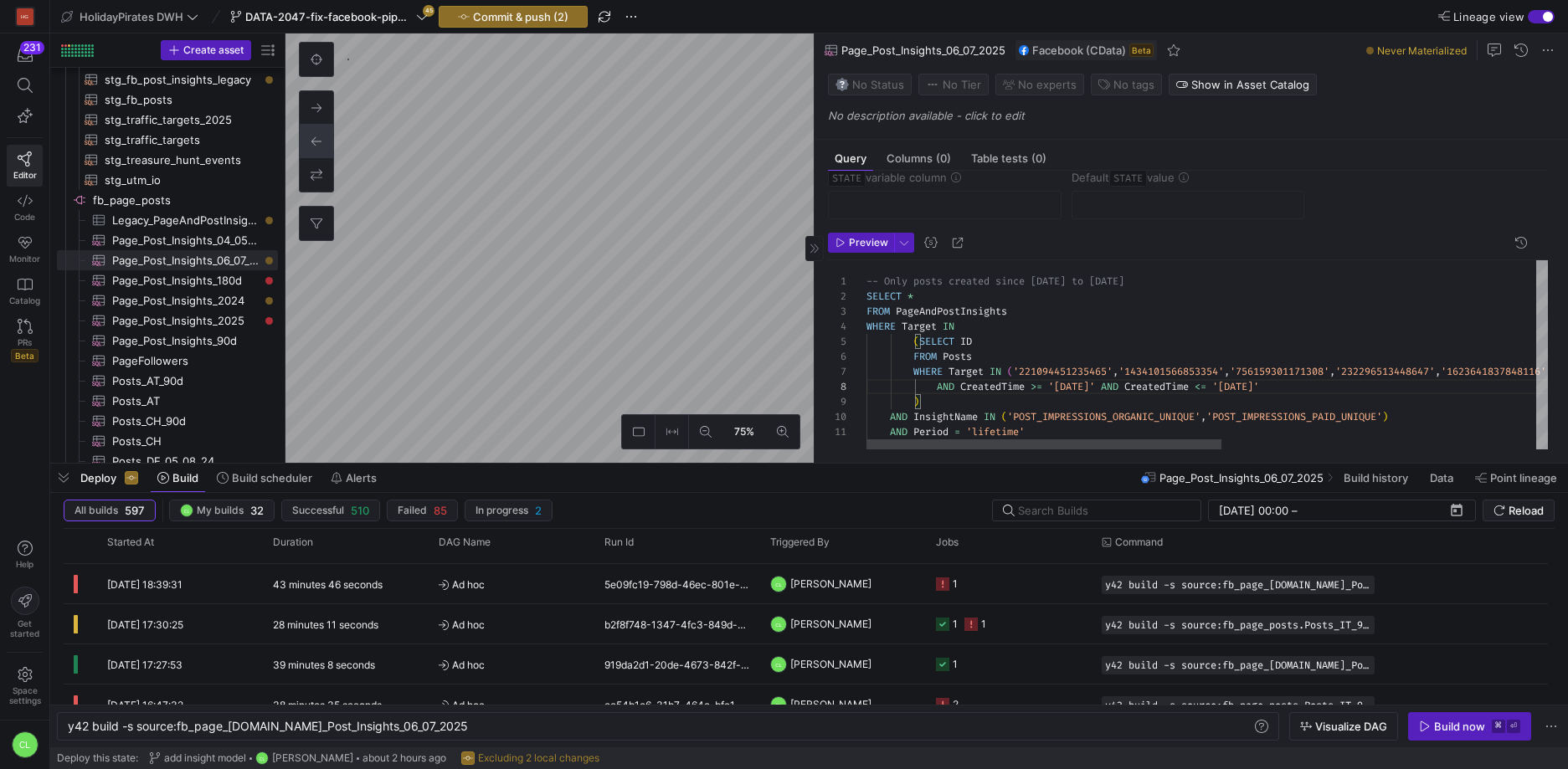
scroll to position [17, 0]
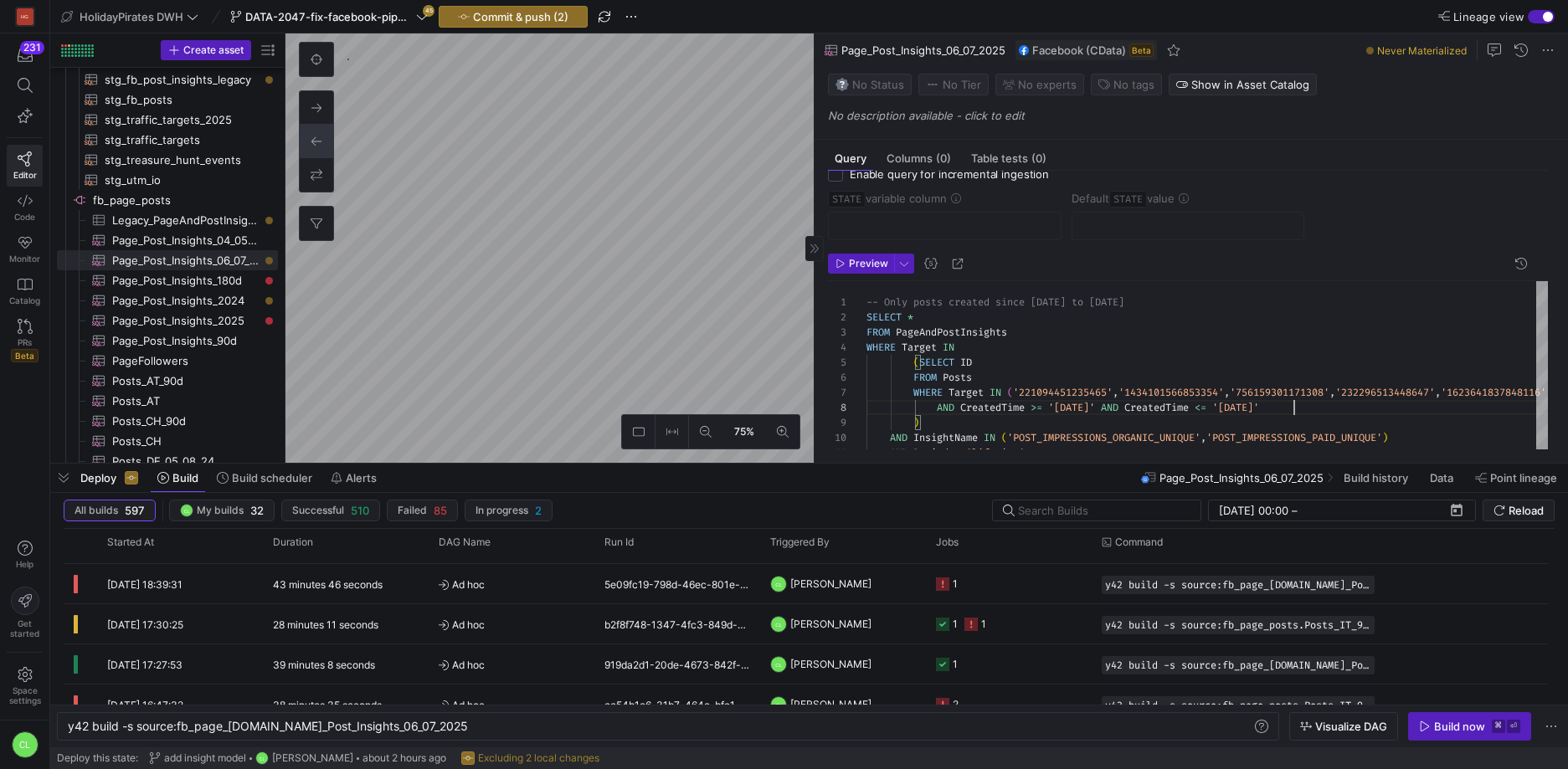
type textarea "-- Only posts created since [DATE] to [DATE] SELECT * FROM PageAndPostInsights …"
type textarea "y42 build -s source:fb_page_[DOMAIN_NAME]_Post_Insights_2024"
type textarea "-- Only posts created in [DATE] SELECT * FROM PageAndPostInsights WHERE Target …"
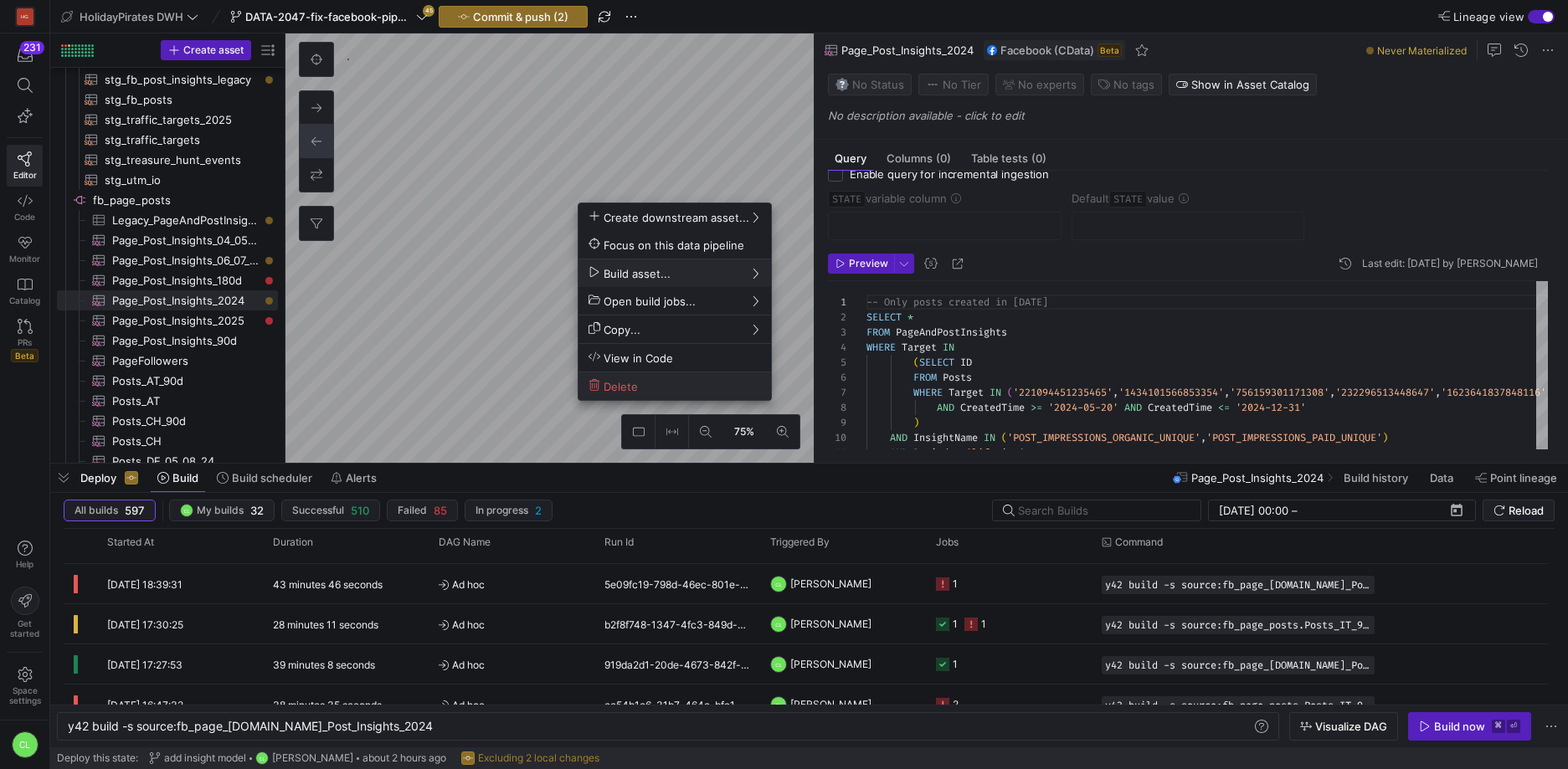
click at [643, 388] on span "Delete" at bounding box center [675, 385] width 172 height 14
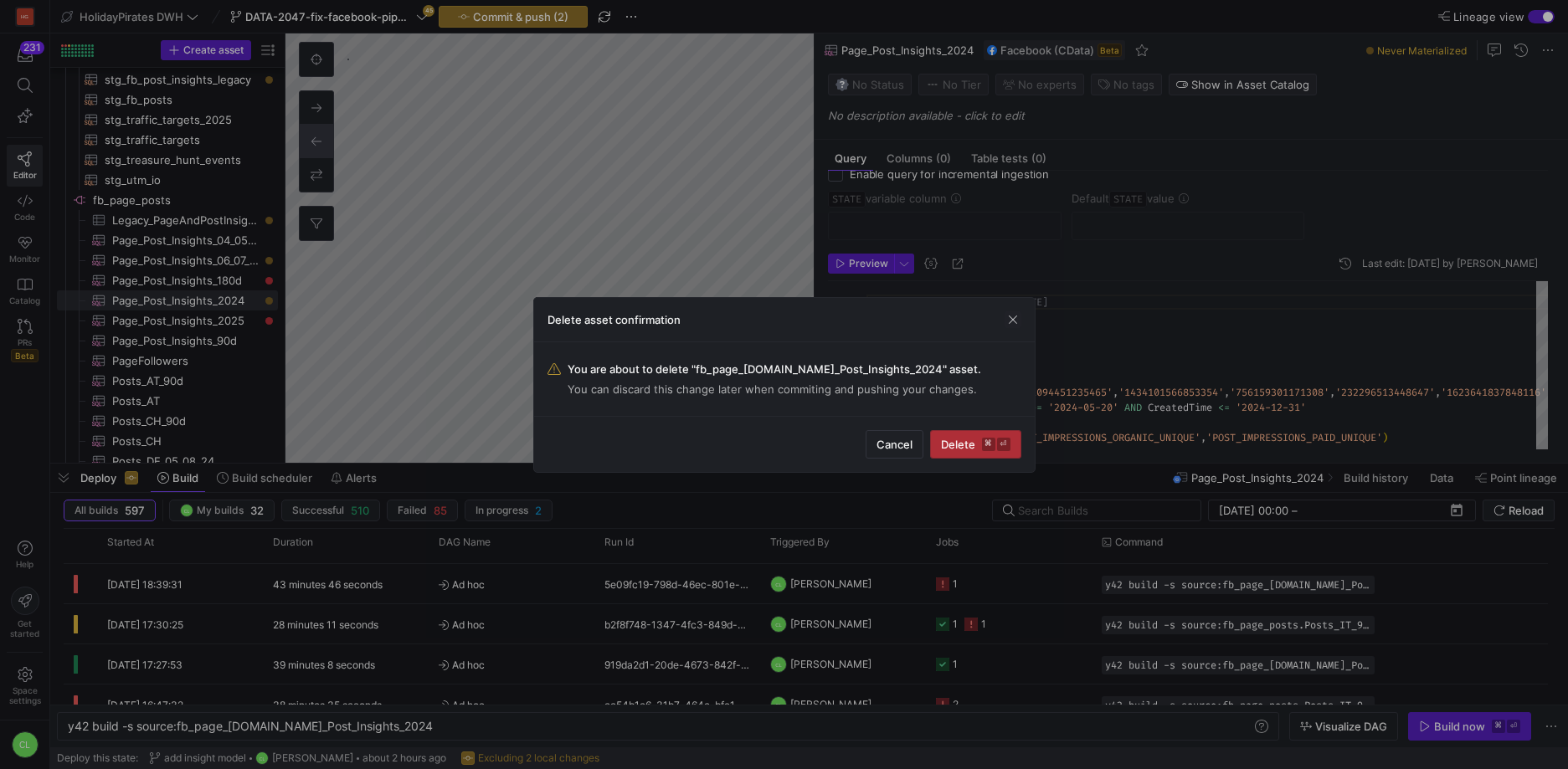
click at [954, 443] on span "Delete ⌘ ⏎" at bounding box center [975, 444] width 70 height 14
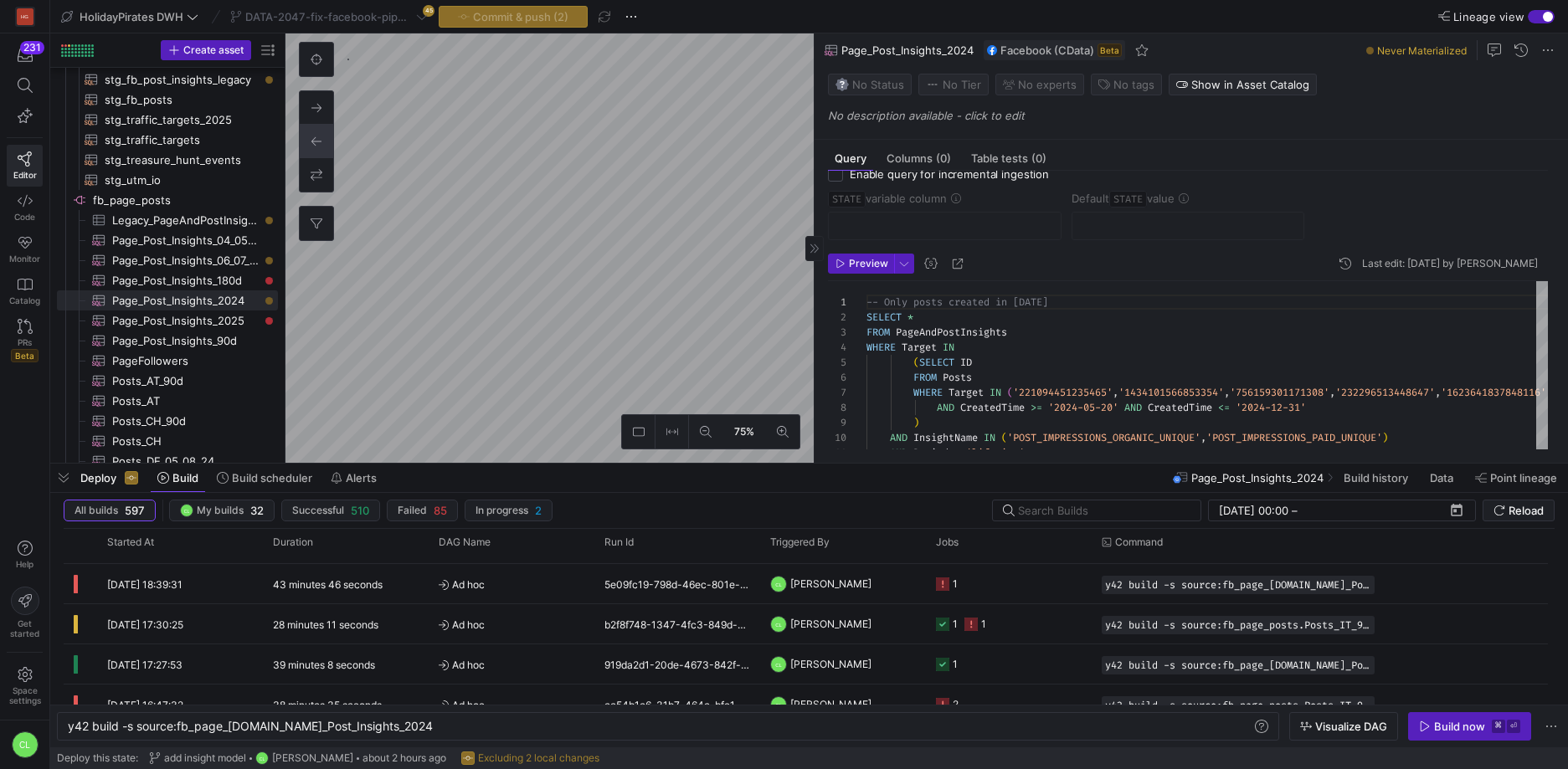
type textarea "y42 build"
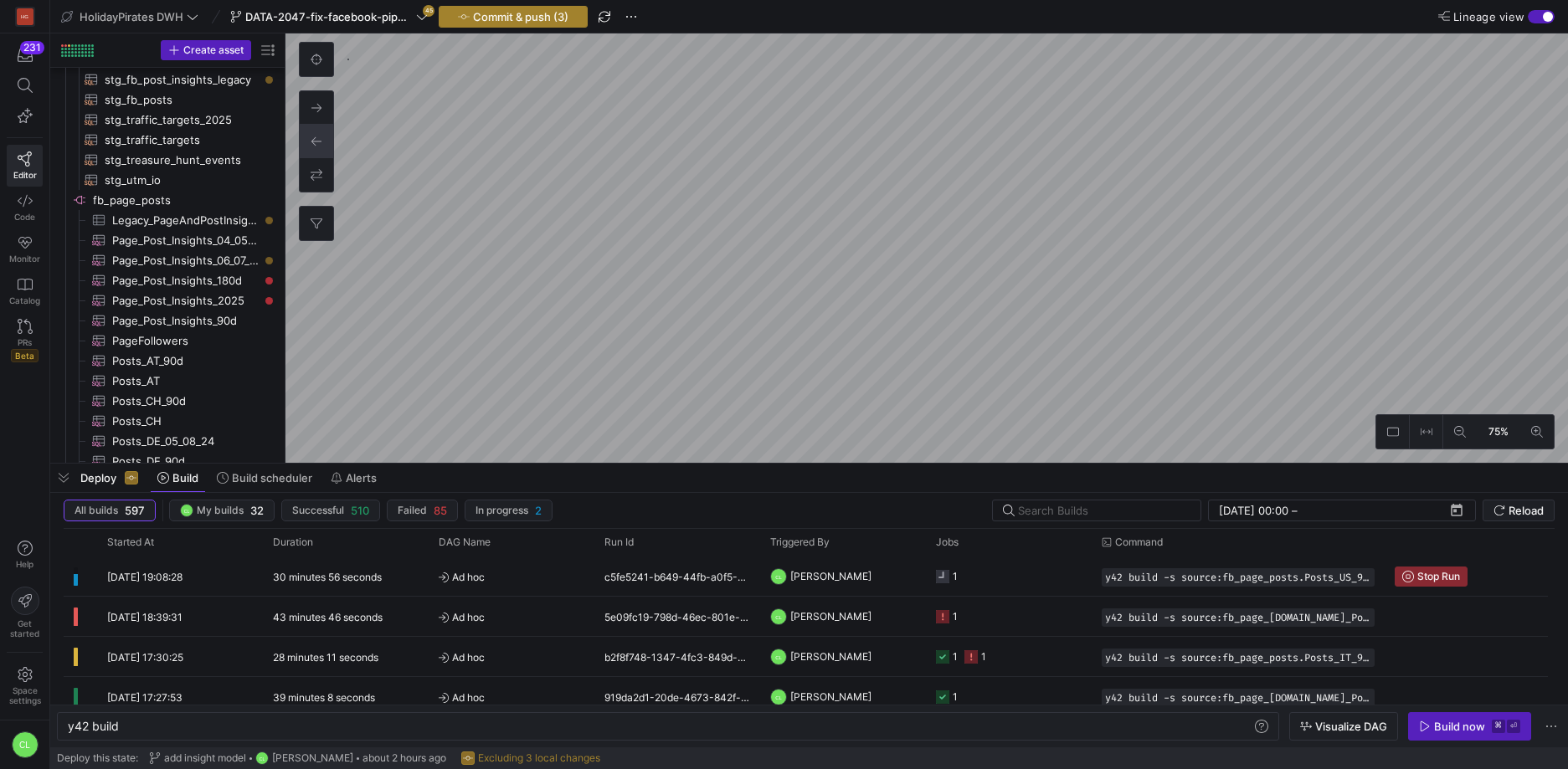
click at [560, 20] on span "Commit & push (3)" at bounding box center [520, 16] width 96 height 14
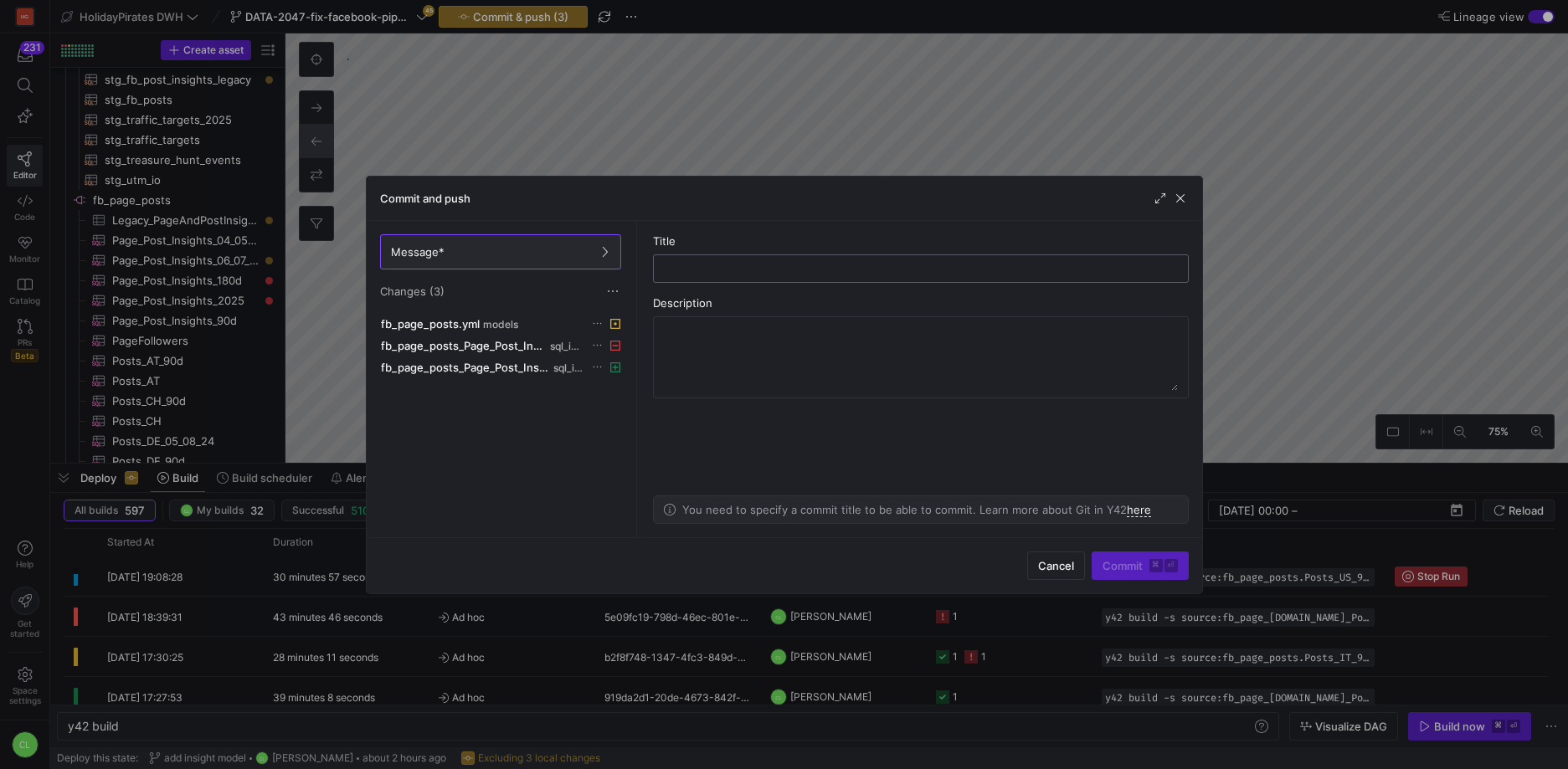
click at [736, 259] on div at bounding box center [920, 269] width 508 height 27
click at [732, 266] on input "text" at bounding box center [920, 269] width 508 height 14
type input "add insight model asset"
click at [1122, 571] on span "Commit ⌘ ⏎" at bounding box center [1141, 566] width 75 height 14
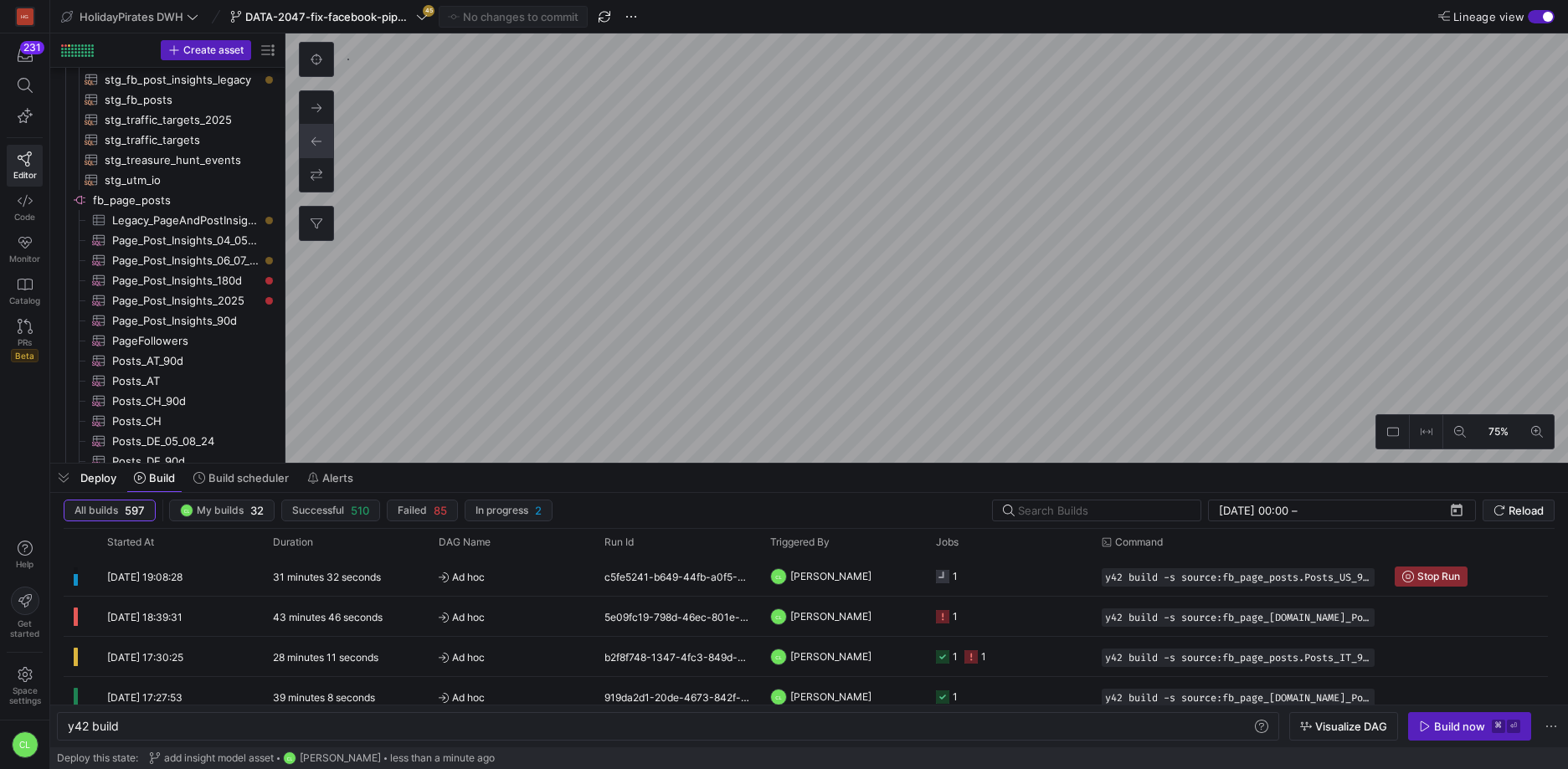
type textarea "y42 build -s source:fb_page_[DOMAIN_NAME]_Post_Insights_06_07_2025"
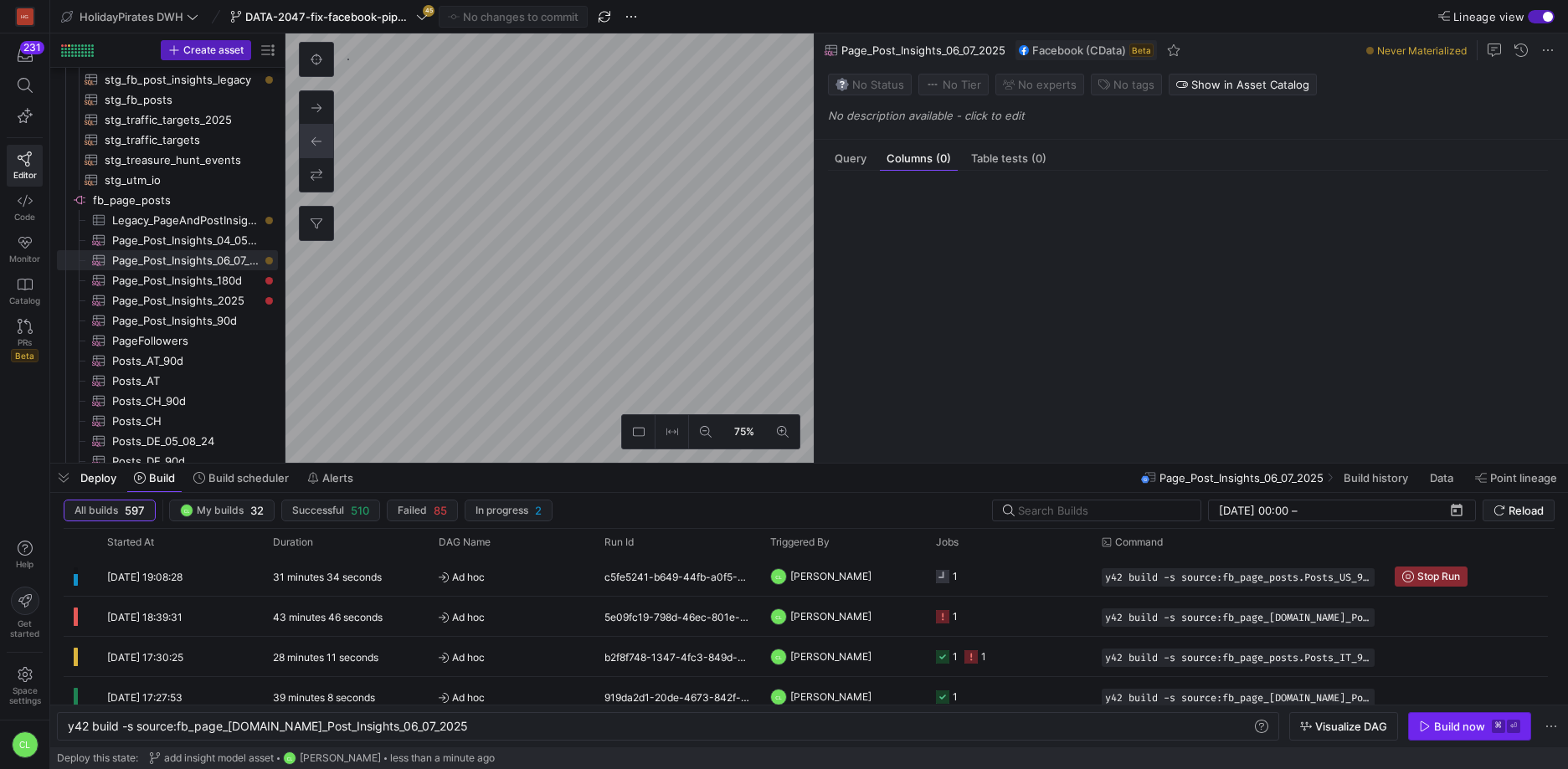
click at [1450, 724] on div "Build now" at bounding box center [1460, 726] width 51 height 14
click at [865, 166] on div "Query" at bounding box center [851, 158] width 45 height 24
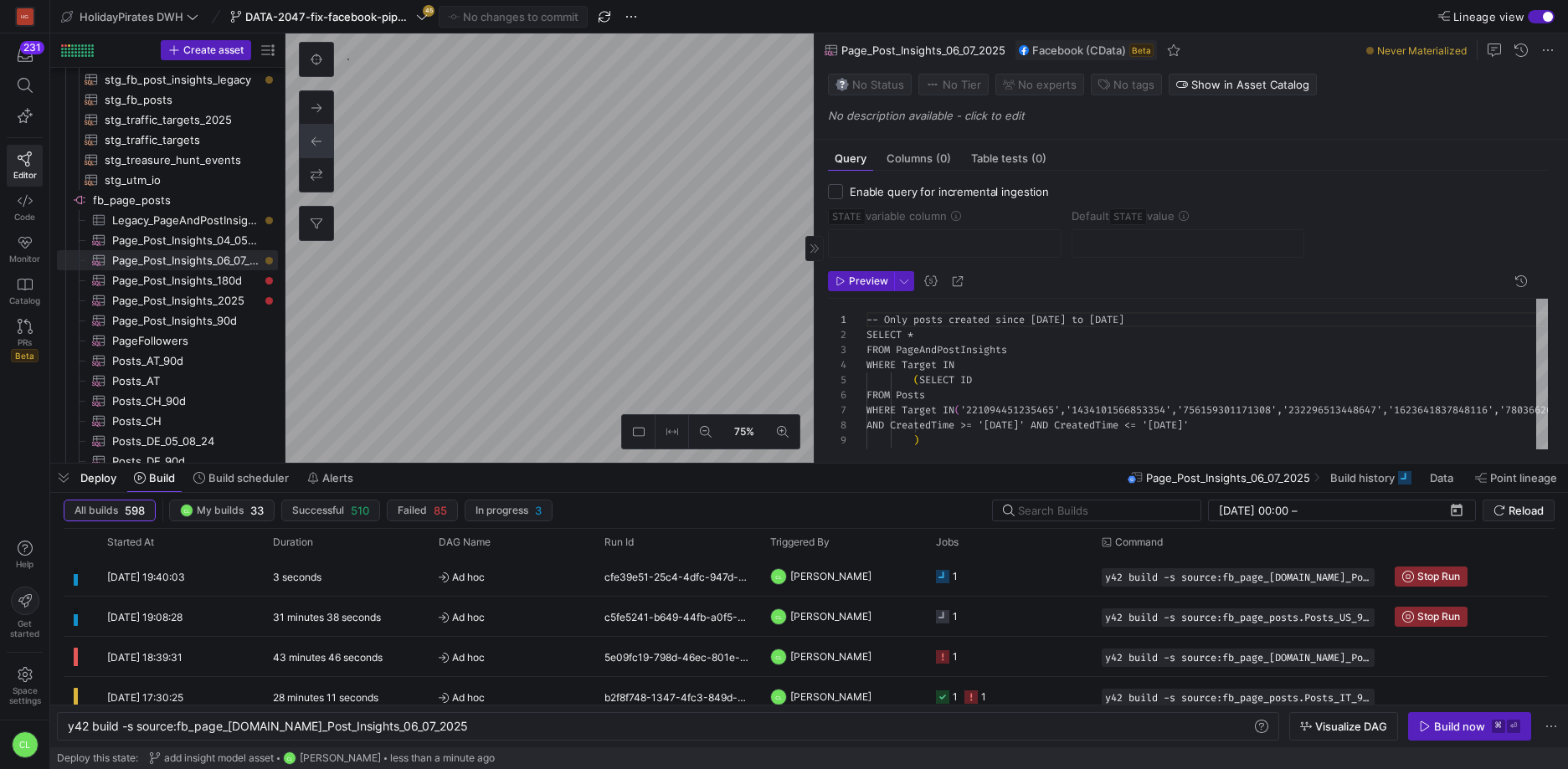
scroll to position [135, 0]
click at [613, 472] on div "Deploy Build Build scheduler Alerts Page_Post_Insights_06_07_2025 Build history…" at bounding box center [809, 477] width 1518 height 28
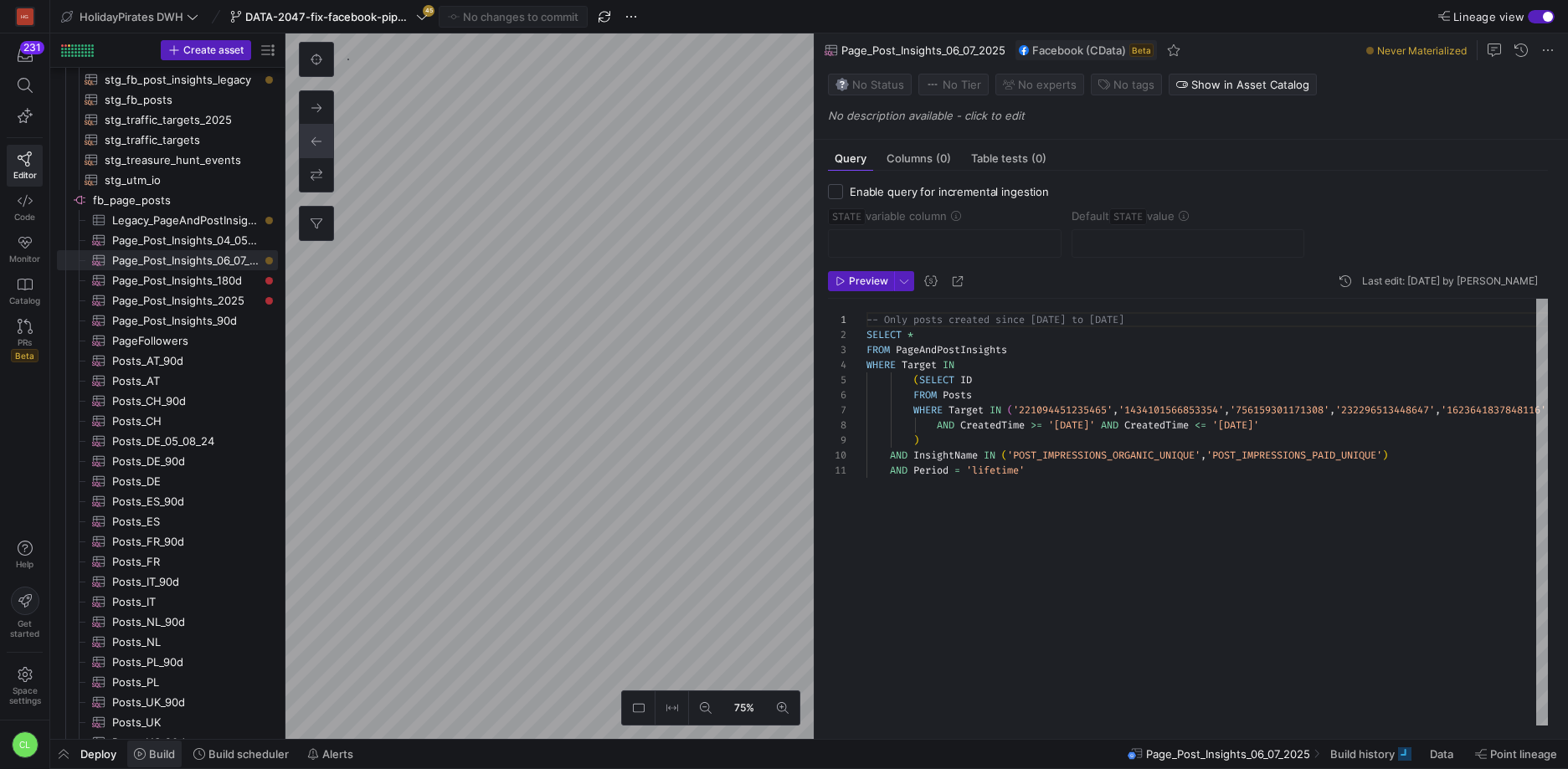
click at [165, 749] on span "Build" at bounding box center [161, 754] width 26 height 14
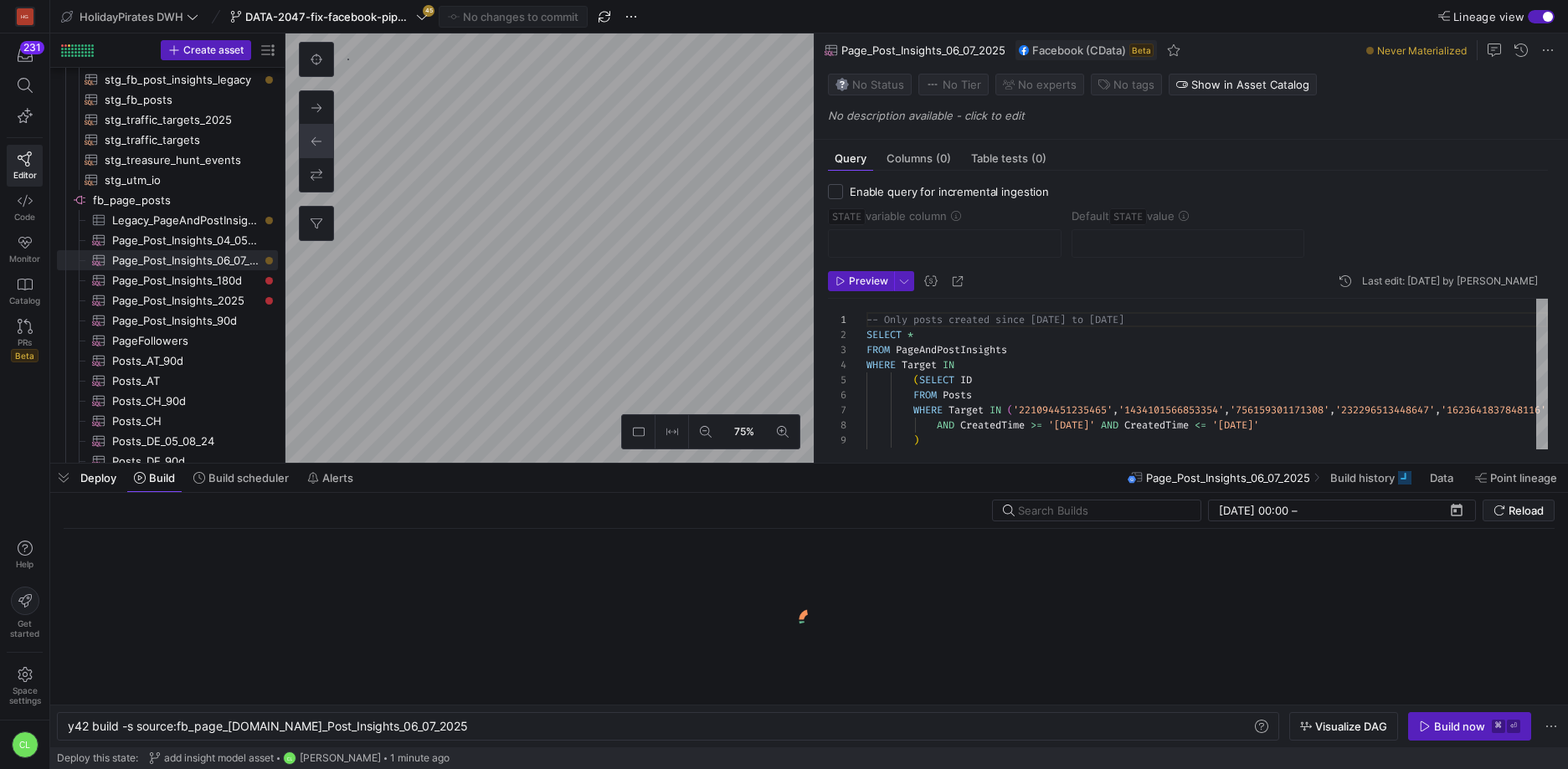
scroll to position [0, 370]
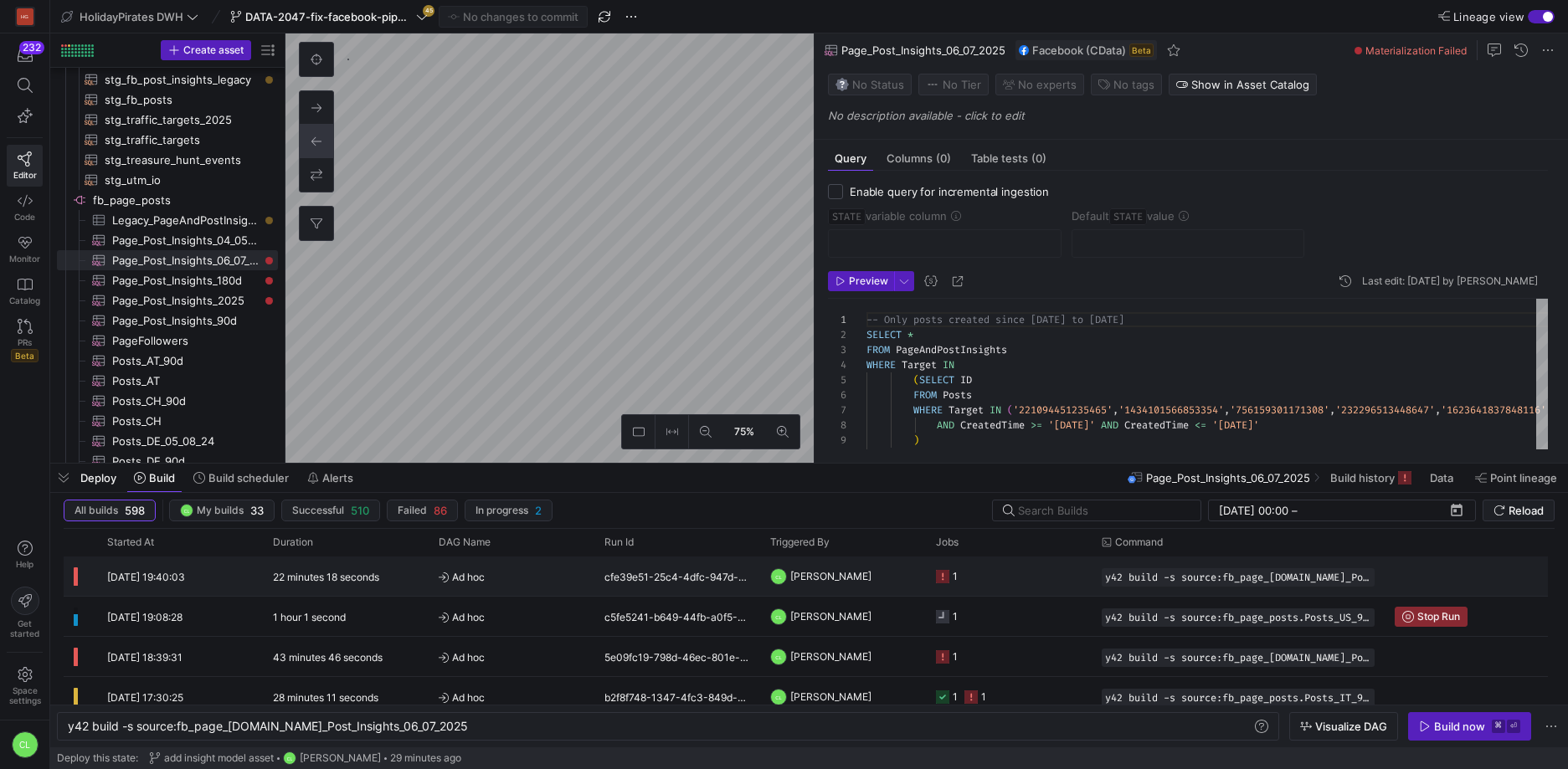
click at [1049, 586] on y42-job-status-cell-renderer "1" at bounding box center [1008, 576] width 146 height 38
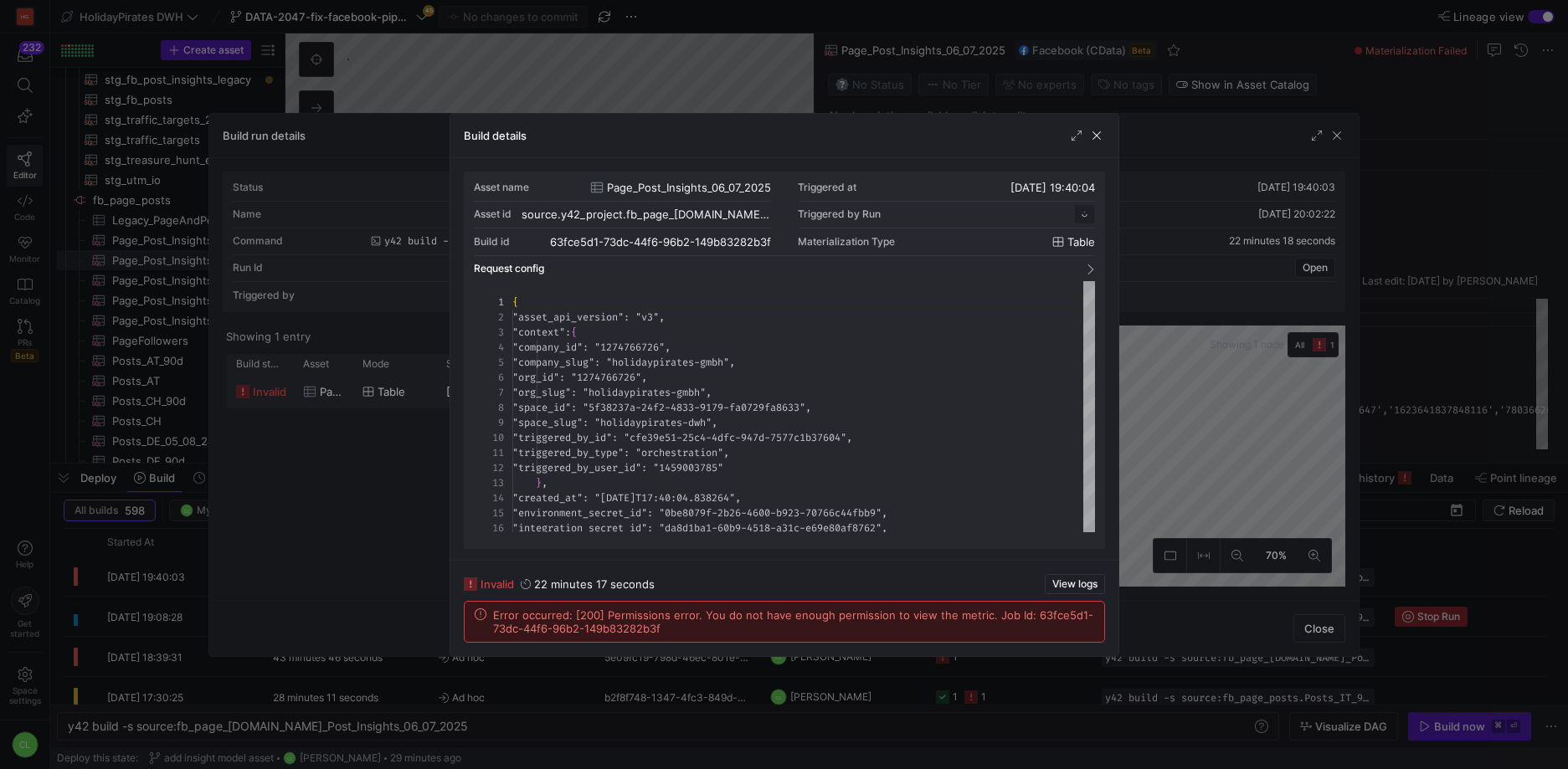
scroll to position [151, 0]
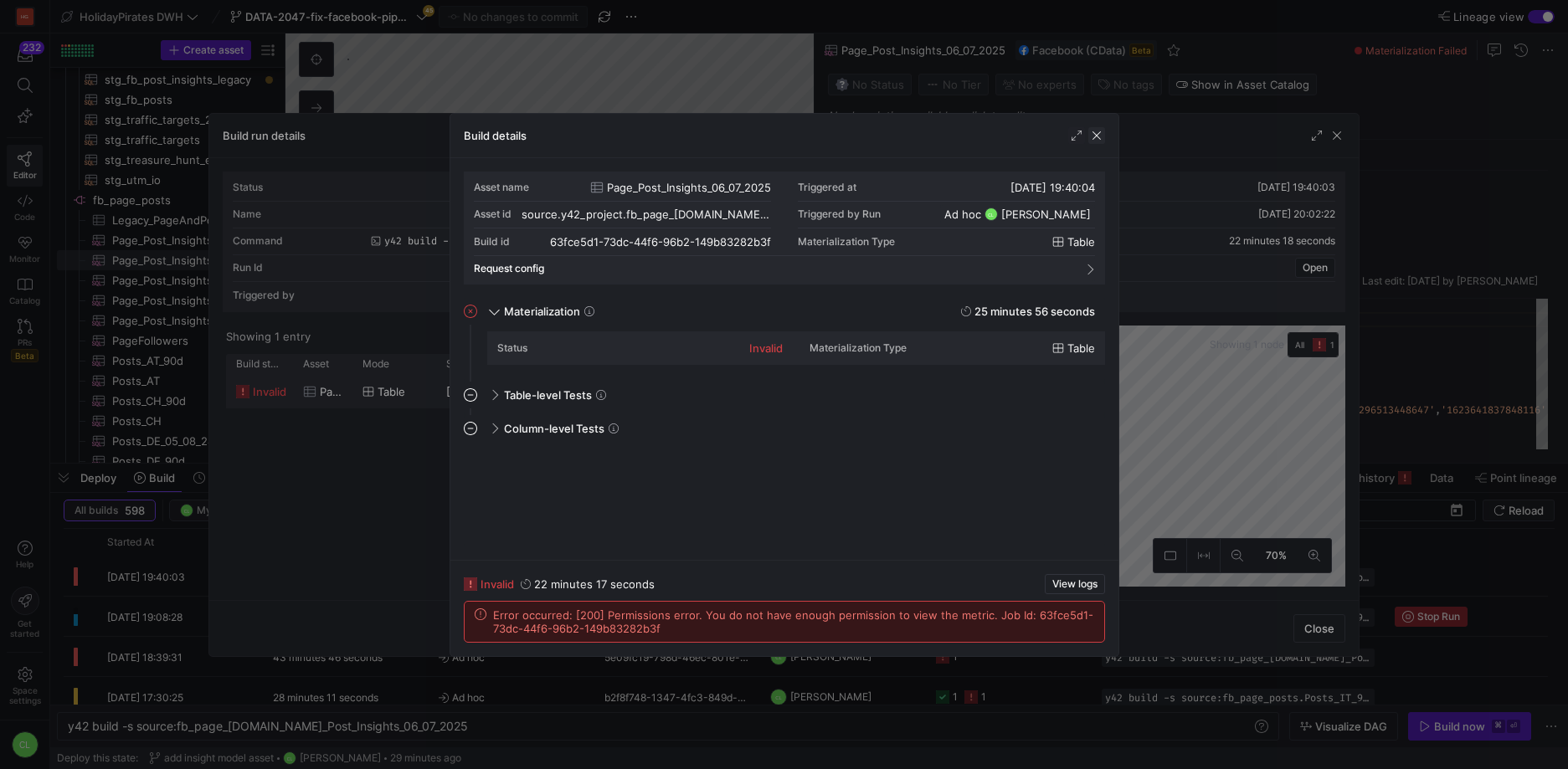
click at [1092, 133] on span "button" at bounding box center [1096, 135] width 16 height 16
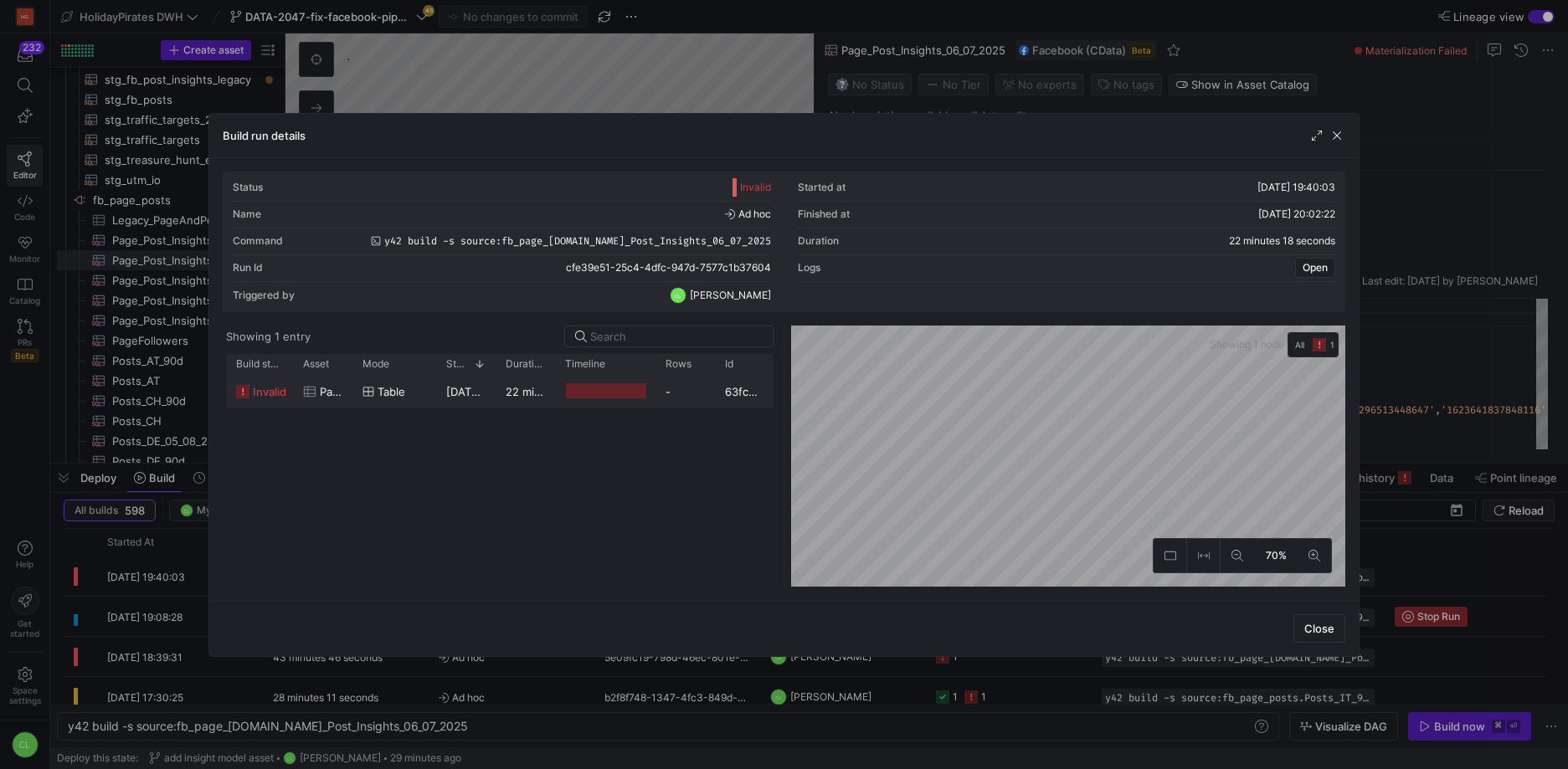
click at [1346, 134] on div "Build run details" at bounding box center [784, 136] width 1149 height 44
click at [1342, 136] on span "button" at bounding box center [1336, 135] width 16 height 16
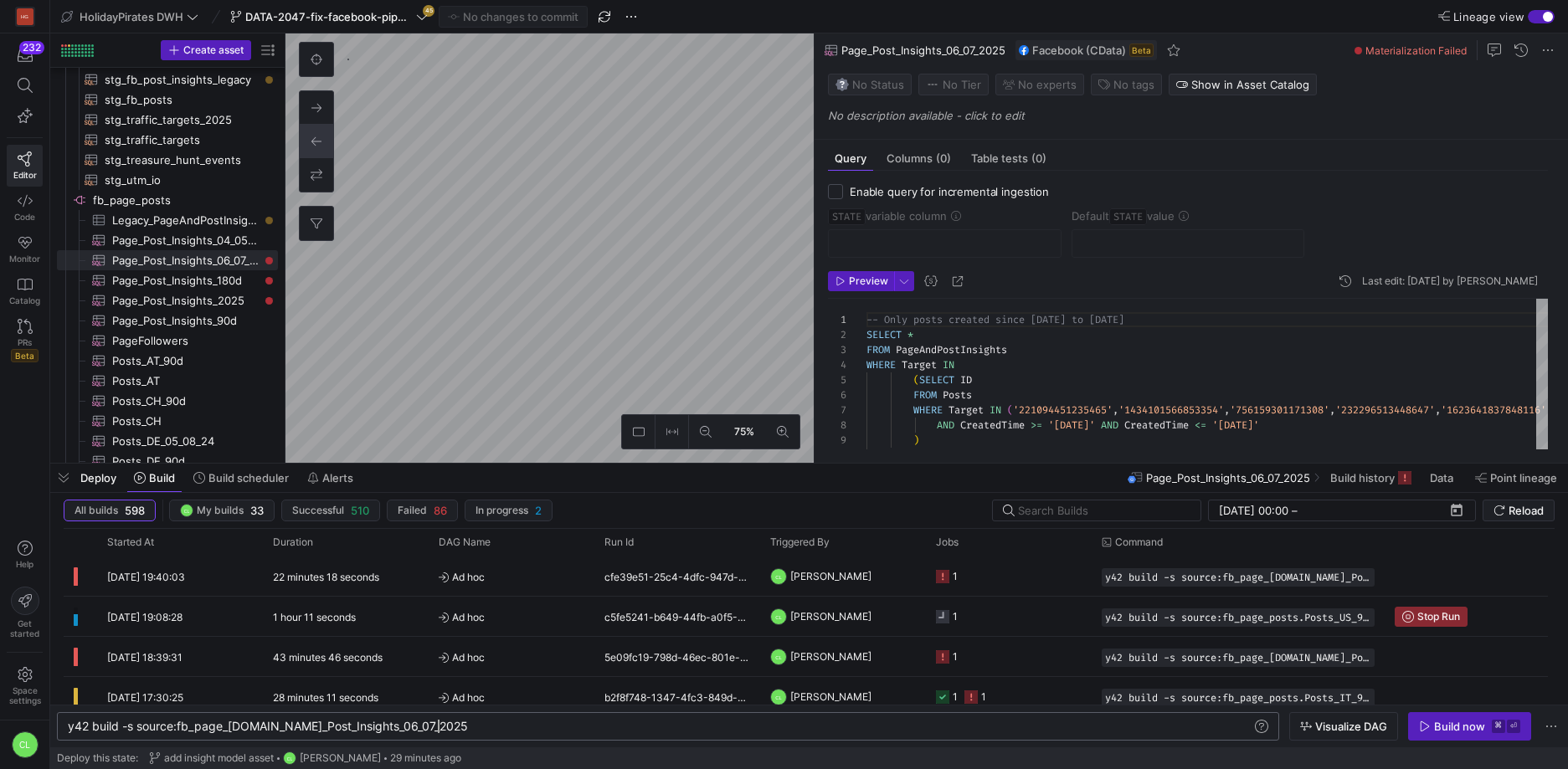
scroll to position [0, 0]
click at [547, 727] on div "y42 build -s source:fb_page_[DOMAIN_NAME]_Post_Insigh ts_06_07_2025" at bounding box center [659, 726] width 1184 height 14
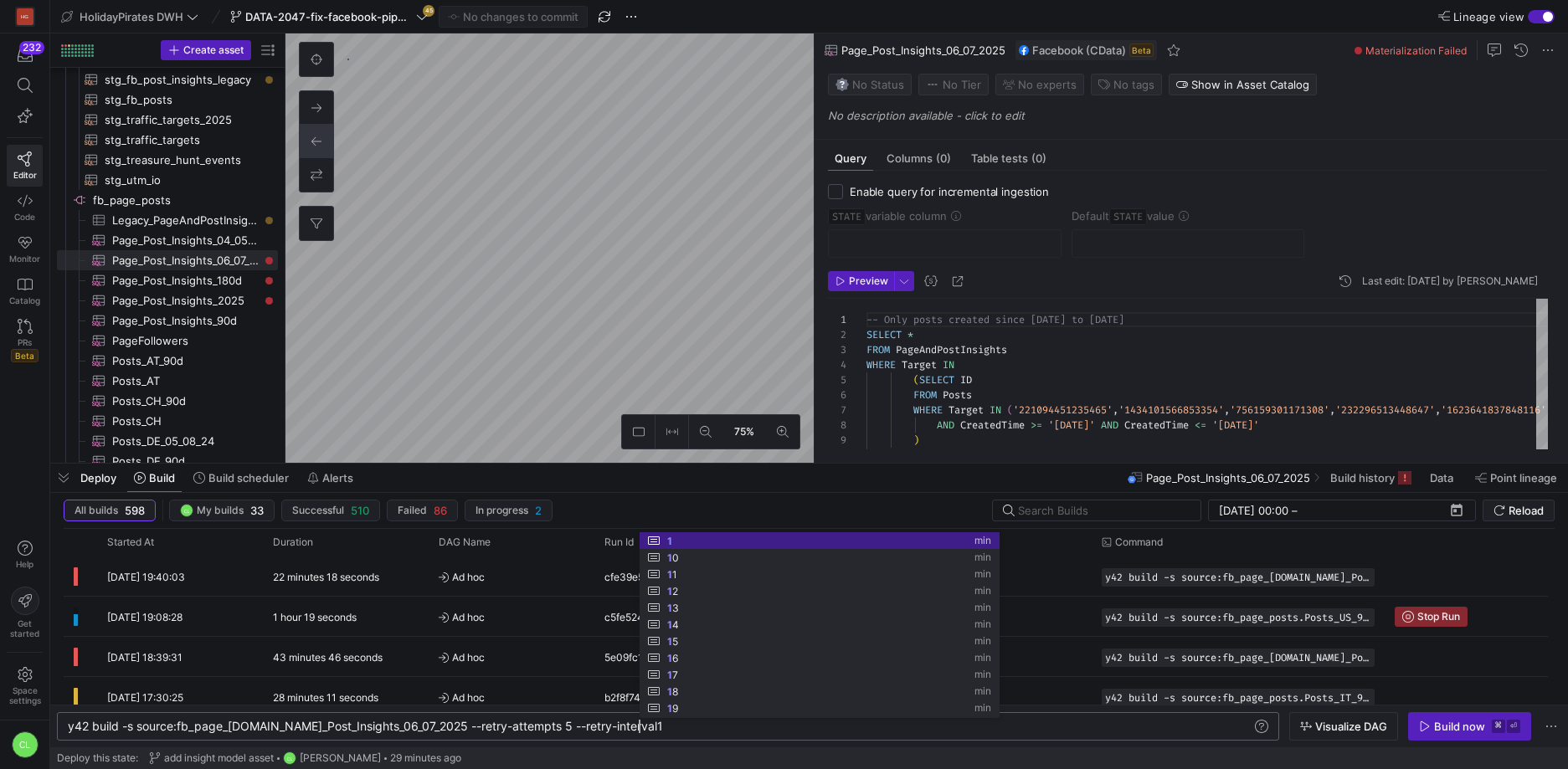
scroll to position [0, 578]
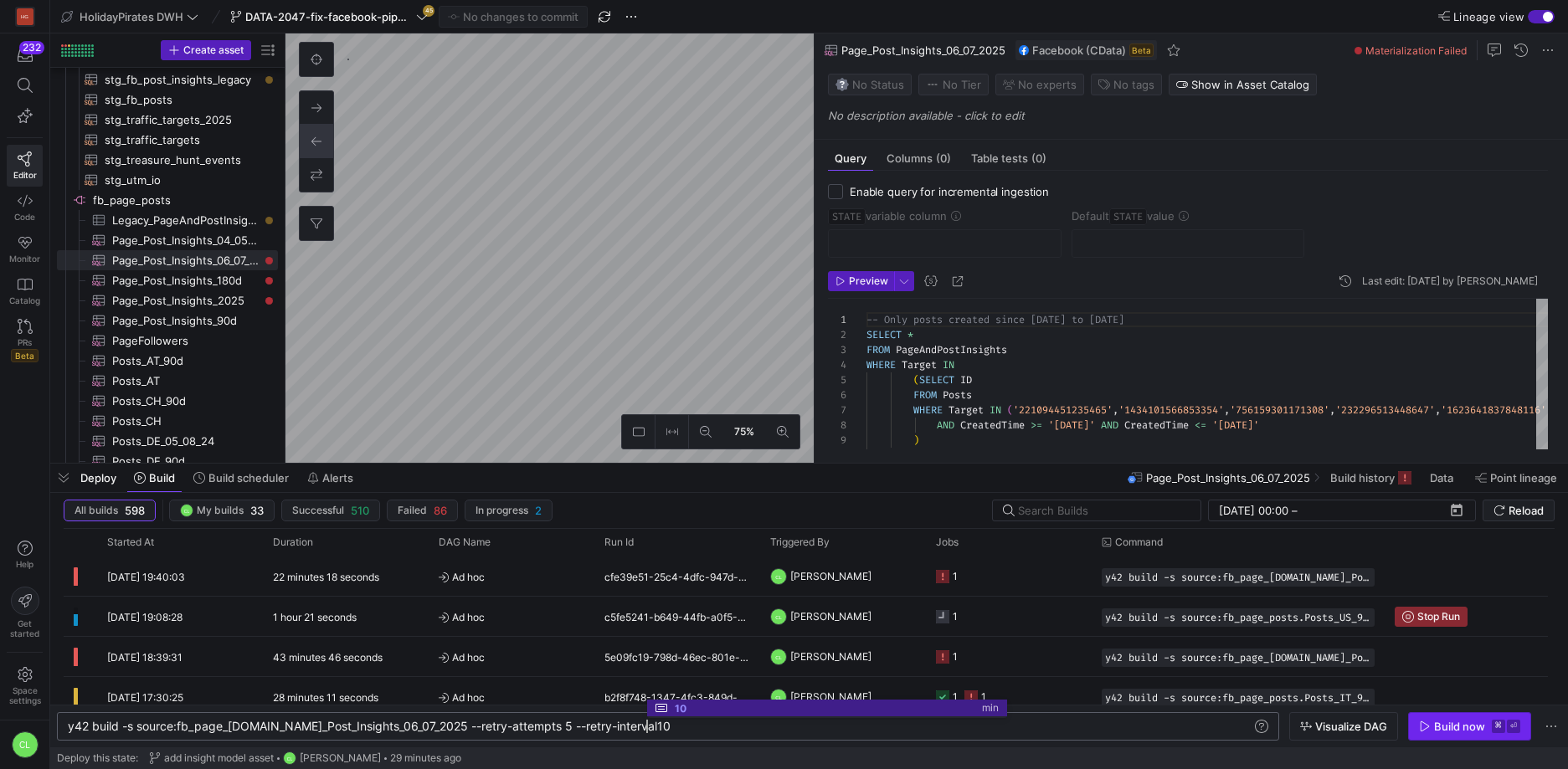
type textarea "y42 build -s source:fb_page_[DOMAIN_NAME]_Post_Insights_06_07_2025 --retry-atte…"
click at [1478, 728] on div "Build now" at bounding box center [1460, 726] width 51 height 14
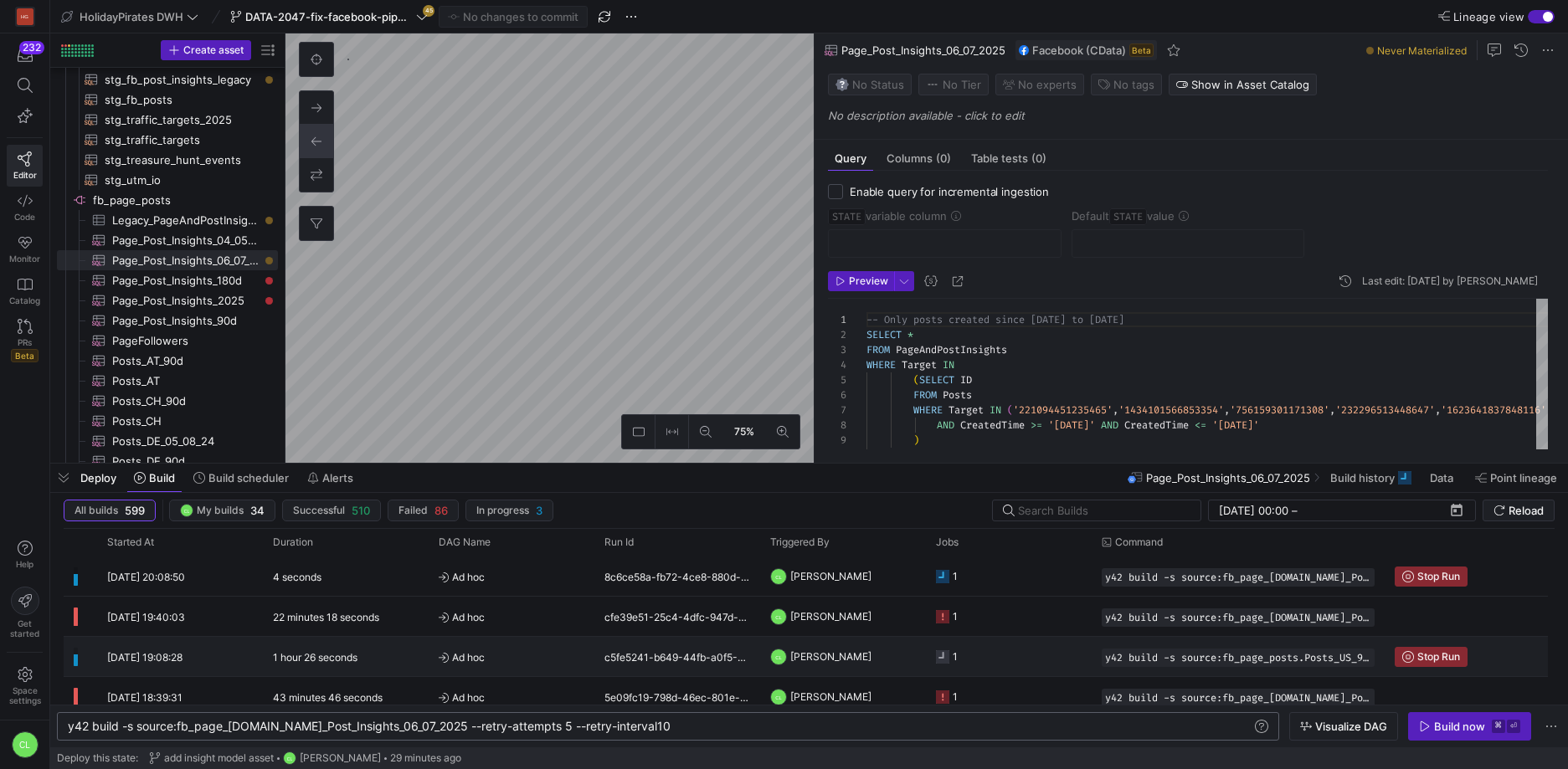
click at [1063, 659] on y42-job-status-cell-renderer "1" at bounding box center [1008, 656] width 146 height 38
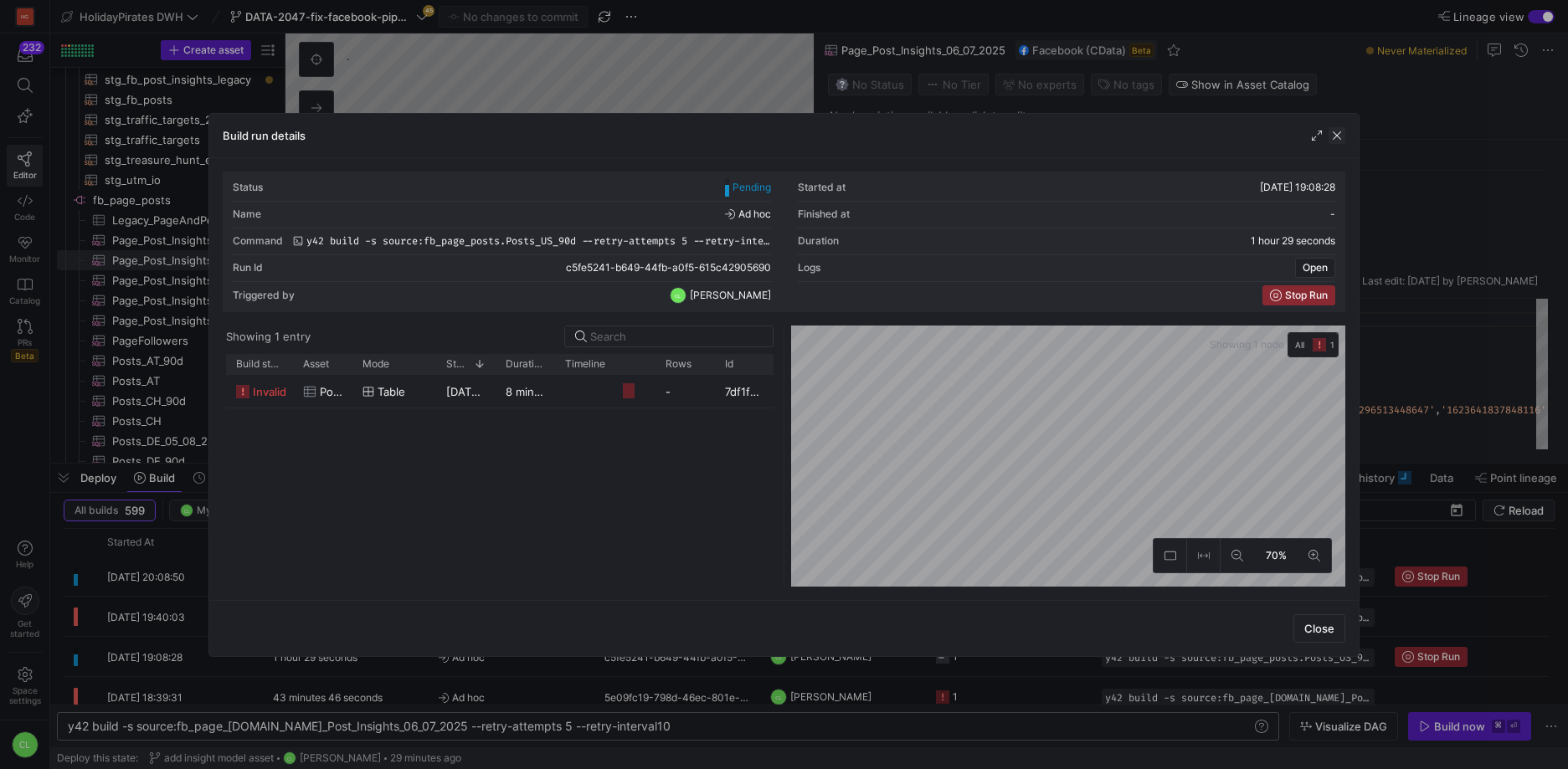
click at [1336, 134] on span "button" at bounding box center [1336, 135] width 16 height 16
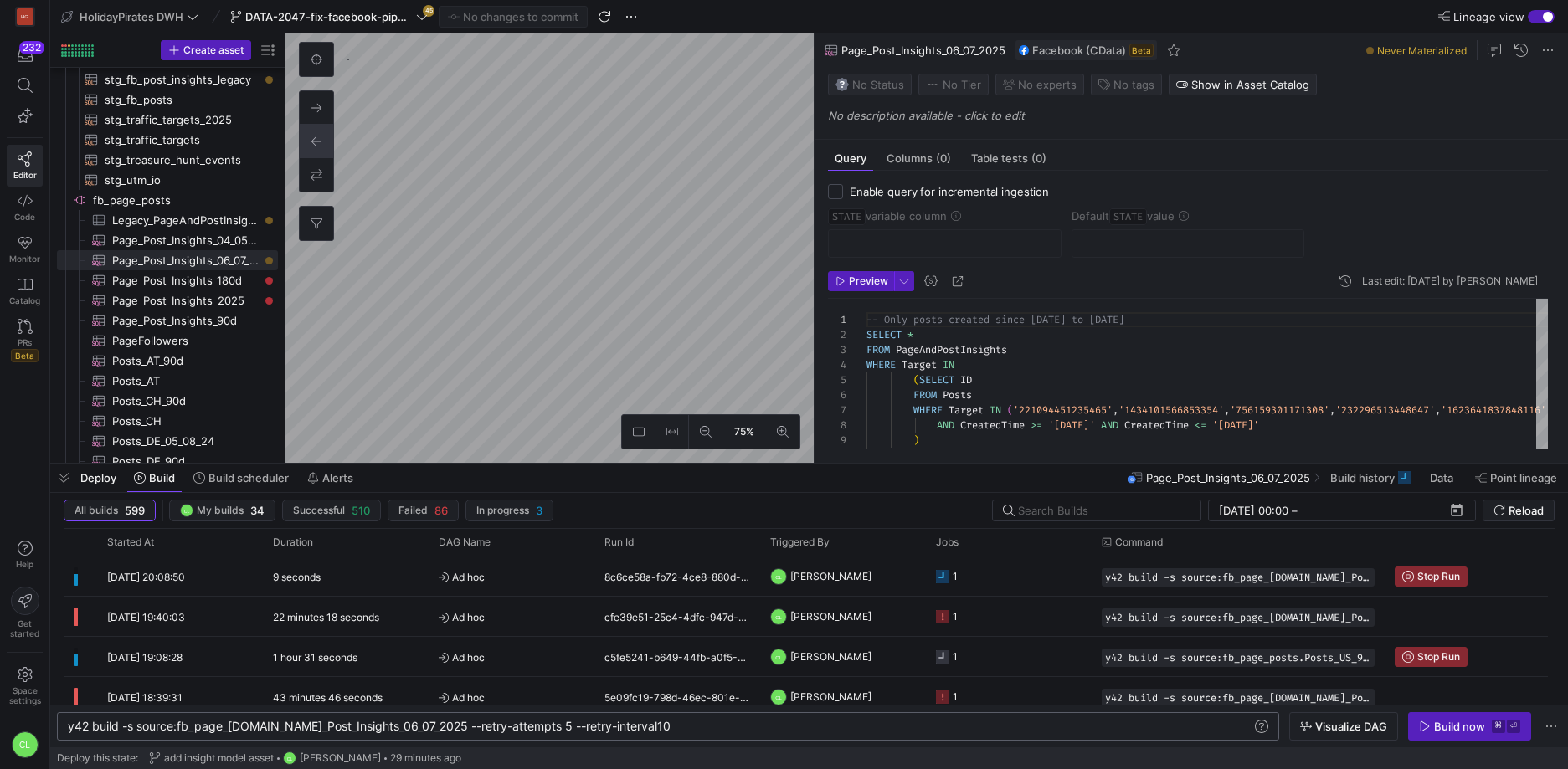
click at [715, 483] on div "Deploy Build Build scheduler Alerts Page_Post_Insights_06_07_2025 Build history…" at bounding box center [809, 477] width 1518 height 28
